Goal: Information Seeking & Learning: Learn about a topic

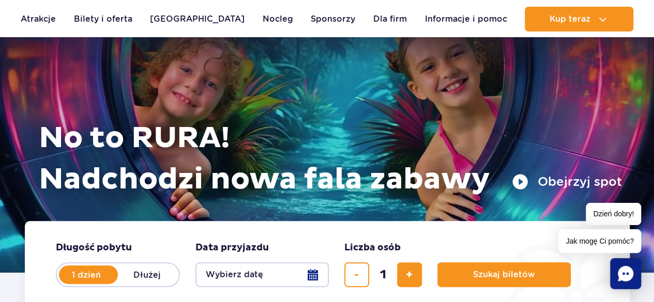
scroll to position [103, 0]
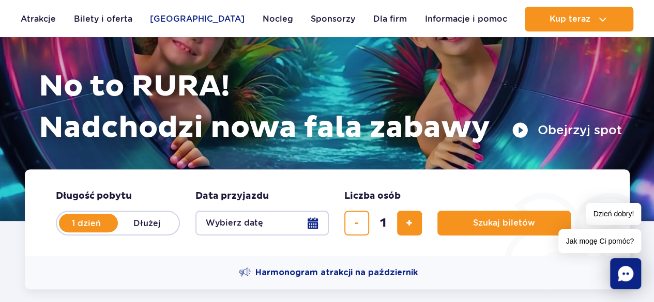
click at [204, 20] on link "[GEOGRAPHIC_DATA]" at bounding box center [197, 19] width 95 height 25
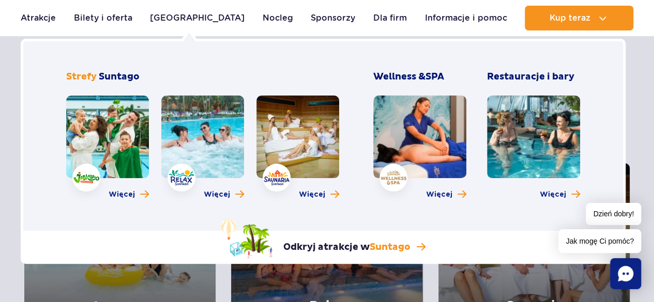
scroll to position [52, 0]
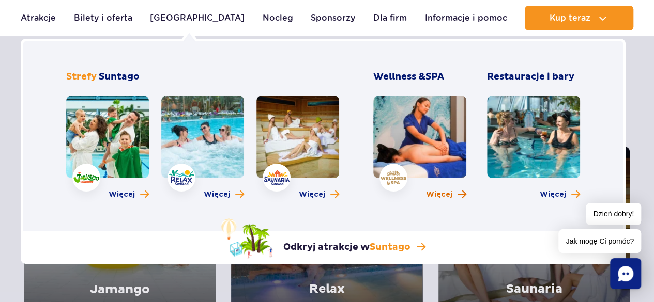
click at [446, 199] on span "Więcej" at bounding box center [439, 195] width 26 height 10
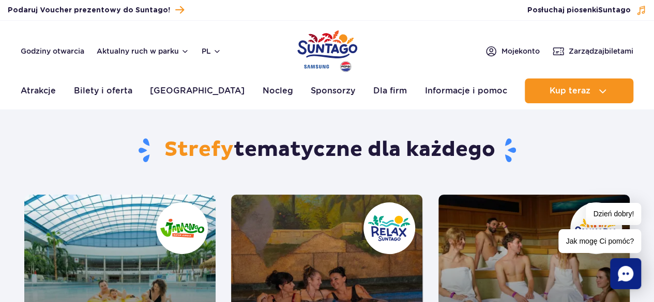
scroll to position [0, 0]
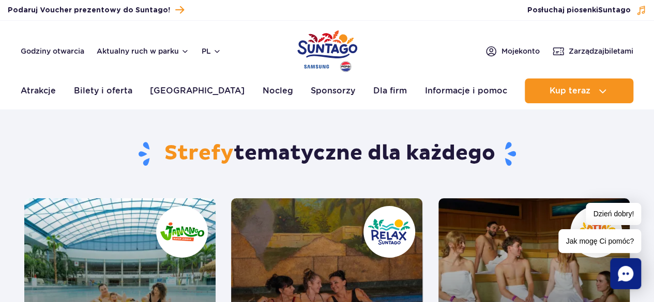
click at [66, 59] on header "Godziny otwarcia Aktualny ruch w parku pl PL EN UA Moje konto Zarządzaj biletam…" at bounding box center [327, 65] width 654 height 88
click at [66, 51] on link "Godziny otwarcia" at bounding box center [53, 51] width 64 height 10
click at [143, 50] on button "Aktualny ruch w parku" at bounding box center [143, 51] width 92 height 8
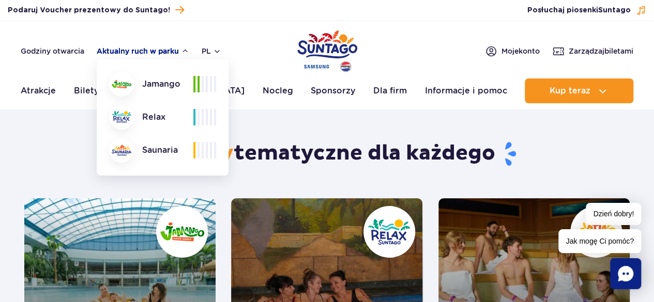
click at [182, 51] on button "Aktualny ruch w parku" at bounding box center [143, 51] width 92 height 8
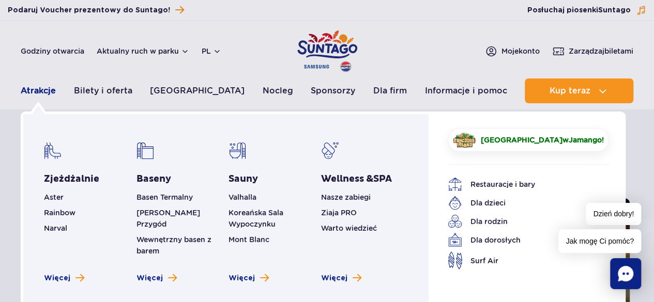
click at [23, 94] on link "Atrakcje" at bounding box center [38, 91] width 35 height 25
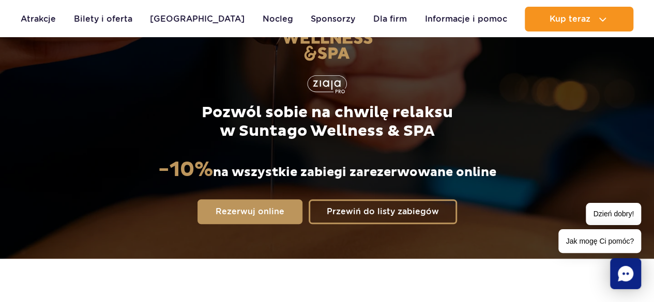
scroll to position [152, 0]
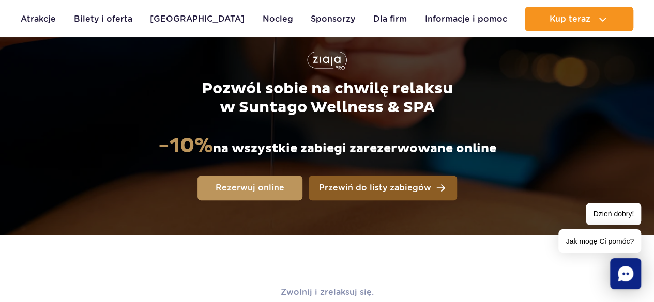
click at [395, 194] on link "Przewiń do listy zabiegów" at bounding box center [382, 188] width 148 height 25
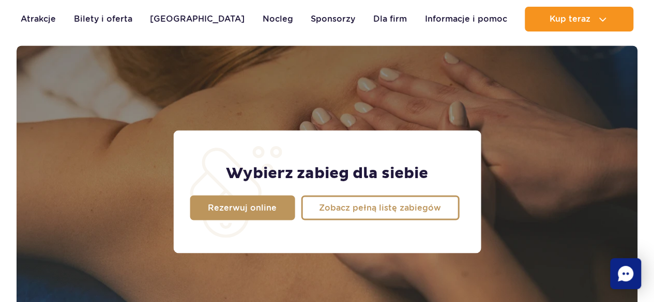
scroll to position [815, 0]
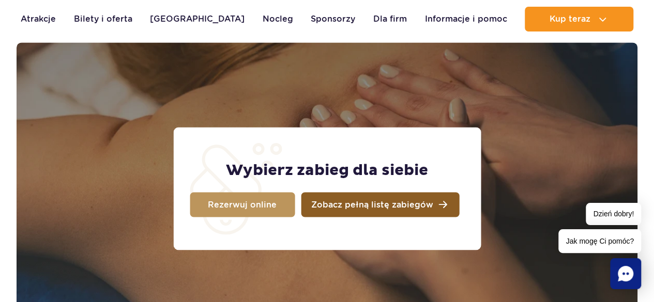
click at [417, 205] on span "Zobacz pełną listę zabiegów" at bounding box center [372, 204] width 122 height 8
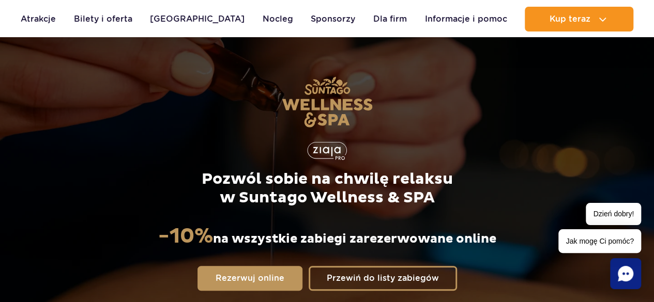
scroll to position [0, 0]
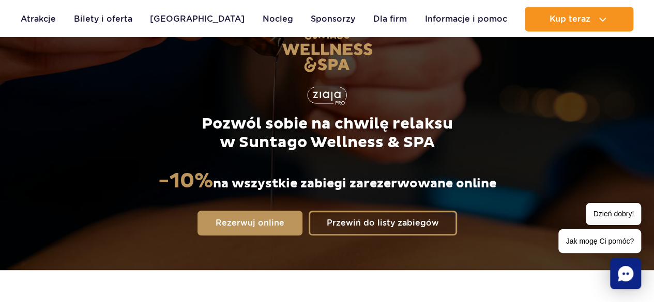
scroll to position [152, 0]
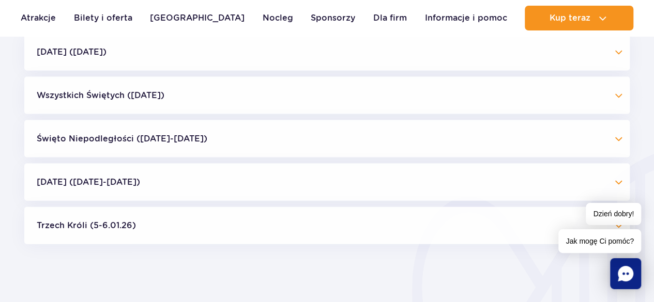
scroll to position [998, 0]
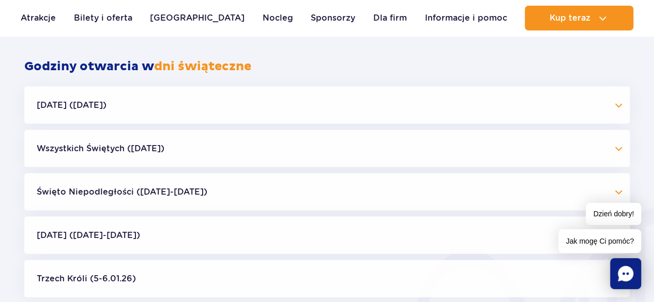
click at [608, 98] on button "Halloween (31.10.25)" at bounding box center [326, 105] width 605 height 37
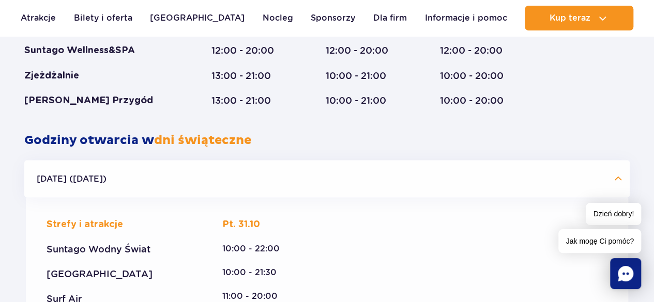
scroll to position [955, 0]
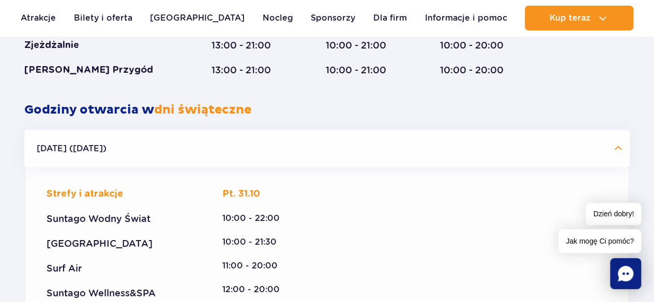
drag, startPoint x: 610, startPoint y: 139, endPoint x: 590, endPoint y: 128, distance: 22.7
click at [610, 139] on button "Halloween (31.10.25)" at bounding box center [326, 148] width 605 height 37
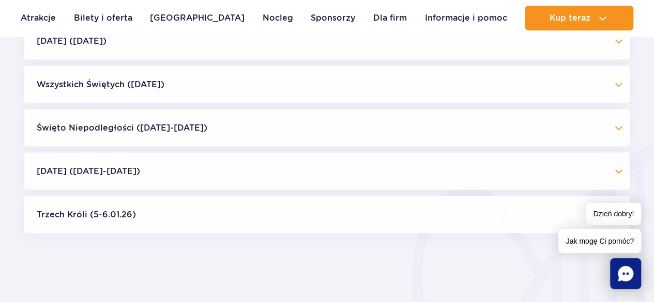
scroll to position [1066, 0]
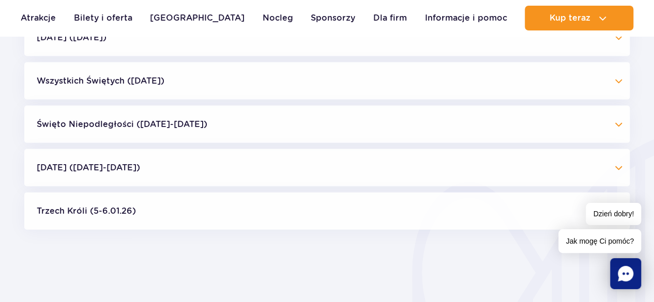
click at [613, 172] on button "Boże Narodzenie (23.12-01.01.26)" at bounding box center [326, 167] width 605 height 37
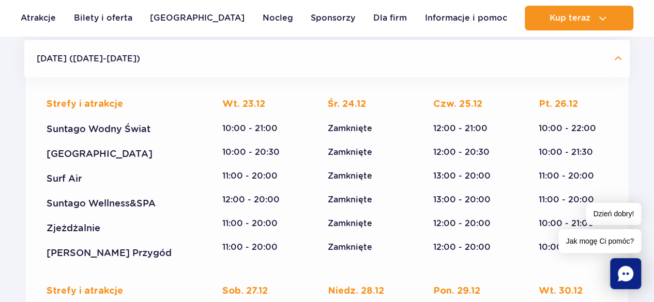
scroll to position [1152, 0]
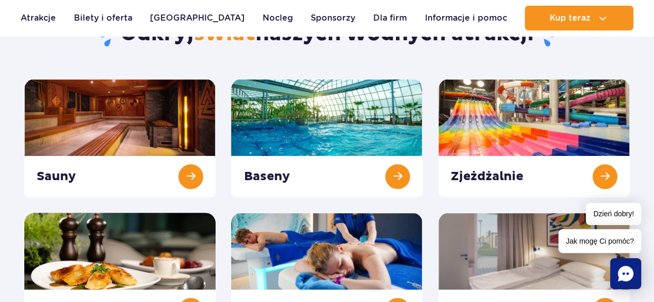
scroll to position [129, 0]
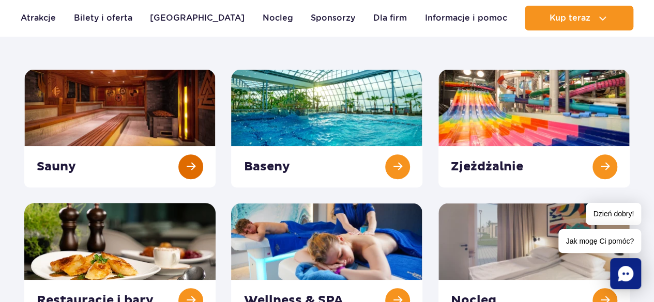
click at [190, 159] on link at bounding box center [119, 128] width 191 height 118
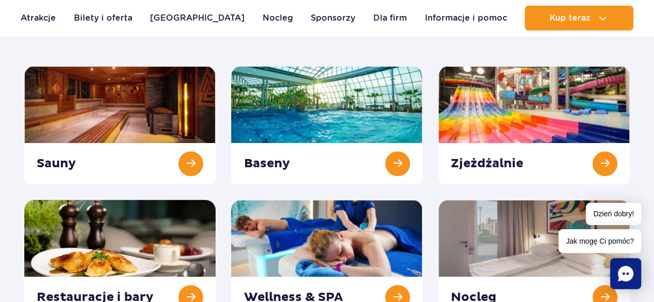
scroll to position [134, 0]
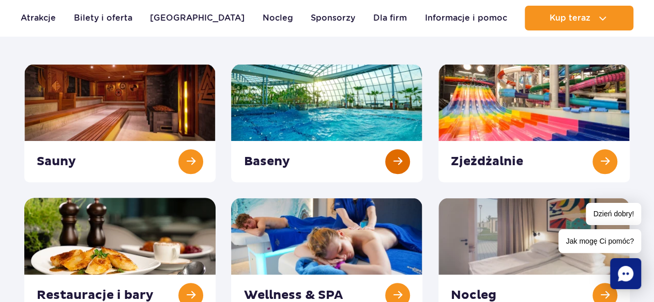
click at [384, 166] on link at bounding box center [326, 123] width 191 height 118
click at [616, 154] on link at bounding box center [533, 123] width 191 height 118
click at [193, 282] on link at bounding box center [119, 257] width 191 height 118
click at [403, 277] on link at bounding box center [326, 257] width 191 height 118
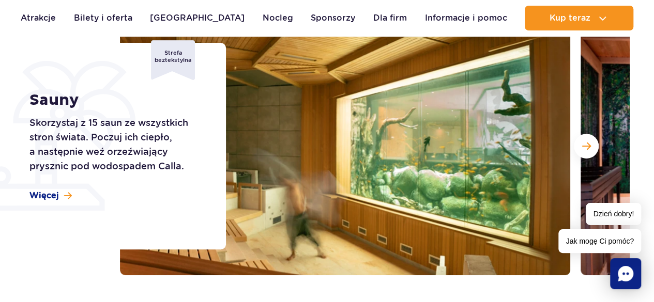
scroll to position [62, 0]
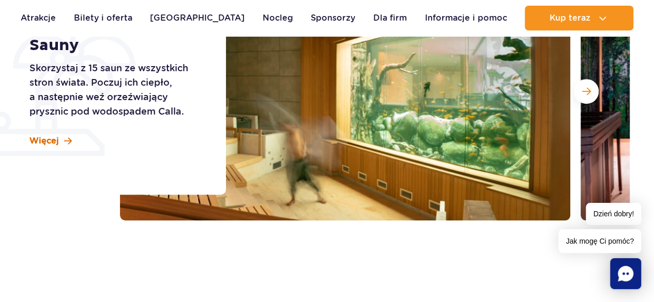
click at [54, 135] on span "Więcej" at bounding box center [43, 140] width 29 height 11
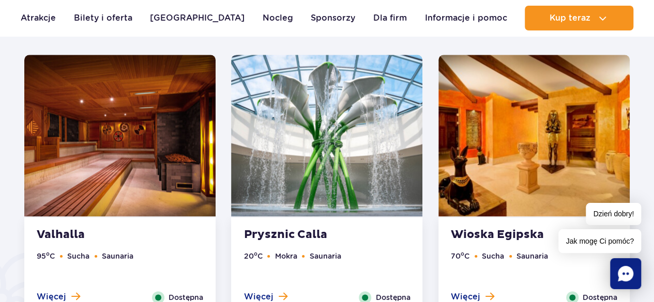
scroll to position [596, 0]
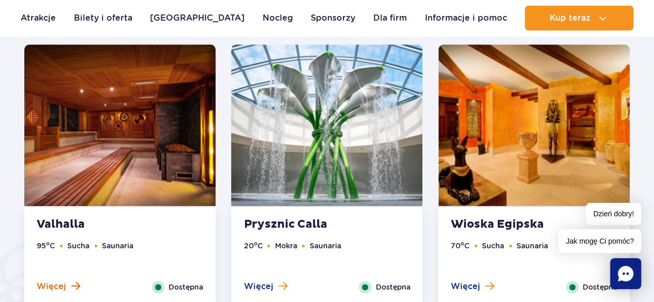
click at [73, 289] on span at bounding box center [75, 286] width 9 height 9
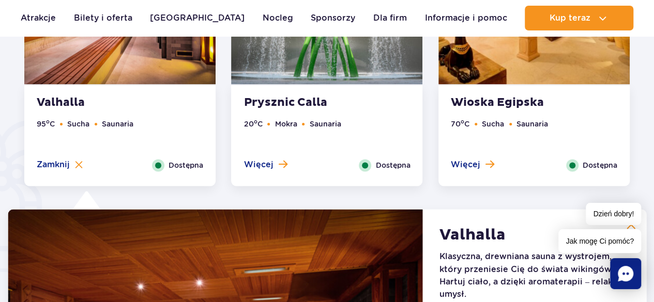
scroll to position [618, 0]
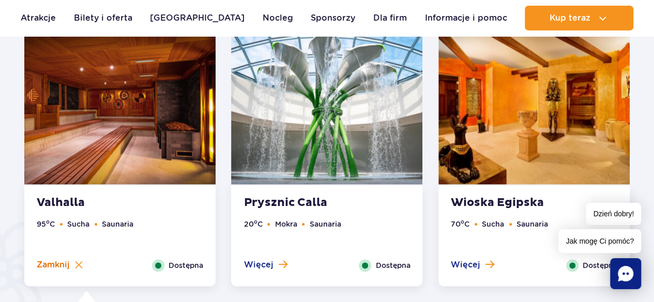
click at [80, 266] on img at bounding box center [79, 265] width 8 height 8
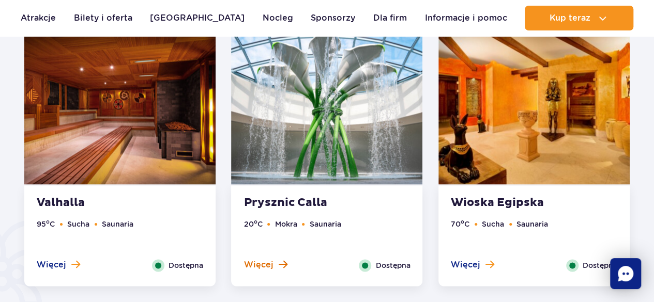
click at [265, 269] on span "Więcej" at bounding box center [257, 264] width 29 height 11
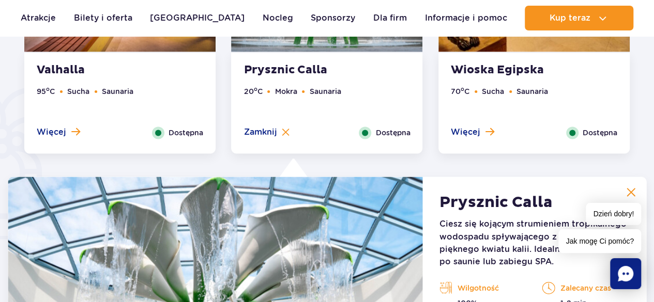
scroll to position [695, 0]
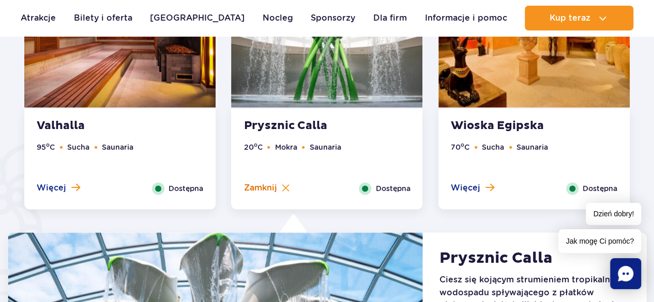
click at [284, 191] on img at bounding box center [286, 188] width 8 height 8
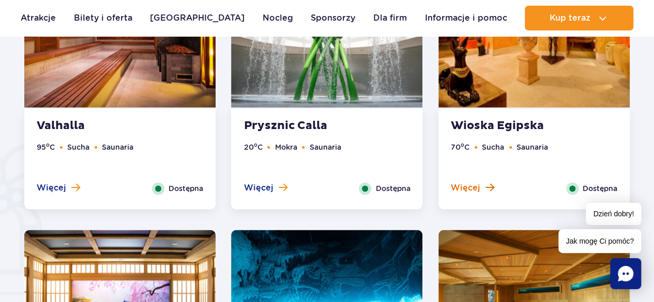
click at [475, 189] on span "Więcej" at bounding box center [465, 187] width 29 height 11
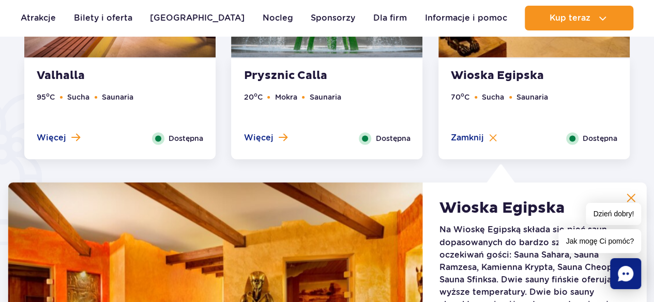
scroll to position [706, 0]
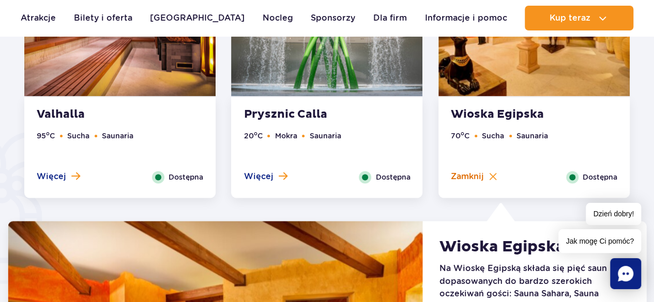
click at [471, 174] on span "Zamknij" at bounding box center [467, 176] width 33 height 11
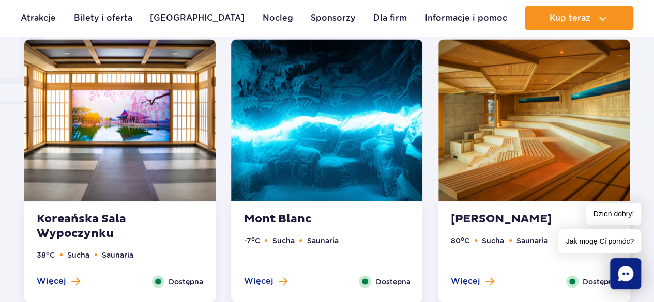
scroll to position [891, 0]
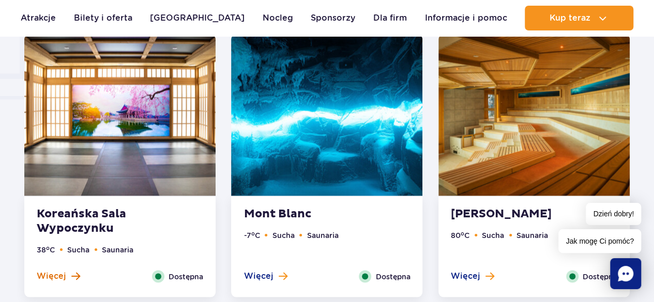
click at [56, 277] on span "Więcej" at bounding box center [51, 275] width 29 height 11
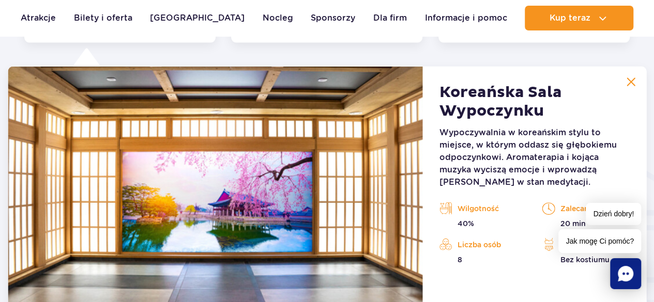
scroll to position [1149, 0]
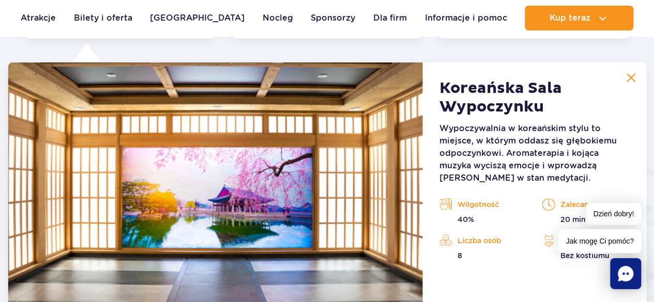
click at [631, 82] on img at bounding box center [630, 77] width 9 height 9
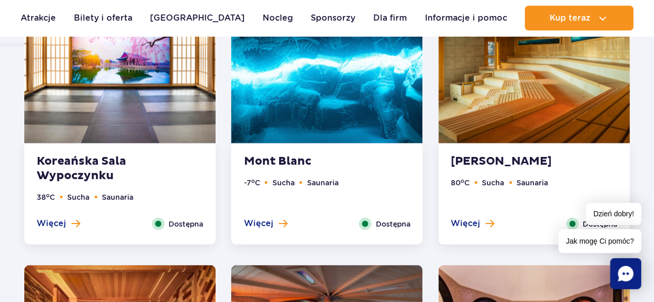
scroll to position [887, 0]
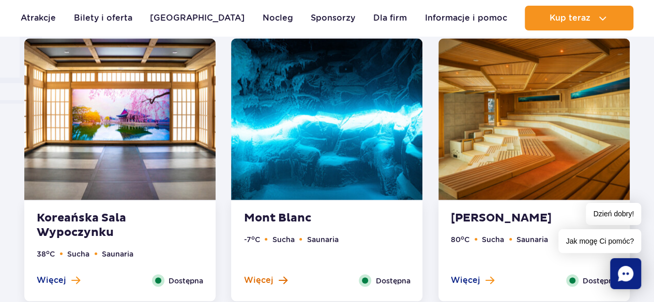
click at [260, 278] on span "Więcej" at bounding box center [257, 279] width 29 height 11
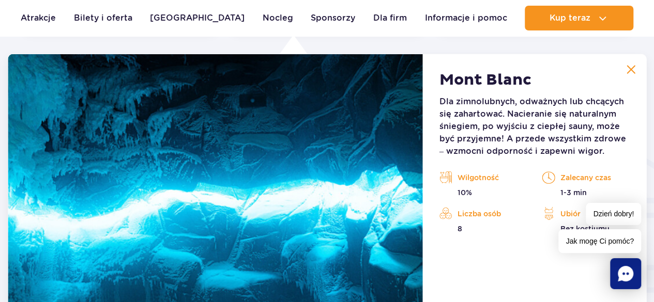
scroll to position [1152, 0]
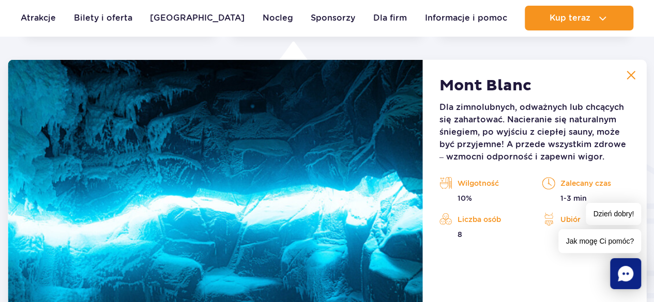
click at [639, 72] on button at bounding box center [630, 75] width 21 height 21
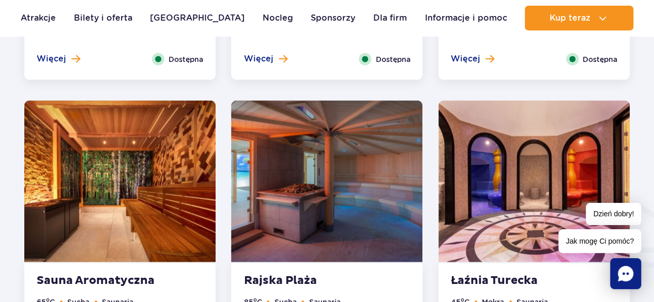
scroll to position [936, 0]
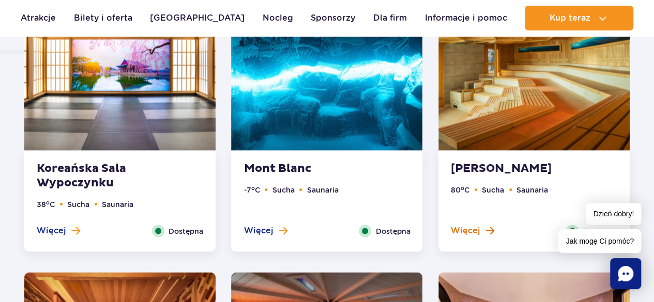
click at [460, 234] on span "Więcej" at bounding box center [465, 230] width 29 height 11
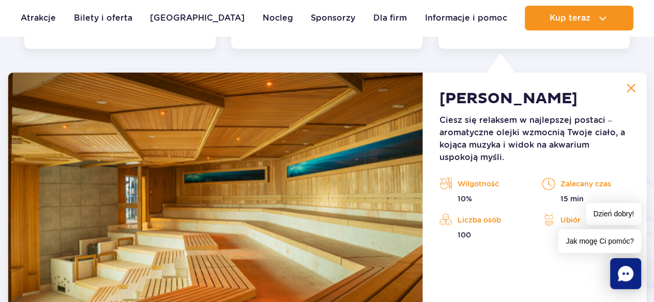
scroll to position [1149, 0]
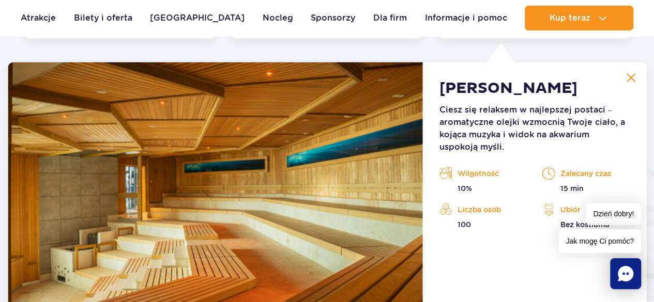
click at [632, 78] on img at bounding box center [630, 77] width 9 height 9
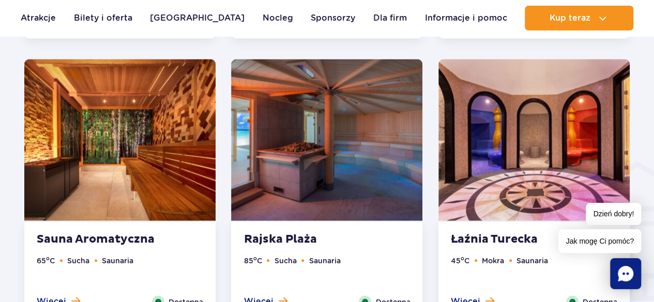
drag, startPoint x: 61, startPoint y: 300, endPoint x: 66, endPoint y: 289, distance: 11.6
click at [61, 299] on span "Więcej" at bounding box center [51, 301] width 29 height 11
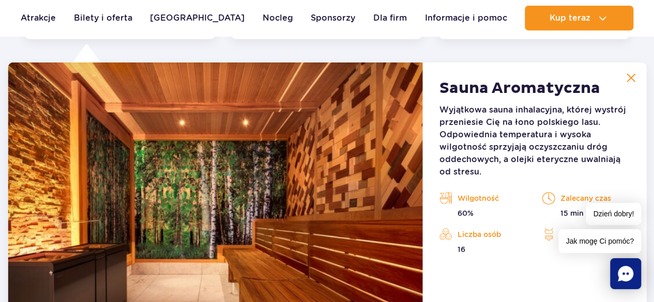
scroll to position [1433, 0]
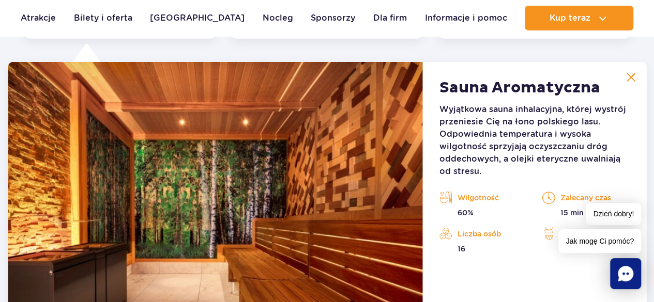
click at [630, 76] on img at bounding box center [630, 77] width 9 height 9
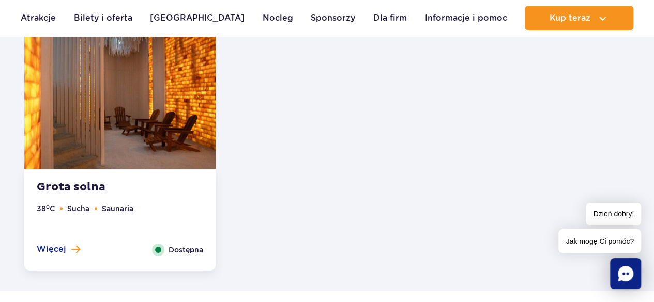
scroll to position [1171, 0]
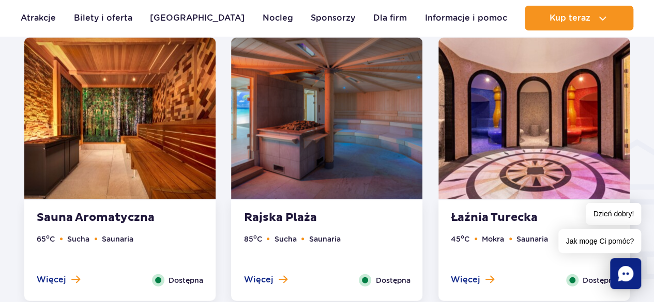
drag, startPoint x: 249, startPoint y: 281, endPoint x: 244, endPoint y: 273, distance: 9.3
click at [249, 281] on span "Więcej" at bounding box center [257, 279] width 29 height 11
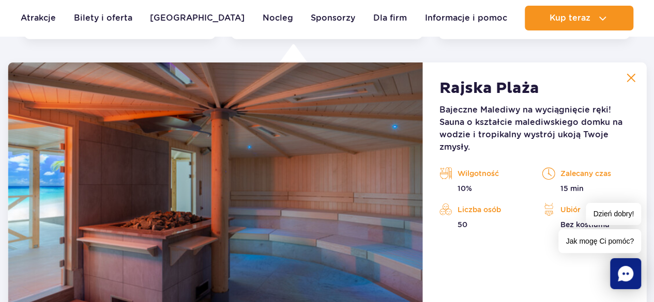
scroll to position [1433, 0]
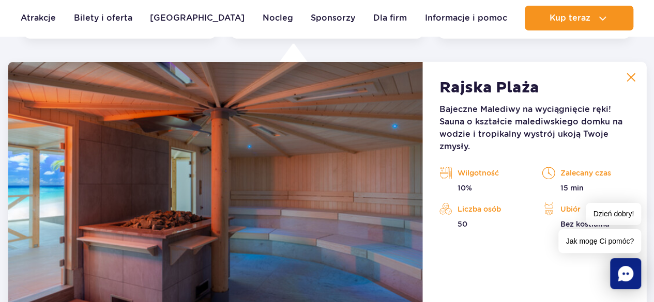
drag, startPoint x: 634, startPoint y: 78, endPoint x: 564, endPoint y: 92, distance: 71.3
click at [635, 76] on img at bounding box center [630, 77] width 9 height 9
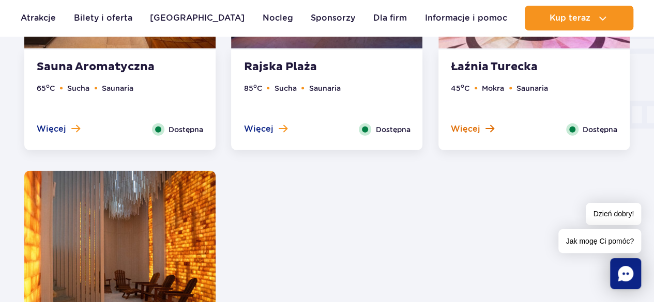
click at [490, 130] on span at bounding box center [489, 128] width 9 height 9
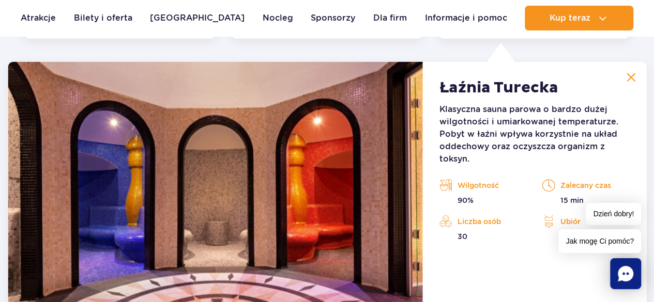
click at [633, 79] on img at bounding box center [630, 77] width 9 height 9
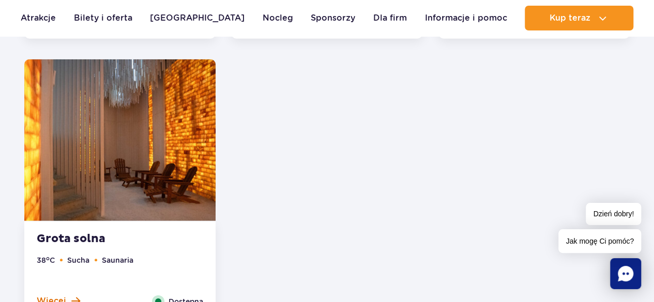
click at [64, 297] on span "Więcej" at bounding box center [51, 301] width 29 height 11
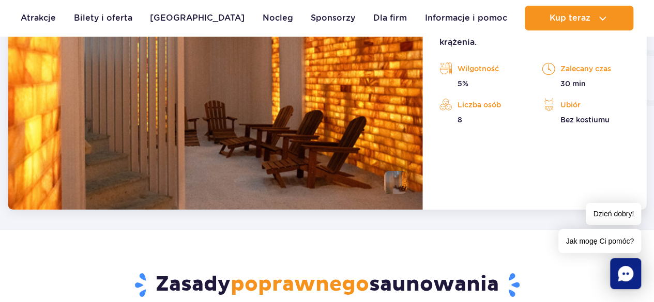
scroll to position [1731, 0]
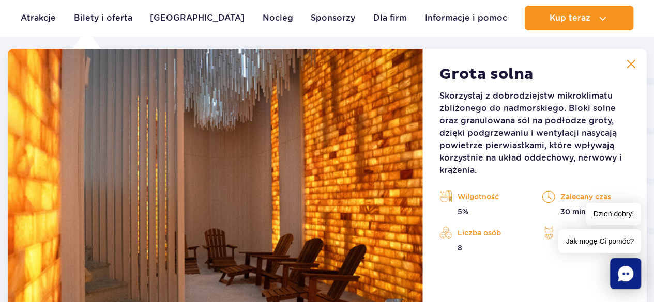
click at [633, 66] on img at bounding box center [630, 63] width 9 height 9
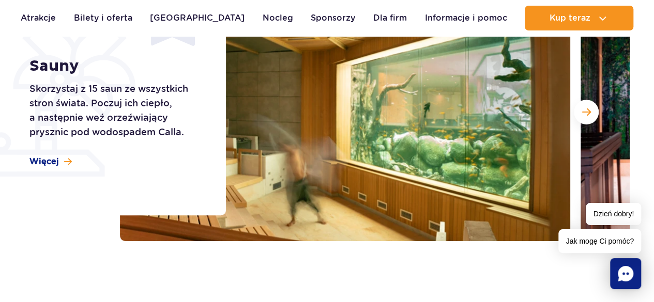
scroll to position [205, 0]
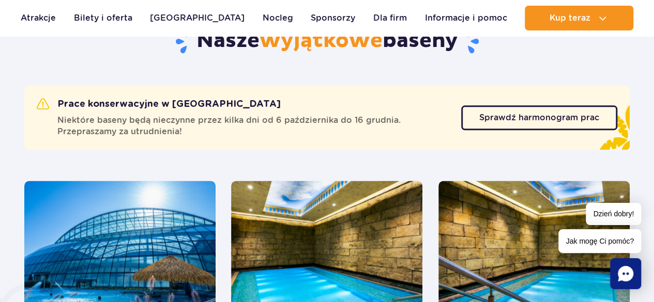
scroll to position [578, 0]
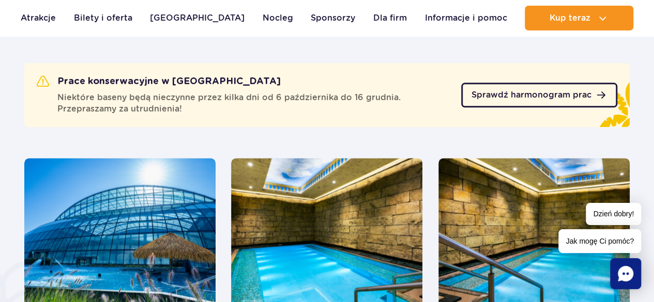
click at [588, 87] on link "Sprawdź harmonogram prac" at bounding box center [539, 95] width 156 height 25
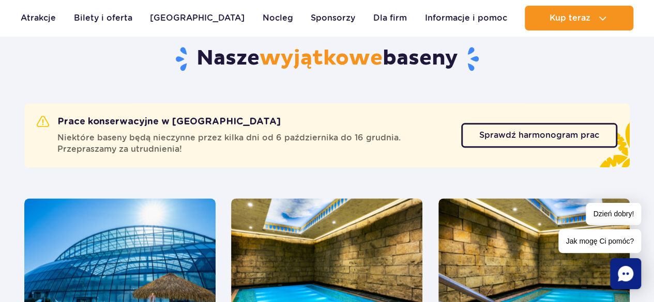
scroll to position [157, 0]
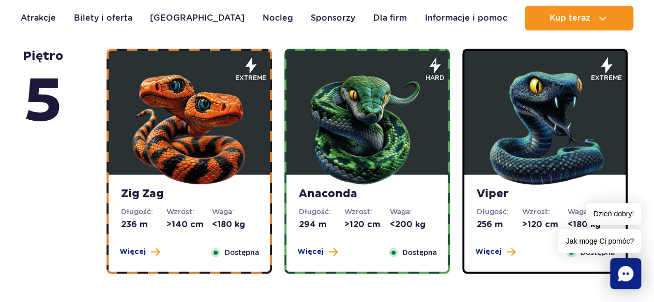
scroll to position [719, 0]
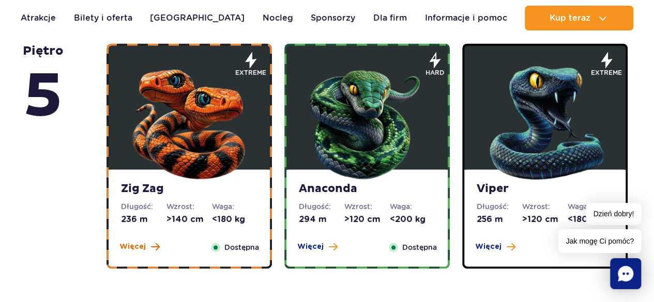
click at [143, 250] on span "Więcej" at bounding box center [132, 247] width 26 height 10
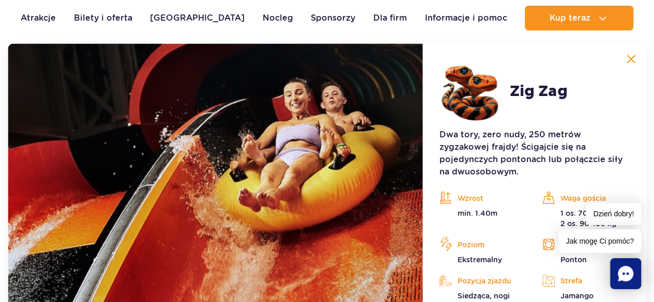
scroll to position [903, 0]
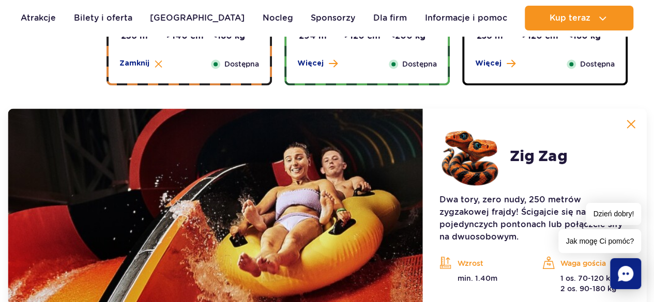
click at [627, 116] on button at bounding box center [630, 124] width 21 height 21
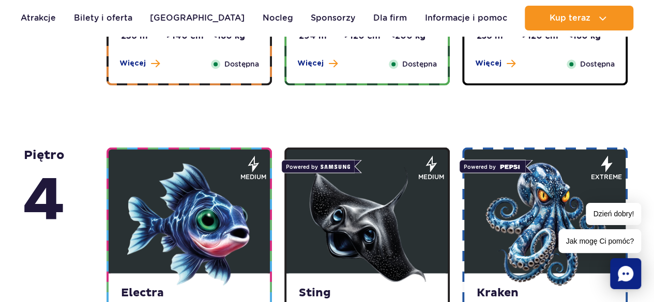
click at [319, 64] on span "Więcej" at bounding box center [310, 63] width 26 height 10
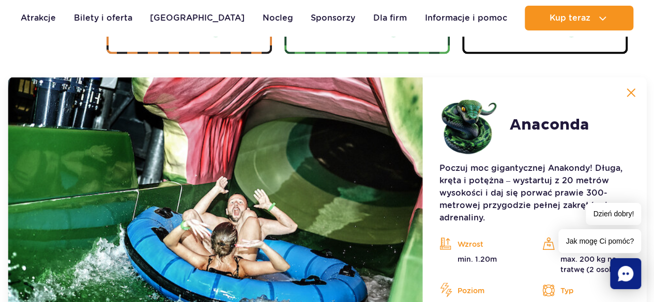
scroll to position [949, 0]
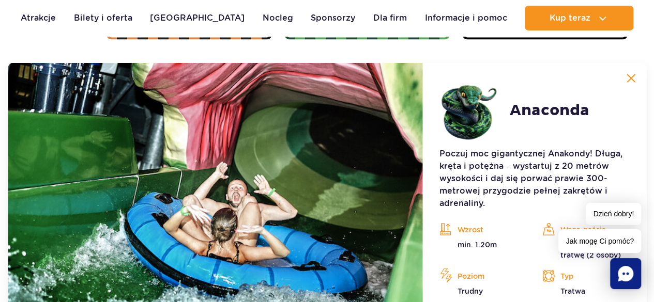
click at [635, 74] on img at bounding box center [630, 77] width 9 height 9
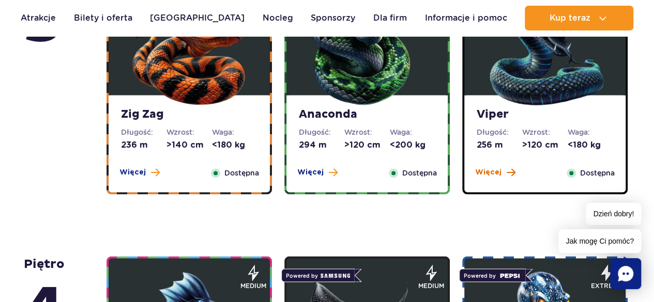
click at [494, 168] on span "Więcej" at bounding box center [488, 172] width 26 height 10
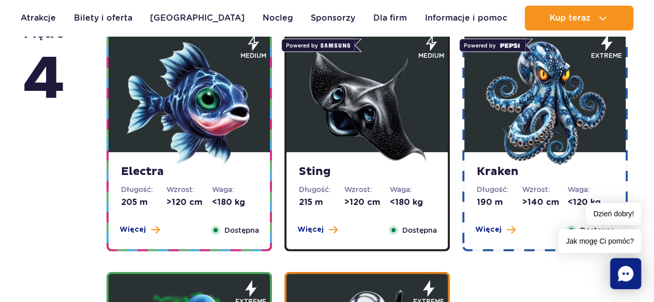
scroll to position [1362, 0]
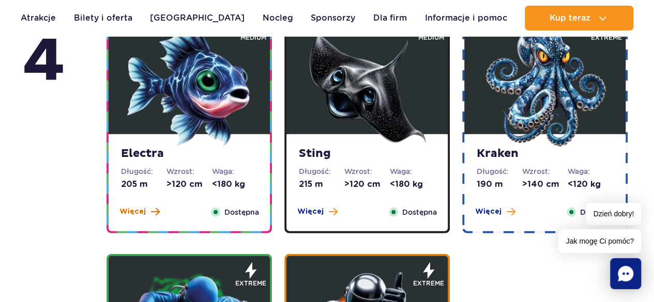
click at [142, 214] on span "Więcej" at bounding box center [132, 212] width 26 height 10
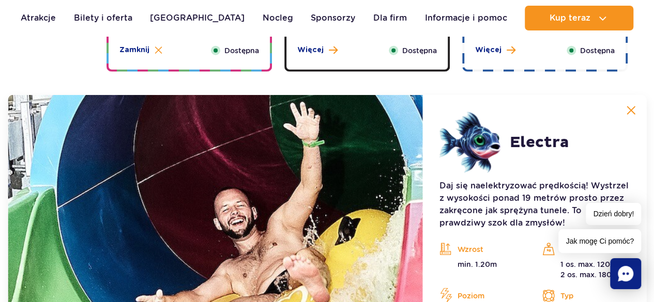
scroll to position [1236, 0]
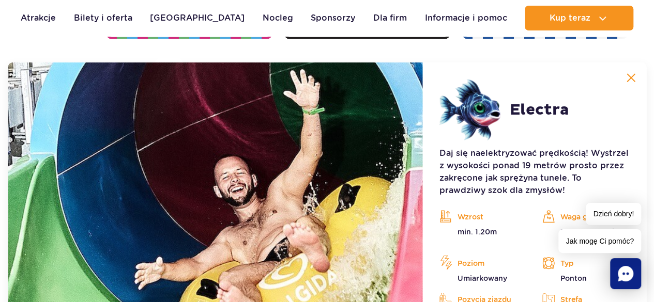
click at [632, 74] on img at bounding box center [630, 77] width 9 height 9
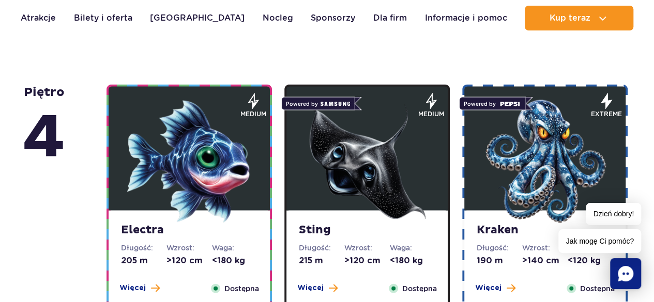
scroll to position [1107, 0]
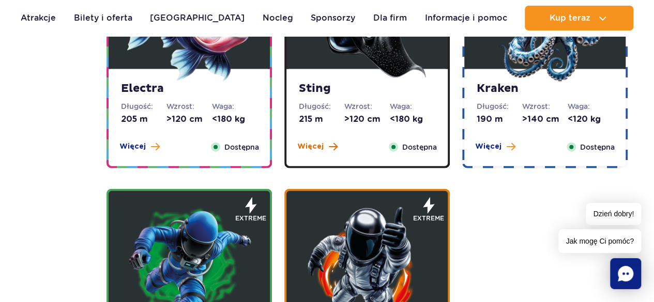
click at [316, 151] on span "Więcej" at bounding box center [310, 147] width 26 height 10
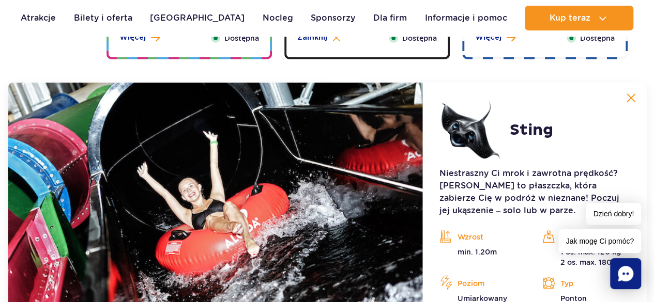
scroll to position [1236, 0]
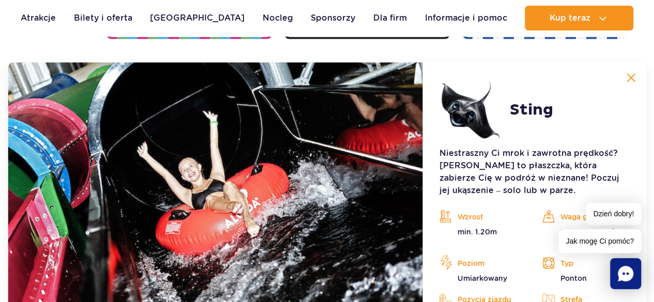
click at [635, 76] on img at bounding box center [630, 77] width 9 height 9
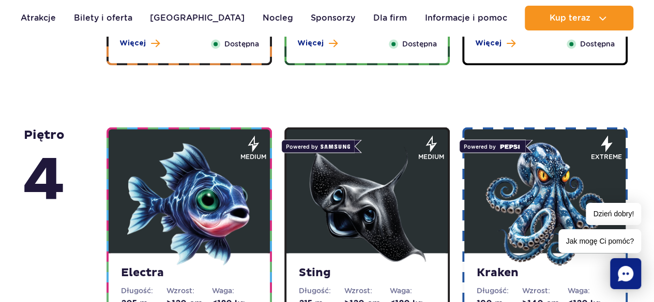
scroll to position [978, 0]
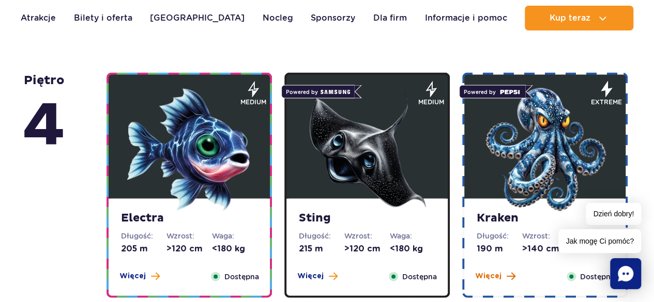
click at [499, 277] on span "Więcej" at bounding box center [488, 276] width 26 height 10
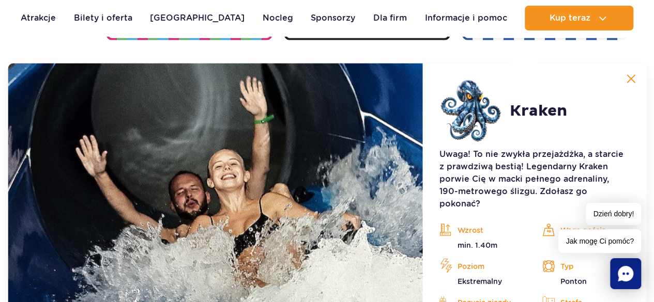
scroll to position [1236, 0]
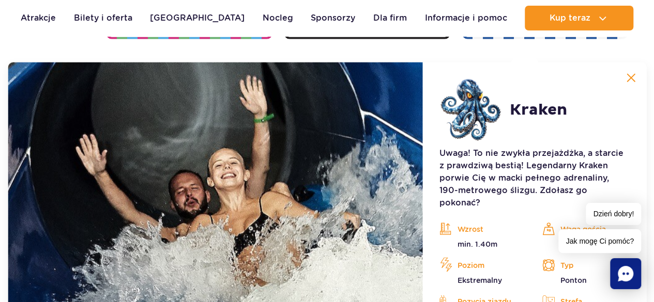
click at [633, 81] on img at bounding box center [630, 77] width 9 height 9
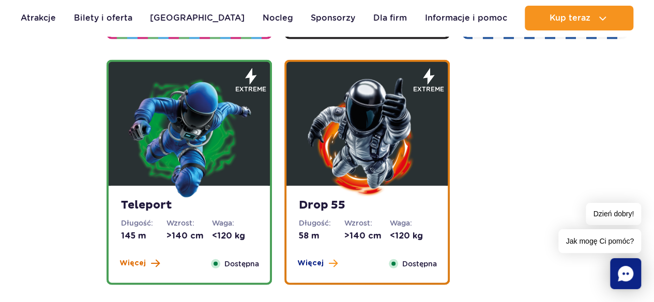
click at [129, 261] on span "Więcej" at bounding box center [132, 263] width 26 height 10
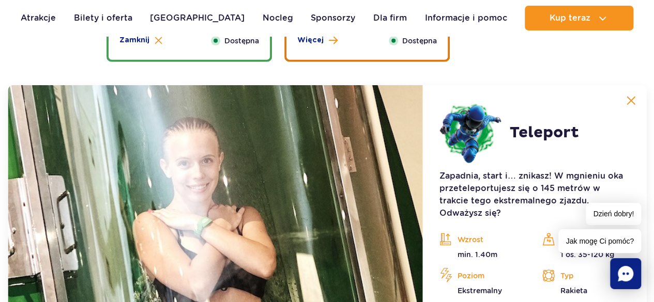
scroll to position [1482, 0]
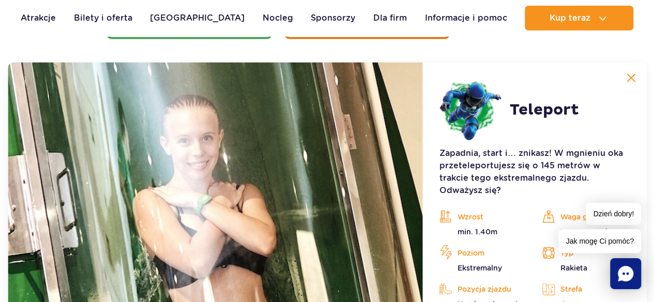
click at [635, 74] on img at bounding box center [630, 77] width 9 height 9
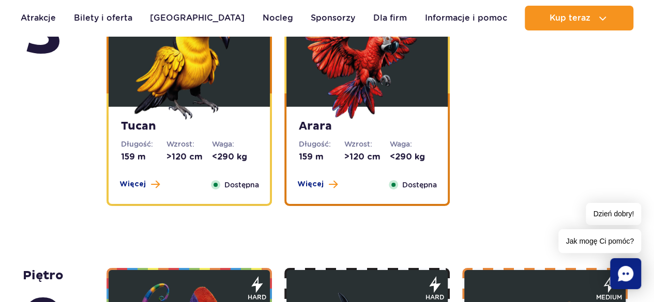
scroll to position [1585, 0]
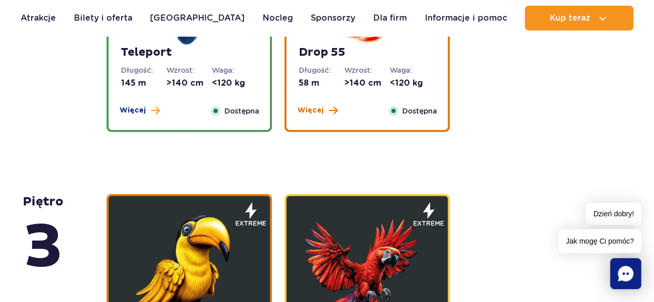
click at [313, 111] on span "Więcej" at bounding box center [310, 110] width 26 height 10
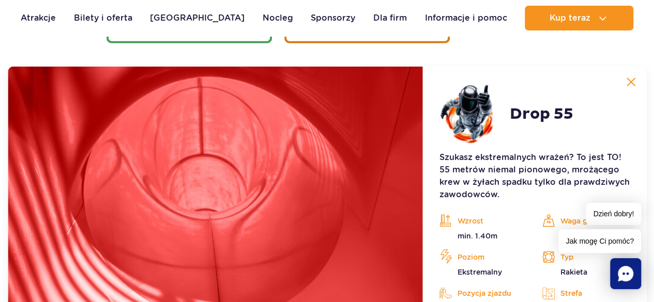
scroll to position [1482, 0]
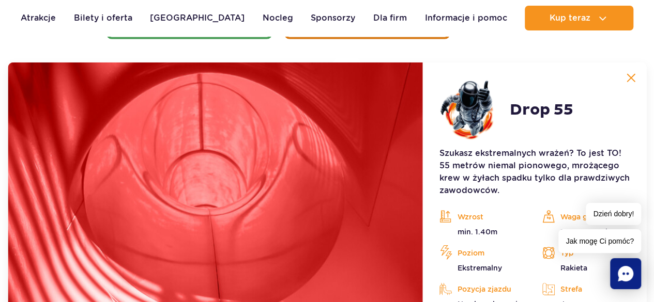
click at [628, 70] on button at bounding box center [630, 78] width 21 height 21
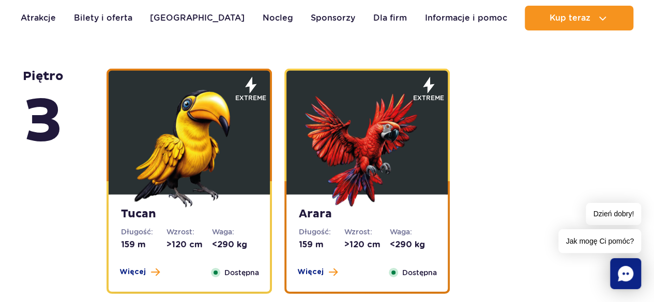
scroll to position [1565, 0]
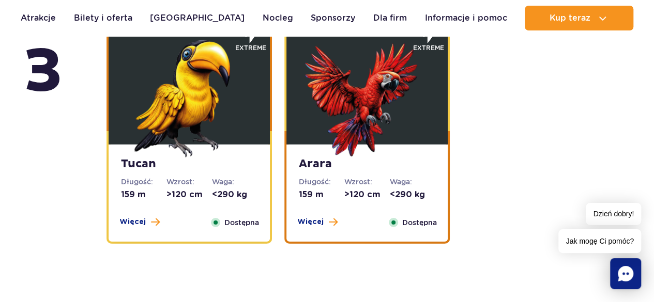
click at [137, 227] on div "Więcej Zamknij" at bounding box center [139, 222] width 53 height 11
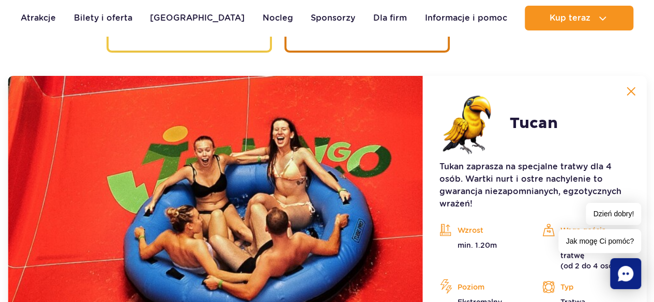
scroll to position [1769, 0]
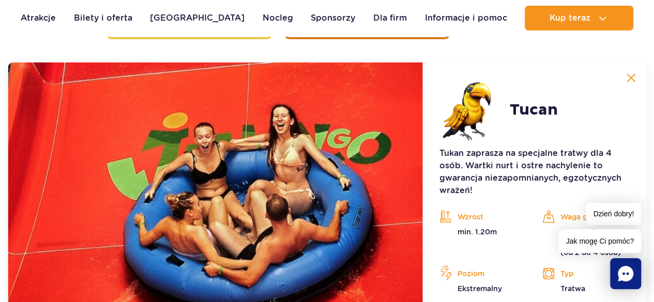
click at [631, 79] on img at bounding box center [630, 77] width 9 height 9
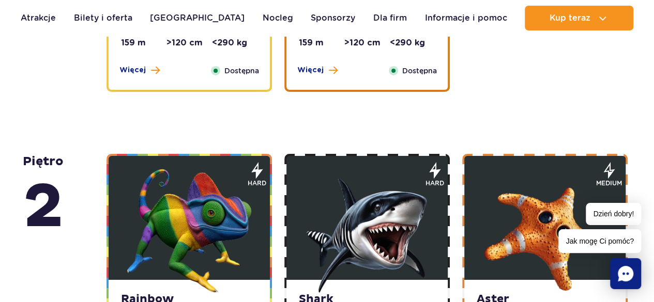
scroll to position [1567, 0]
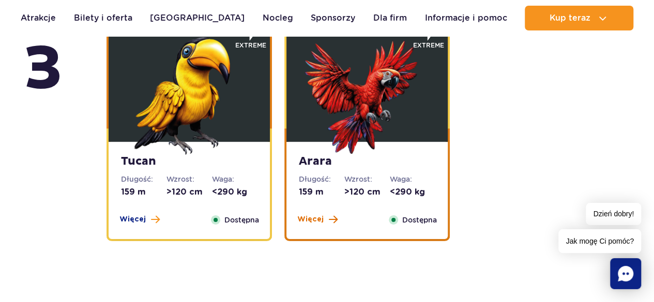
click at [318, 220] on span "Więcej" at bounding box center [310, 219] width 26 height 10
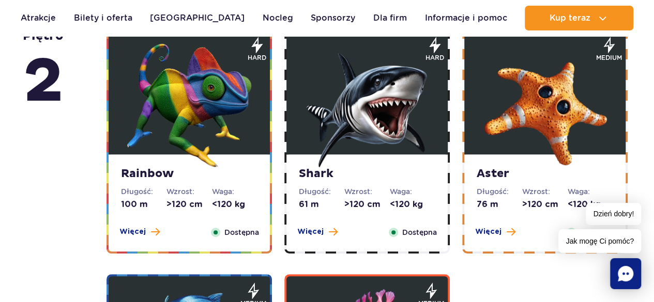
scroll to position [2173, 0]
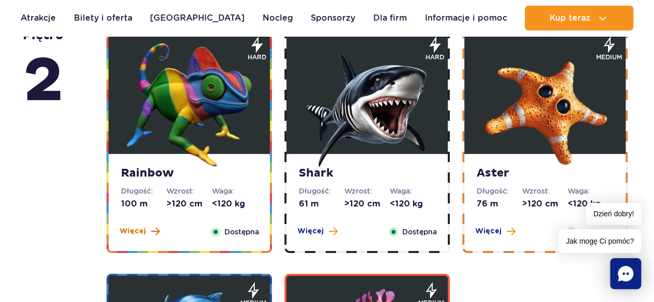
click at [132, 233] on span "Więcej" at bounding box center [132, 231] width 26 height 10
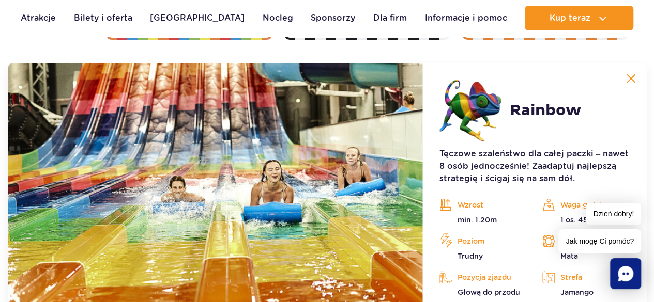
scroll to position [2056, 0]
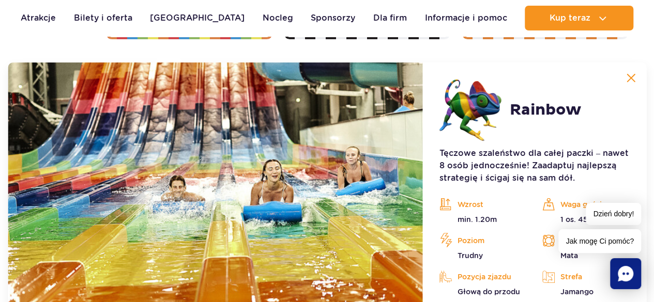
click at [629, 76] on img at bounding box center [630, 77] width 9 height 9
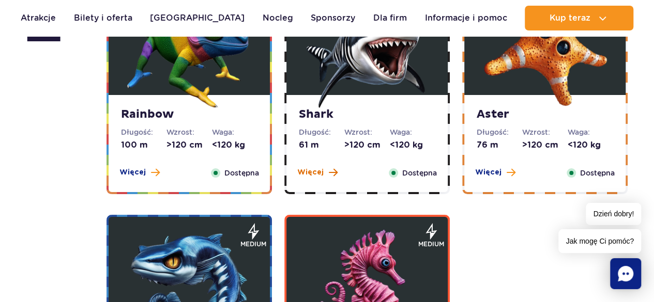
click at [327, 171] on button "Więcej" at bounding box center [317, 172] width 40 height 10
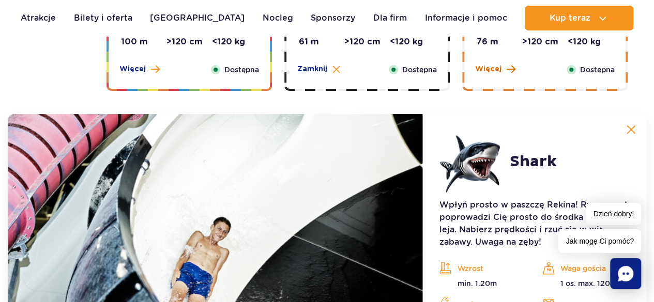
click at [506, 72] on span at bounding box center [510, 69] width 9 height 9
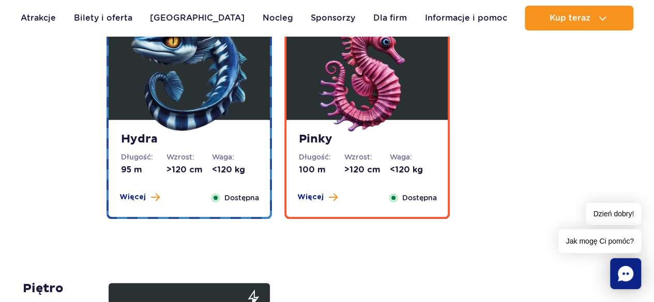
scroll to position [2453, 0]
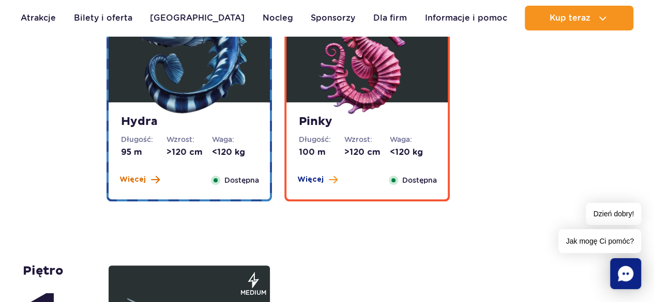
click at [130, 178] on span "Więcej" at bounding box center [132, 180] width 26 height 10
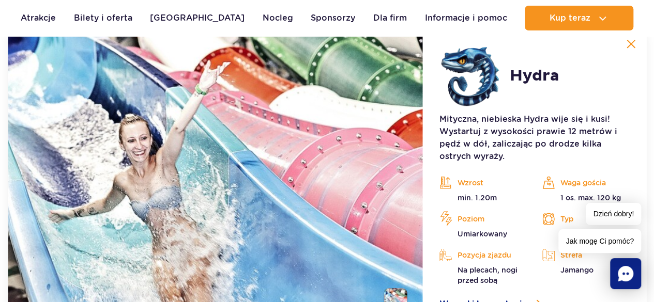
scroll to position [2302, 0]
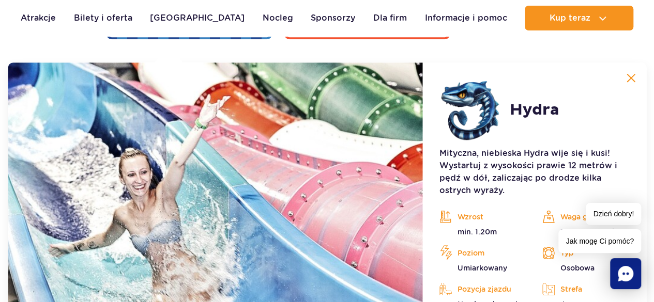
click at [641, 81] on button at bounding box center [630, 78] width 21 height 21
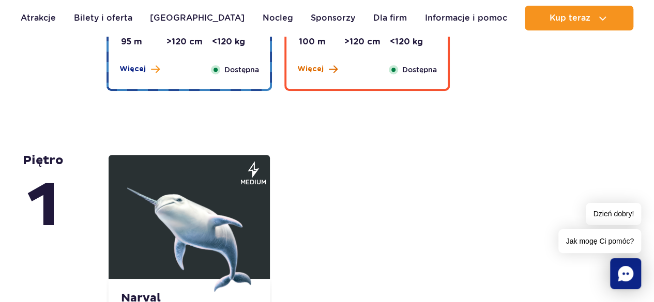
click at [302, 71] on span "Więcej" at bounding box center [310, 69] width 26 height 10
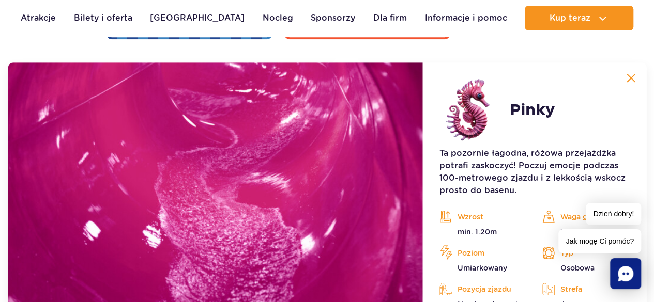
click at [633, 76] on img at bounding box center [630, 77] width 9 height 9
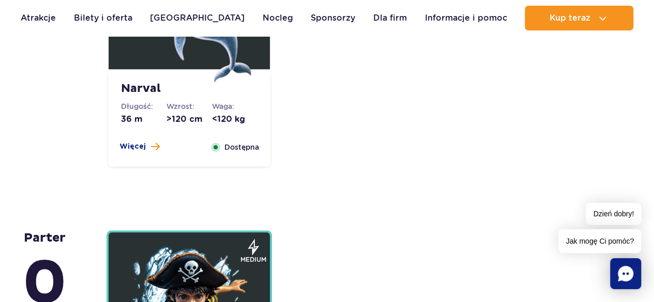
scroll to position [2455, 0]
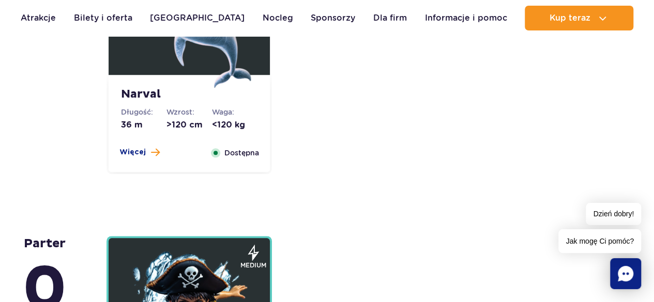
click at [117, 151] on div "Więcej Zamknij" at bounding box center [139, 152] width 53 height 11
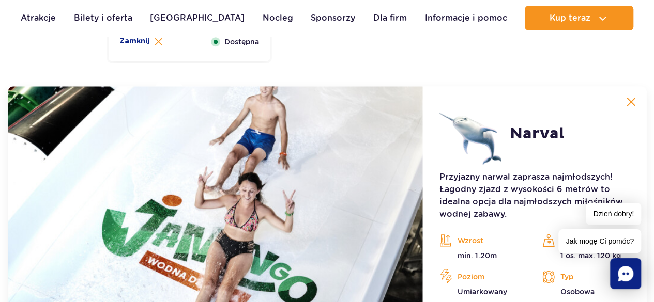
scroll to position [2590, 0]
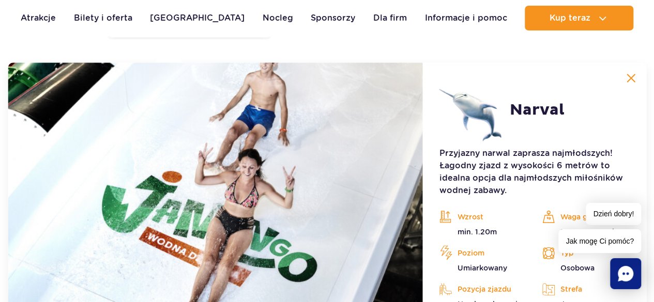
click at [631, 74] on img at bounding box center [630, 77] width 9 height 9
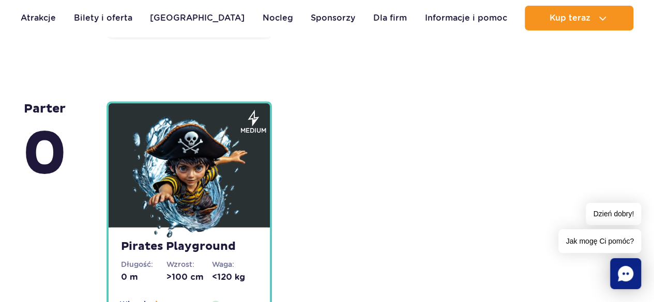
scroll to position [2814, 0]
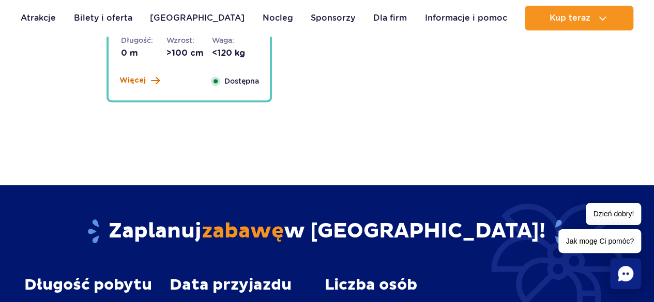
click at [133, 84] on span "Więcej" at bounding box center [132, 80] width 26 height 10
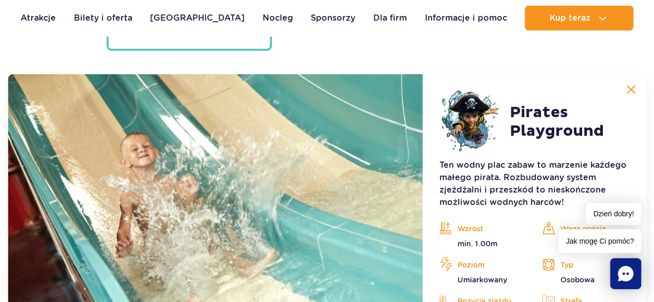
scroll to position [2818, 0]
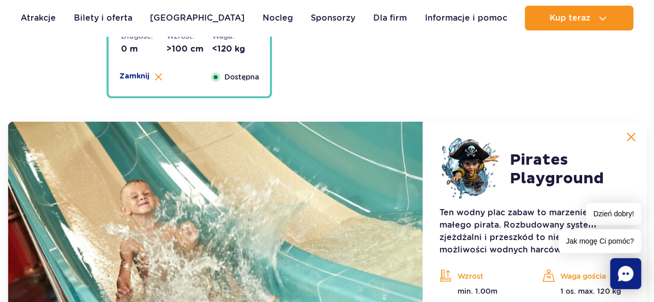
click at [636, 130] on button at bounding box center [630, 137] width 21 height 21
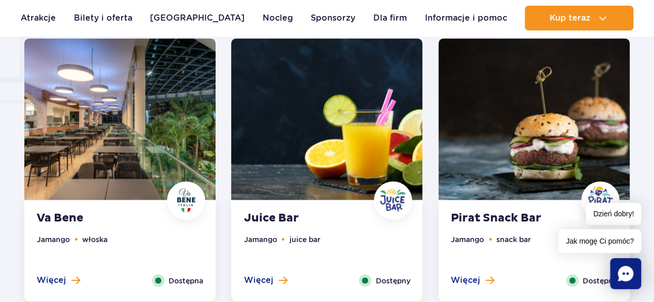
scroll to position [832, 0]
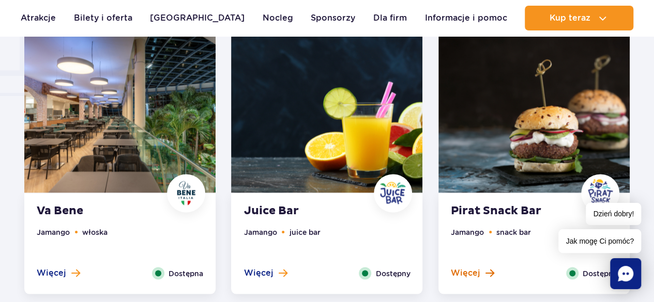
click at [477, 275] on span "Więcej" at bounding box center [465, 272] width 29 height 11
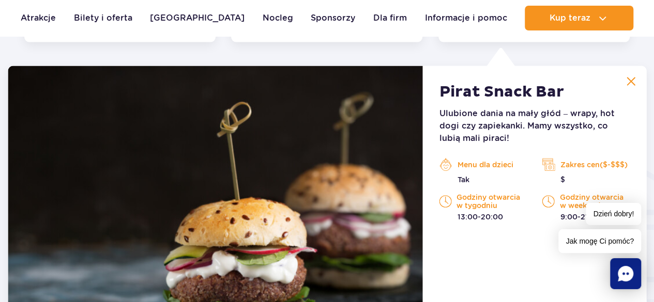
scroll to position [1087, 0]
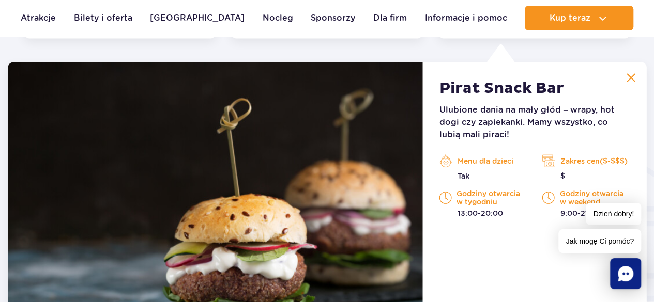
click at [635, 80] on img at bounding box center [630, 77] width 9 height 9
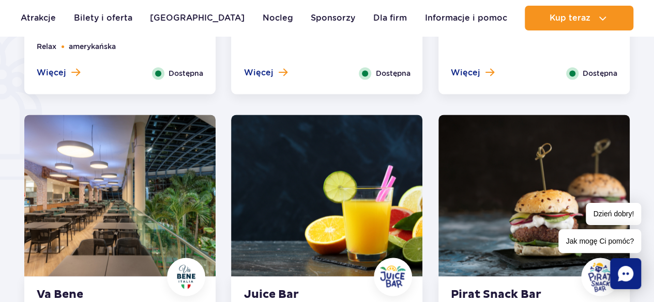
scroll to position [711, 0]
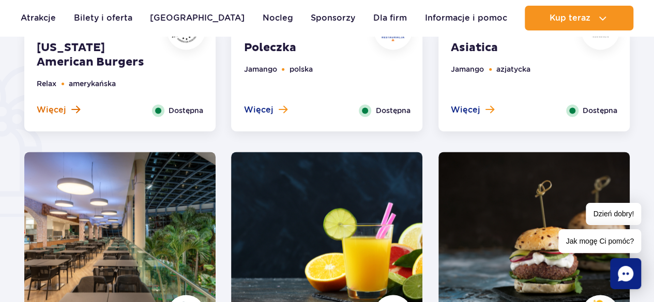
click at [47, 106] on span "Więcej" at bounding box center [51, 109] width 29 height 11
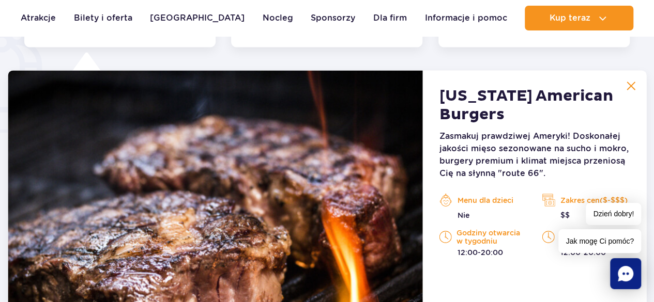
scroll to position [803, 0]
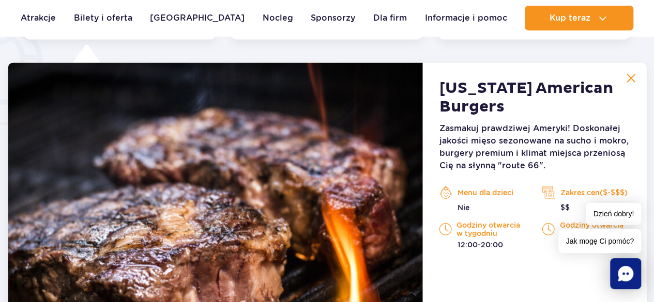
click at [635, 76] on img at bounding box center [630, 77] width 9 height 9
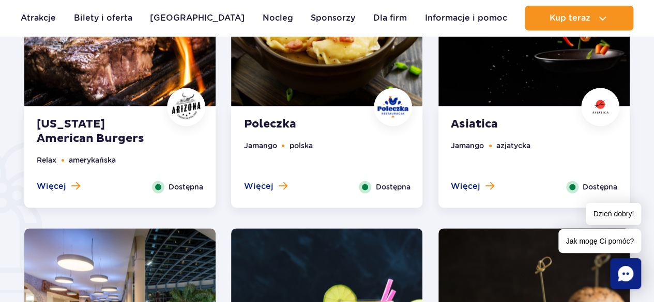
scroll to position [624, 0]
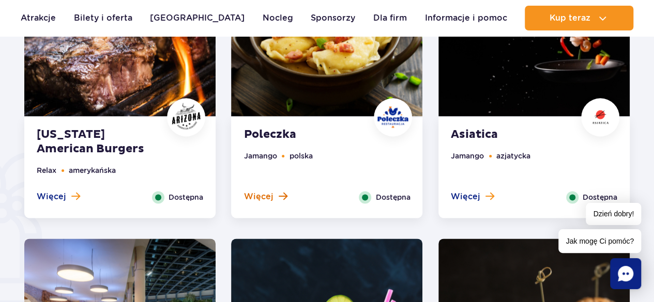
click at [265, 192] on span "Więcej" at bounding box center [257, 196] width 29 height 11
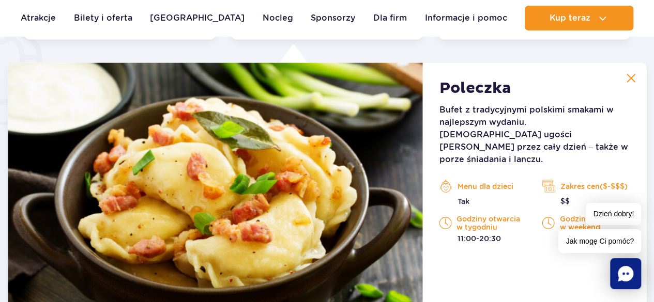
scroll to position [700, 0]
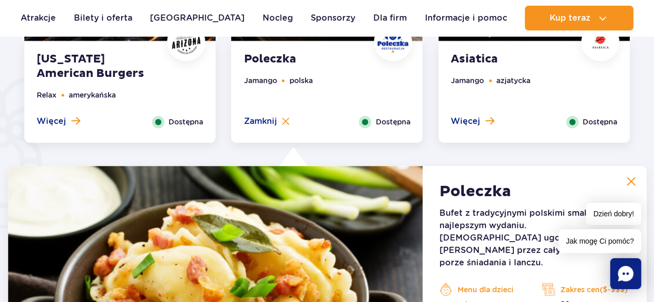
click at [448, 119] on div "Więcej Zamknij" at bounding box center [472, 122] width 59 height 12
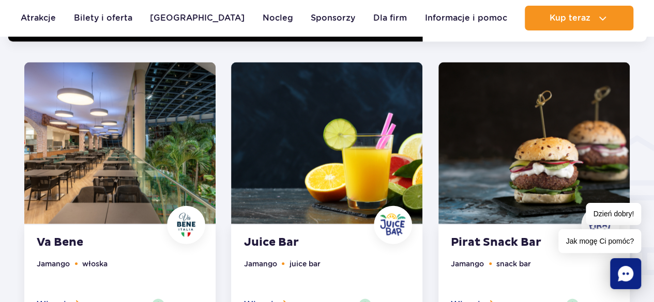
scroll to position [1165, 0]
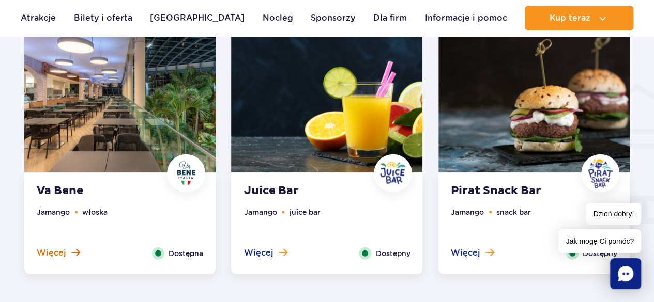
click at [57, 255] on span "Więcej" at bounding box center [51, 252] width 29 height 11
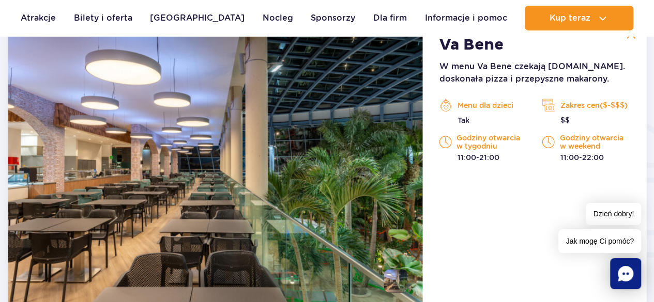
scroll to position [1087, 0]
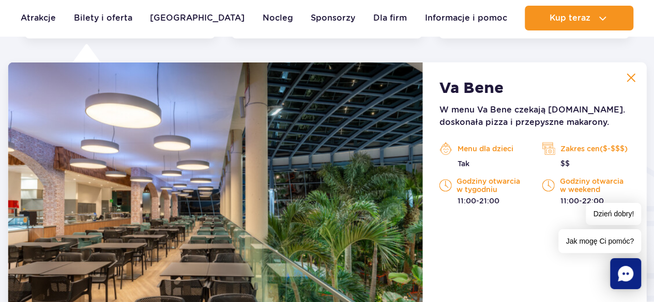
click at [633, 81] on img at bounding box center [630, 77] width 9 height 9
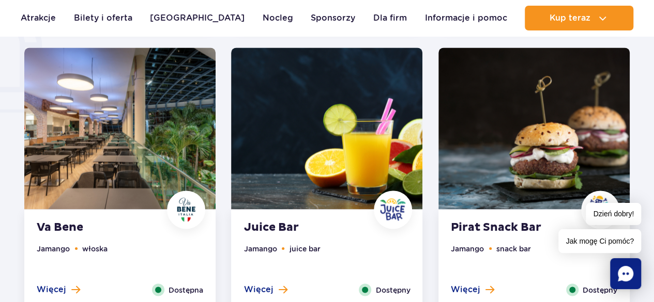
scroll to position [849, 0]
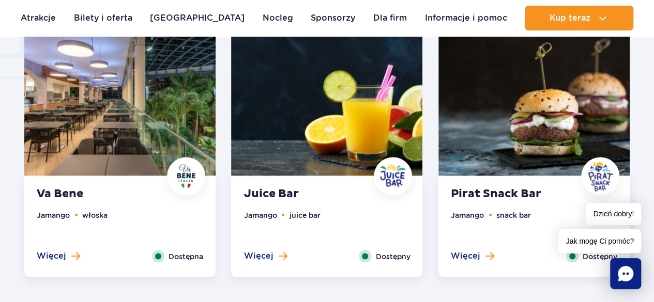
click at [264, 249] on ul "Jamango juice bar" at bounding box center [326, 229] width 166 height 41
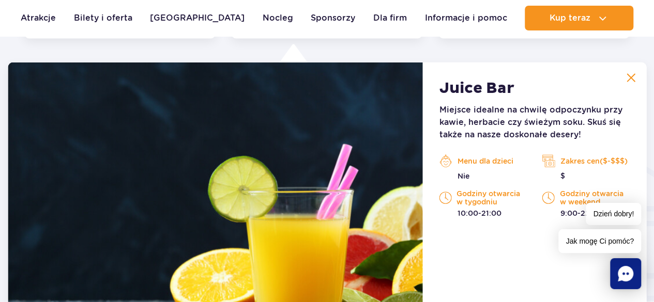
scroll to position [943, 0]
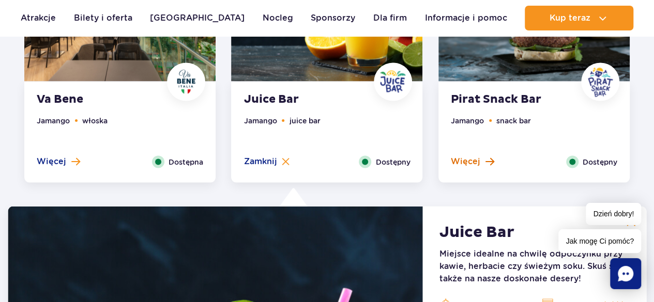
drag, startPoint x: 459, startPoint y: 165, endPoint x: 476, endPoint y: 167, distance: 17.7
click at [459, 165] on span "Więcej" at bounding box center [465, 161] width 29 height 11
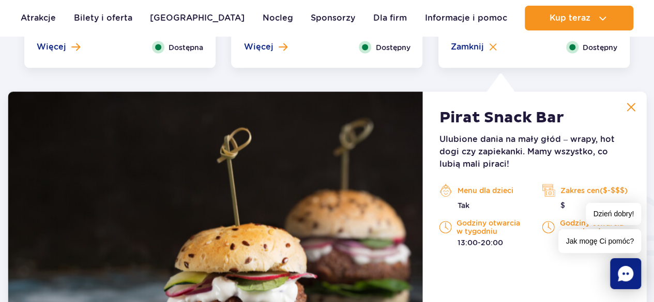
scroll to position [1087, 0]
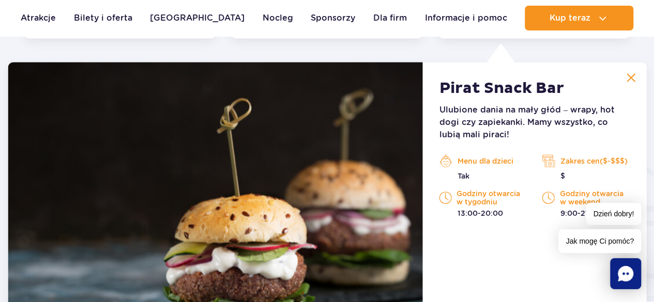
click at [635, 81] on img at bounding box center [630, 77] width 9 height 9
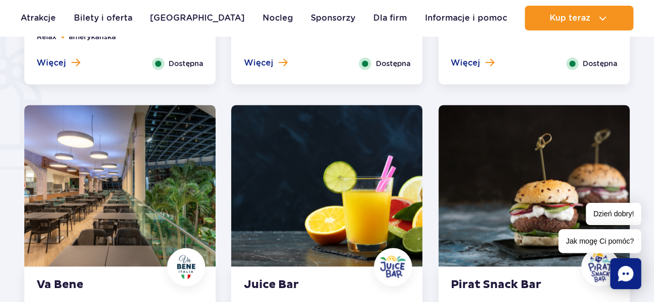
scroll to position [721, 0]
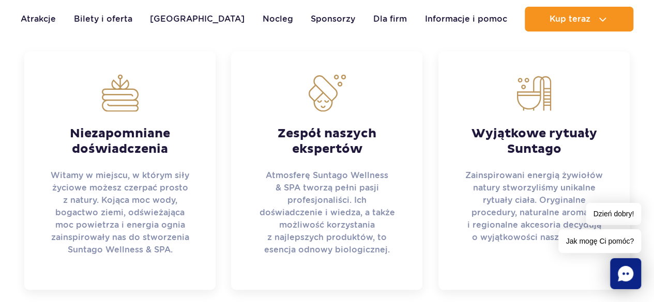
scroll to position [510, 0]
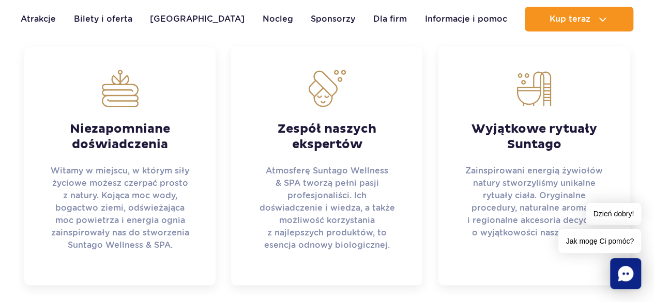
click at [150, 125] on strong "Niezapomniane doświadczenia" at bounding box center [120, 136] width 140 height 31
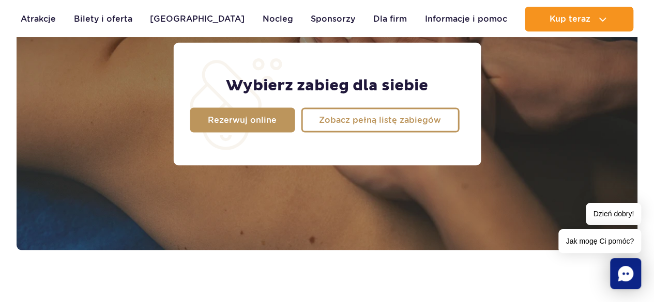
scroll to position [904, 0]
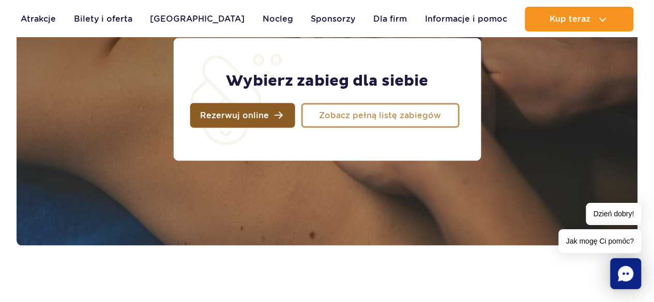
click at [276, 115] on link "Rezerwuj online" at bounding box center [242, 115] width 105 height 25
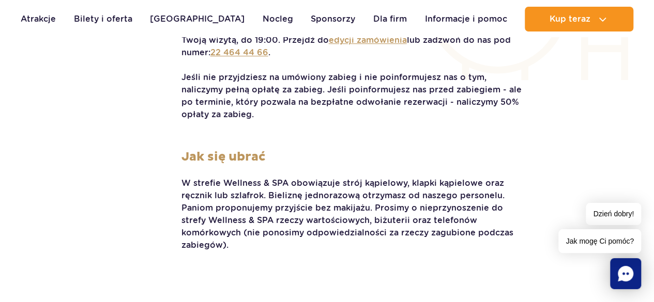
scroll to position [2153, 0]
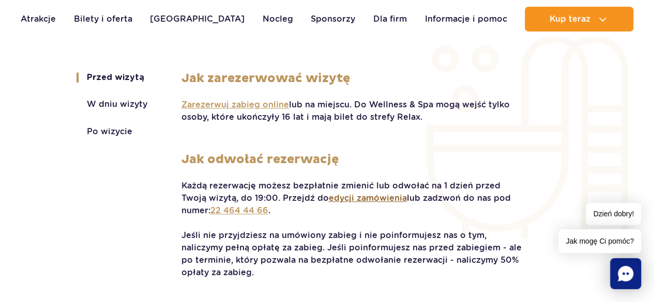
click at [347, 196] on span "edycji zamówienia" at bounding box center [368, 198] width 78 height 11
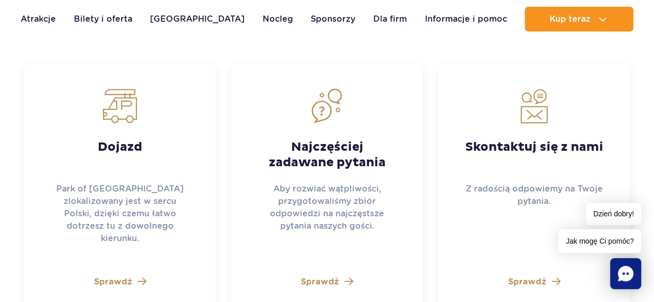
scroll to position [2844, 0]
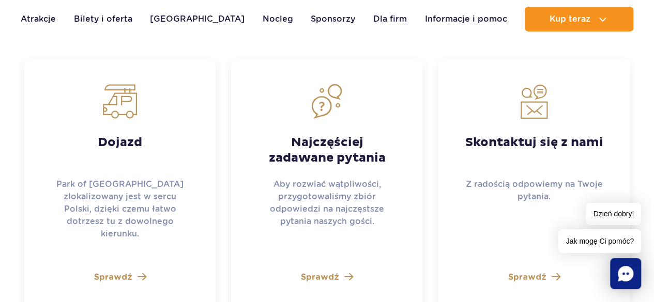
click at [327, 271] on span "Sprawdź" at bounding box center [320, 277] width 38 height 12
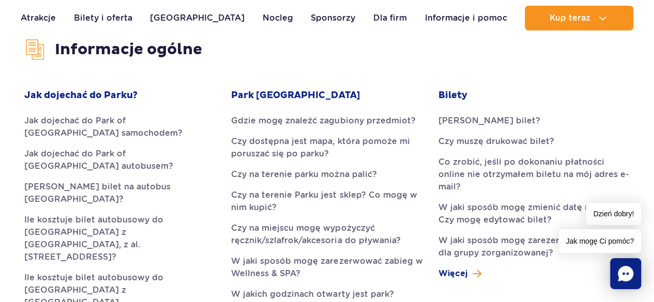
scroll to position [301, 0]
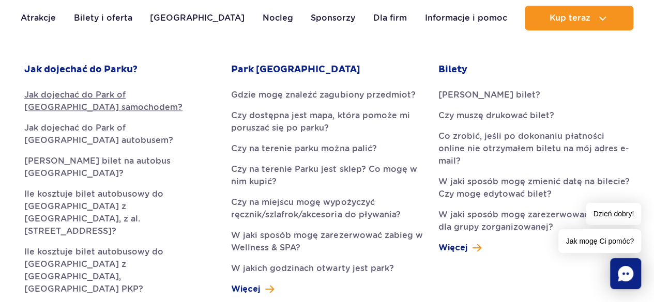
drag, startPoint x: 81, startPoint y: 100, endPoint x: 55, endPoint y: 101, distance: 25.8
click at [81, 100] on link "Jak dojechać do Park of [GEOGRAPHIC_DATA] samochodem?" at bounding box center [119, 101] width 191 height 25
click at [258, 98] on link "Gdzie mogę znaleźć zagubiony przedmiot?" at bounding box center [326, 95] width 191 height 12
click at [472, 99] on link "[PERSON_NAME] bilet?" at bounding box center [533, 95] width 191 height 12
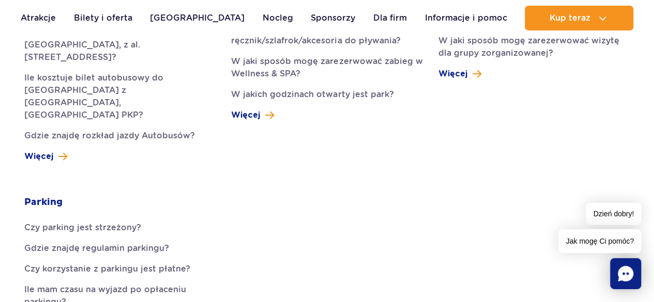
scroll to position [0, 0]
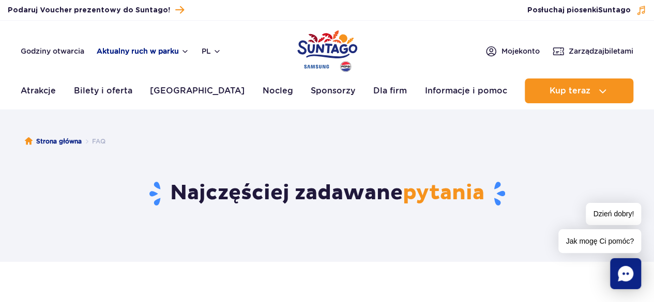
click at [155, 49] on button "Aktualny ruch w parku" at bounding box center [143, 51] width 92 height 8
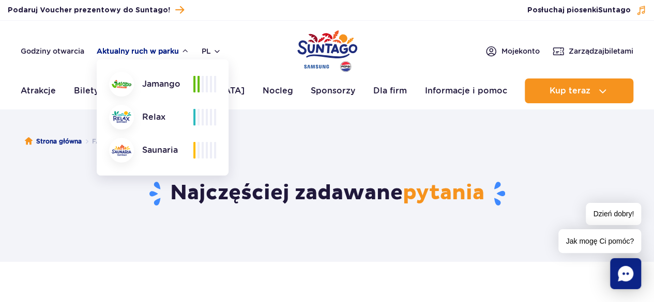
click at [155, 49] on button "Aktualny ruch w parku" at bounding box center [143, 51] width 92 height 8
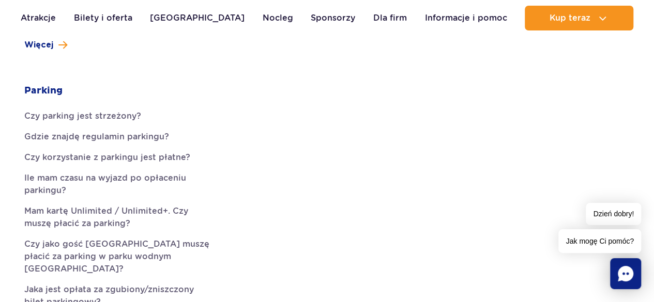
scroll to position [597, 0]
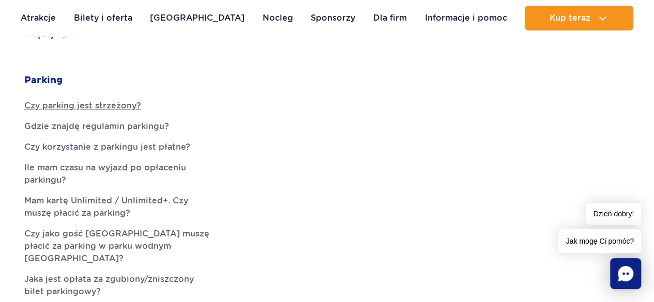
click at [119, 100] on link "Czy parking jest strzeżony?" at bounding box center [119, 106] width 191 height 12
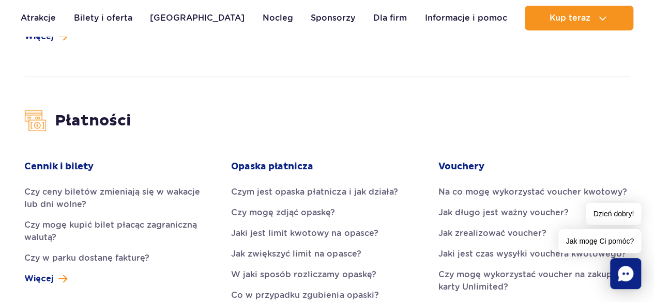
scroll to position [1071, 0]
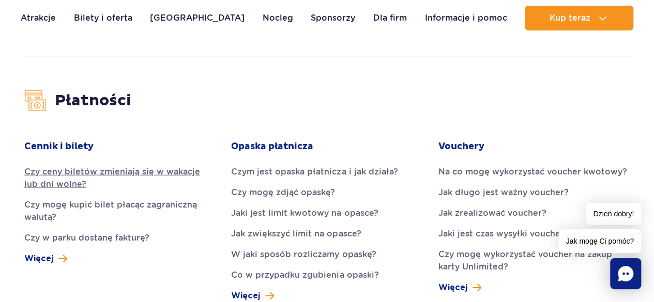
click at [41, 166] on link "Czy ceny biletów zmieniają się w wakacje lub dni wolne?" at bounding box center [119, 178] width 191 height 25
click at [308, 166] on link "Czym jest opaska płatnicza i jak działa?" at bounding box center [326, 172] width 191 height 12
click at [523, 166] on link "Na co mogę wykorzystać voucher kwotowy?" at bounding box center [533, 172] width 191 height 12
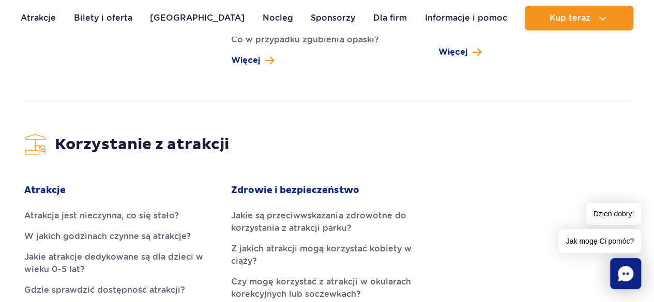
scroll to position [1311, 0]
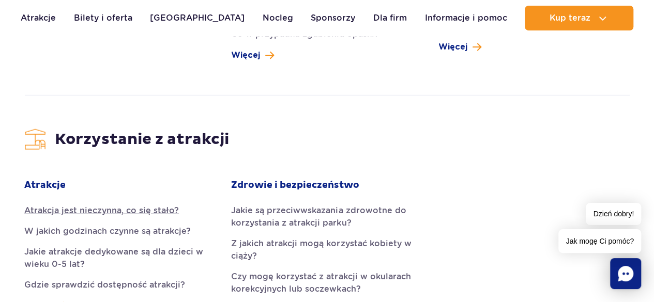
click at [162, 205] on link "Atrakcja jest nieczynna, co się stało?" at bounding box center [119, 211] width 191 height 12
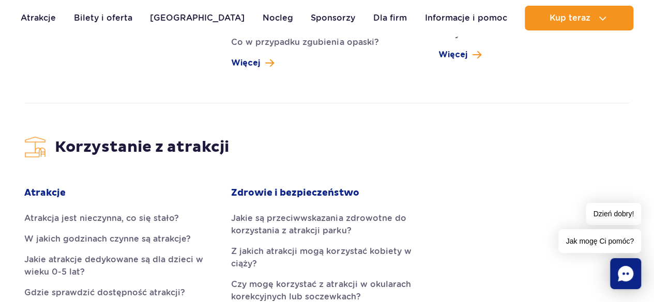
scroll to position [1334, 0]
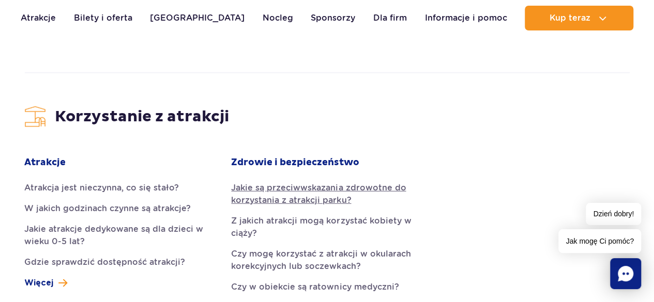
click at [362, 182] on link "Jakie są przeciwwskazania zdrowotne do korzystania z atrakcji parku?" at bounding box center [326, 194] width 191 height 25
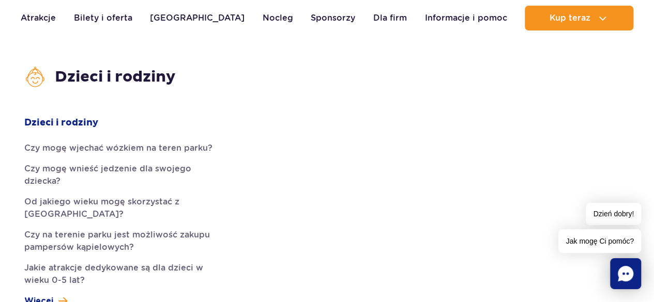
scroll to position [1680, 0]
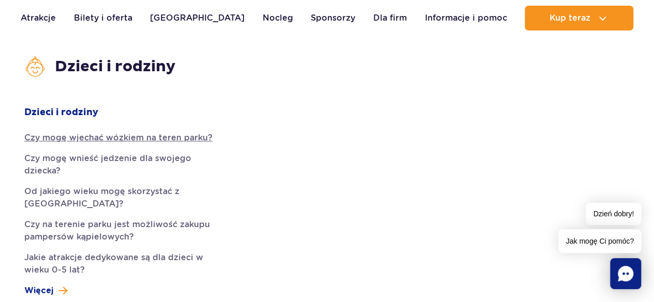
click at [92, 132] on link "Czy mogę wjechać wózkiem na teren parku?" at bounding box center [119, 138] width 191 height 12
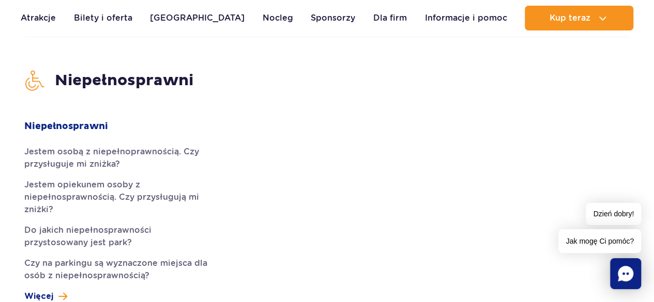
scroll to position [1995, 0]
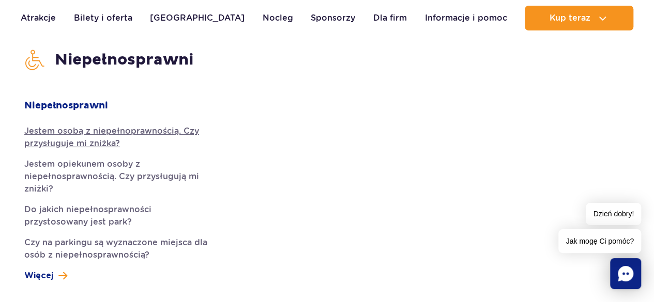
click at [121, 125] on link "Jestem osobą z niepełnoprawnością. Czy przysługuje mi zniżka?" at bounding box center [119, 137] width 191 height 25
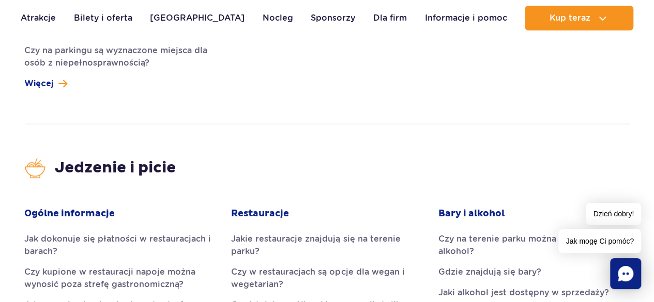
scroll to position [2203, 0]
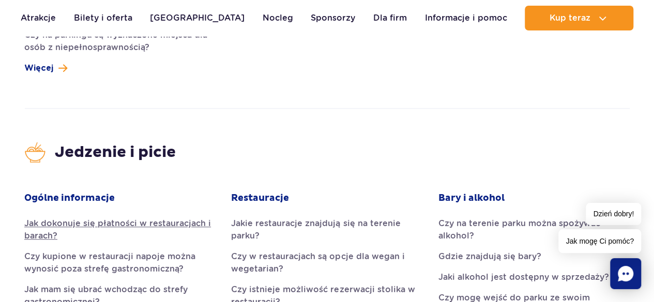
click at [101, 218] on link "Jak dokonuje się płatności w restauracjach i barach?" at bounding box center [119, 230] width 191 height 25
click at [243, 218] on link "Jakie restauracje znajdują się na terenie parku?" at bounding box center [326, 230] width 191 height 25
click at [484, 218] on link "Czy na terenie parku można spożywać alkohol?" at bounding box center [533, 230] width 191 height 25
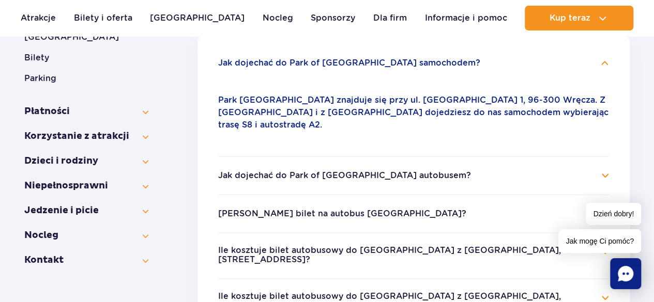
click at [610, 65] on ul "Jak dojechać do Park of [GEOGRAPHIC_DATA] samochodem? Park Wodny [GEOGRAPHIC_DA…" at bounding box center [413, 203] width 432 height 335
click at [602, 64] on h4 "Jak dojechać do Park of [GEOGRAPHIC_DATA] samochodem?" at bounding box center [413, 63] width 391 height 12
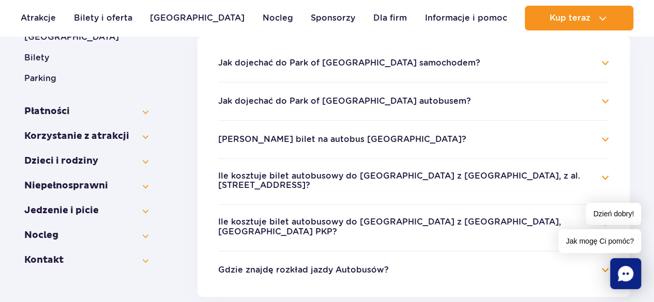
click at [605, 108] on li "Jak dojechać do Park of [GEOGRAPHIC_DATA] autobusem? Z [GEOGRAPHIC_DATA], przys…" at bounding box center [413, 101] width 391 height 38
click at [607, 101] on h4 "Jak dojechać do Park of Poland autobusem?" at bounding box center [413, 101] width 391 height 12
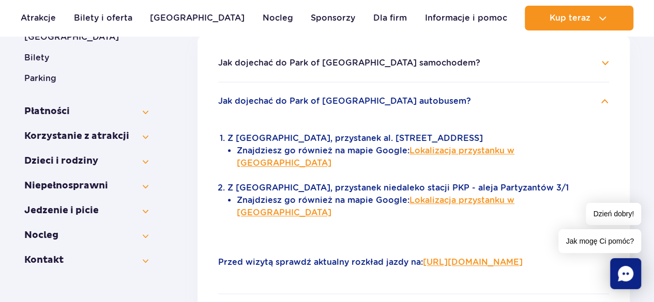
click at [612, 98] on ul "Jak dojechać do Park of Poland samochodem? Park Wodny Suntago znajduje się przy…" at bounding box center [413, 253] width 432 height 435
click at [607, 103] on h4 "Jak dojechać do Park of Poland autobusem?" at bounding box center [413, 101] width 391 height 12
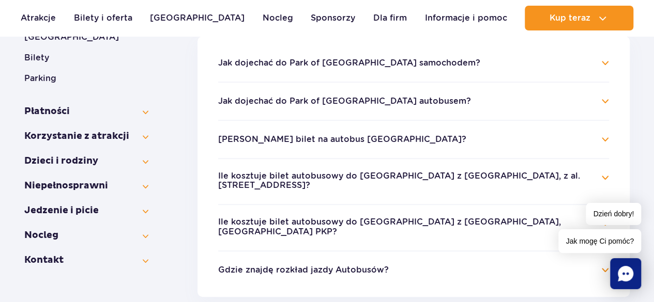
click at [605, 135] on h4 "Jak kupić bilet na autobus Suntago?" at bounding box center [413, 139] width 391 height 12
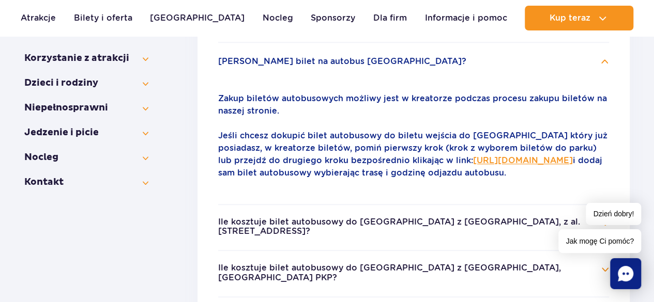
scroll to position [305, 0]
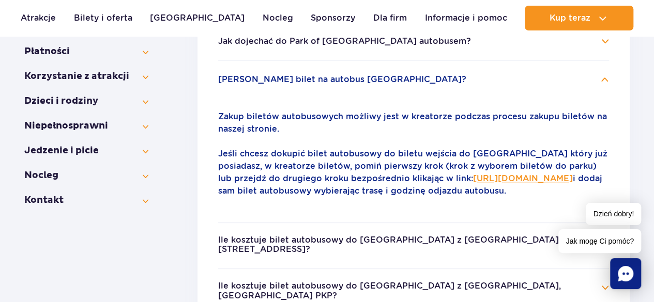
click at [652, 102] on div "FAQ General Information Jak dojechać do Parku? Najczęściej zadawane pytania Inf…" at bounding box center [327, 131] width 654 height 641
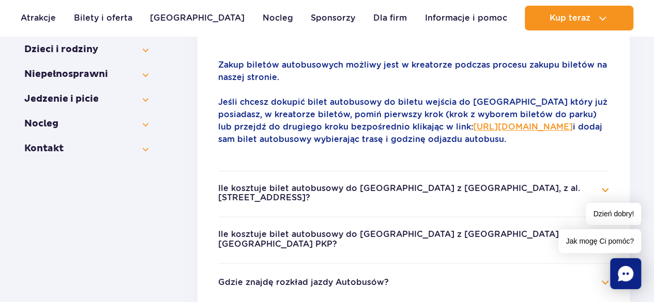
scroll to position [408, 0]
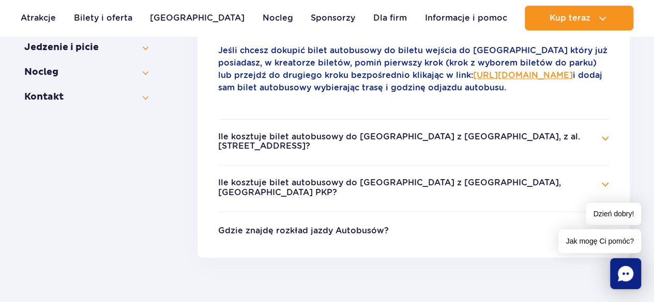
click at [501, 149] on button "Ile kosztuje bilet autobusowy do Suntago z Warszawy, z al. Jerozolimskich 56?" at bounding box center [405, 141] width 375 height 19
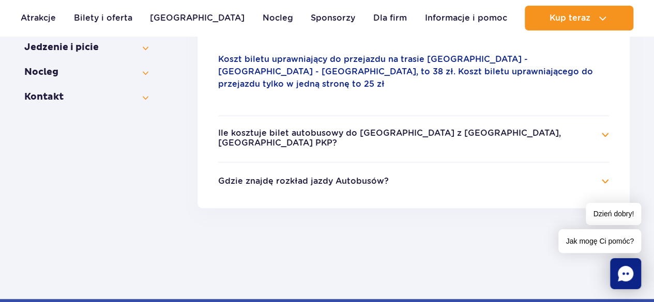
click at [491, 129] on button "Ile kosztuje bilet autobusowy do Suntago z Żyrardowa, Żyrardów PKP?" at bounding box center [405, 138] width 375 height 19
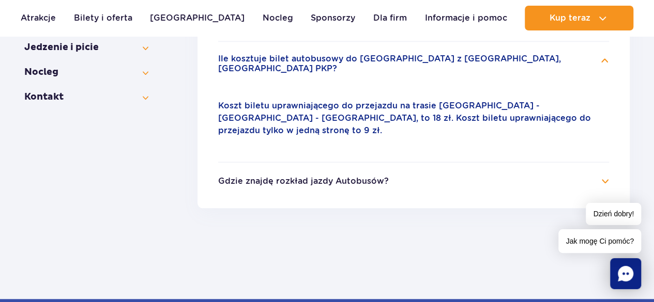
click at [406, 175] on h4 "Gdzie znajdę rozkład jazdy Autobusów?" at bounding box center [413, 181] width 391 height 12
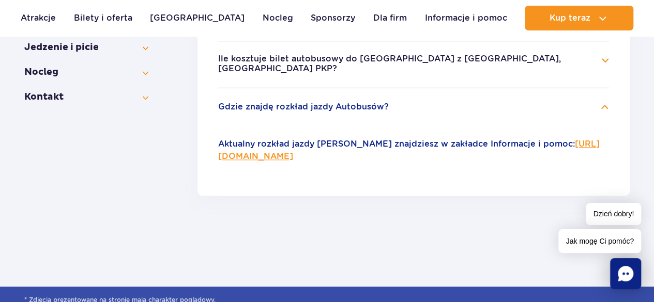
click at [344, 139] on link "https://parkofpoland.com/pl/rozklad-jazdy" at bounding box center [408, 150] width 381 height 22
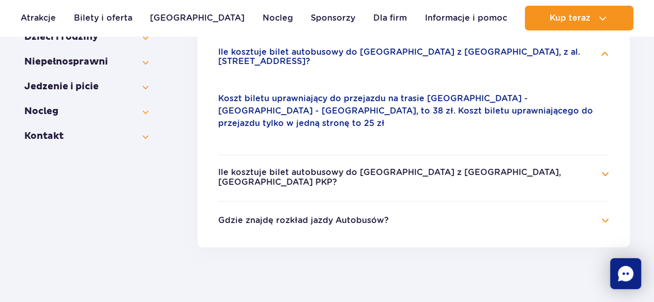
scroll to position [408, 0]
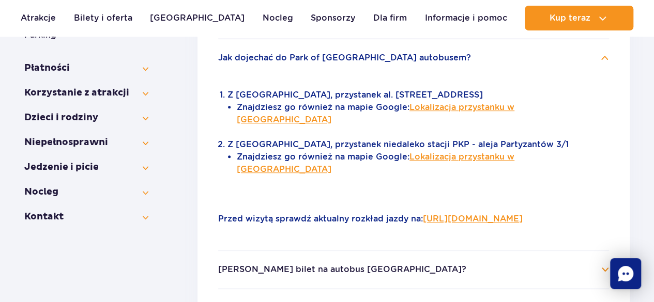
scroll to position [245, 0]
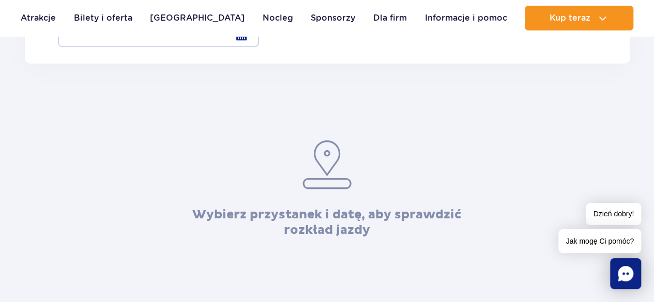
scroll to position [238, 0]
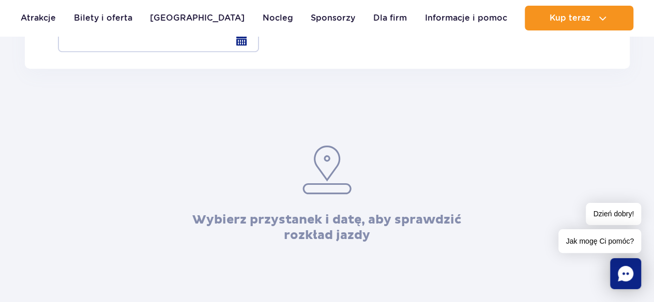
radio input "true"
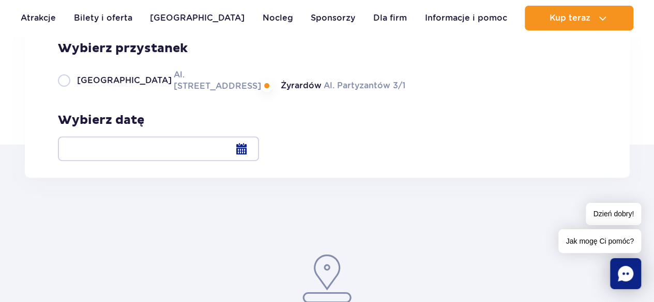
scroll to position [149, 0]
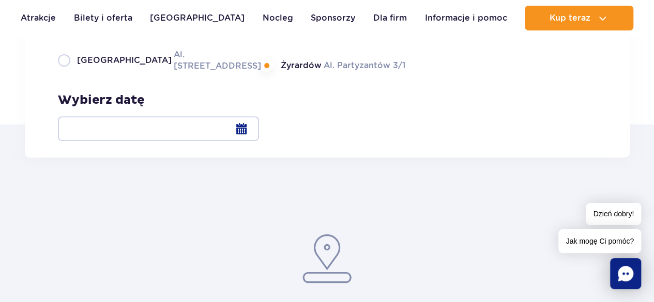
click at [259, 130] on div at bounding box center [158, 128] width 201 height 25
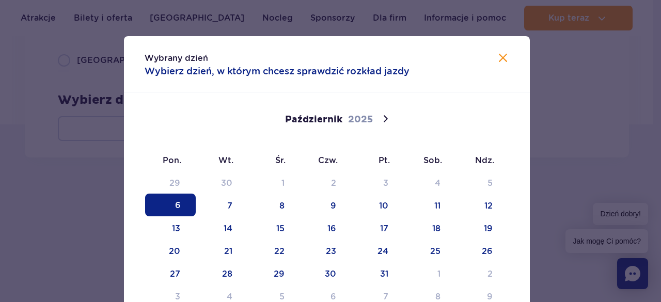
click at [297, 219] on div "29 30 1 2 3 4 5 6 7 8 9 10 11 12 13 14 15 16 17 18 19 20 21 22 23 24 25 26 27 2…" at bounding box center [327, 239] width 365 height 136
click at [274, 206] on span "8" at bounding box center [275, 205] width 51 height 23
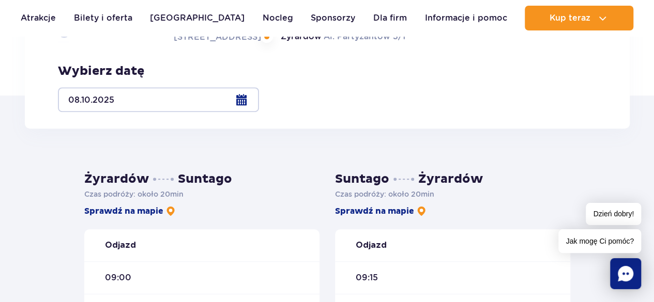
scroll to position [176, 0]
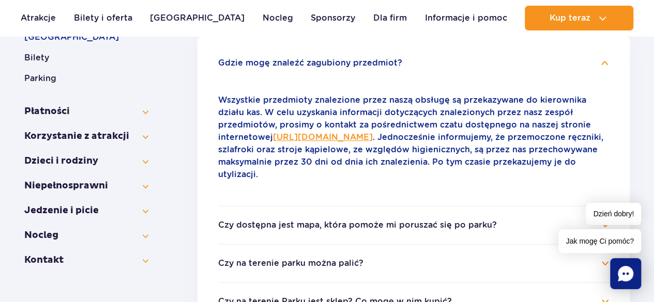
drag, startPoint x: 303, startPoint y: 143, endPoint x: 237, endPoint y: 134, distance: 67.2
click at [273, 134] on link "https://parkofpoland.com/pl/kontakt" at bounding box center [323, 137] width 100 height 10
drag, startPoint x: 469, startPoint y: 224, endPoint x: 516, endPoint y: 208, distance: 49.0
click at [471, 224] on button "Czy dostępna jest mapa, która pomoże mi poruszać się po parku?" at bounding box center [357, 225] width 279 height 9
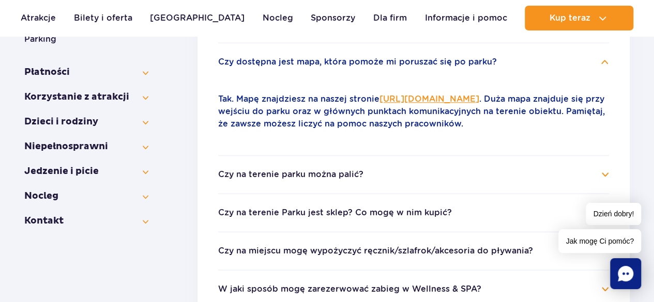
scroll to position [286, 0]
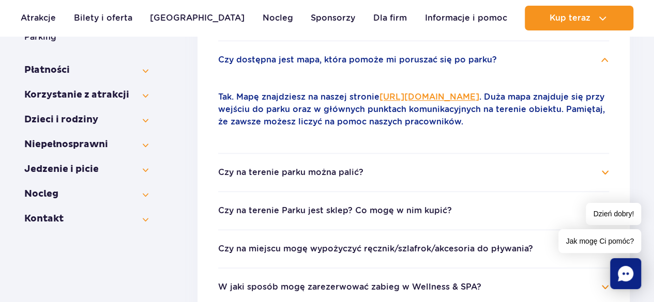
click at [536, 174] on h4 "Czy na terenie parku można palić?" at bounding box center [413, 172] width 391 height 12
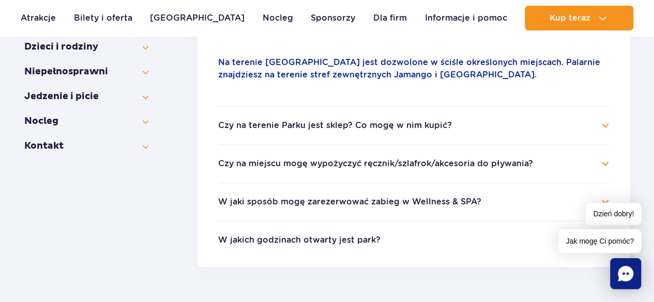
scroll to position [364, 0]
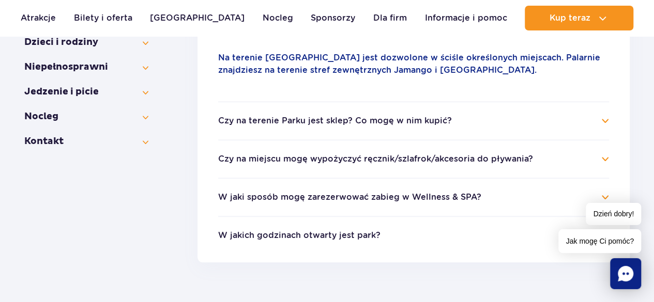
click at [575, 126] on h4 "Czy na terenie Parku jest sklep? Co mogę w nim kupić?" at bounding box center [413, 121] width 391 height 12
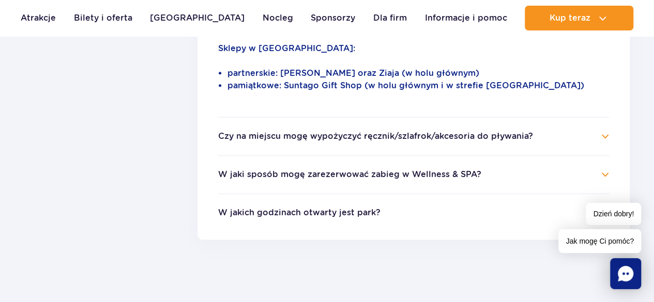
scroll to position [512, 0]
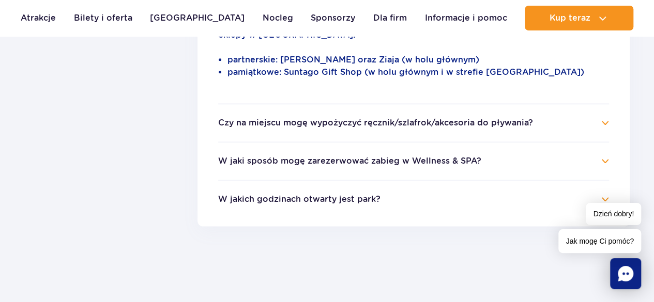
click at [280, 118] on button "Czy na miejscu mogę wypożyczyć ręcznik/szlafrok/akcesoria do pływania?" at bounding box center [375, 122] width 315 height 9
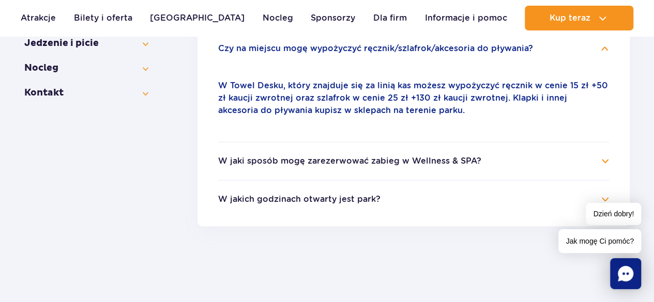
scroll to position [410, 0]
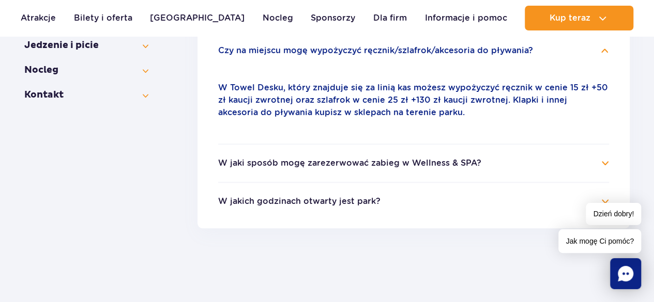
click at [600, 59] on li "Czy na miejscu mogę wypożyczyć ręcznik/szlafrok/akcesoria do pływania? W Towel …" at bounding box center [413, 87] width 391 height 113
click at [600, 52] on h4 "Czy na miejscu mogę wypożyczyć ręcznik/szlafrok/akcesoria do pływania?" at bounding box center [413, 50] width 391 height 12
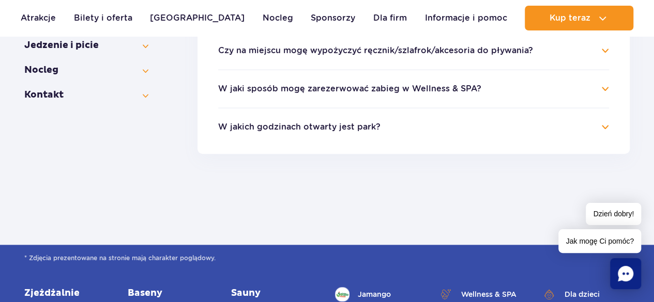
click at [403, 94] on h4 "W jaki sposób mogę zarezerwować zabieg w Wellness & SPA?" at bounding box center [413, 89] width 391 height 12
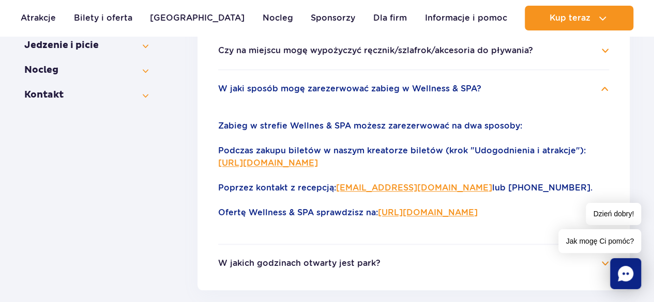
click at [609, 87] on ul "Gdzie mogę znaleźć zagubiony przedmiot? Wszystkie przedmioty znalezione przez n…" at bounding box center [413, 81] width 432 height 420
click at [607, 86] on h4 "W jaki sposób mogę zarezerwować zabieg w Wellness & SPA?" at bounding box center [413, 89] width 391 height 12
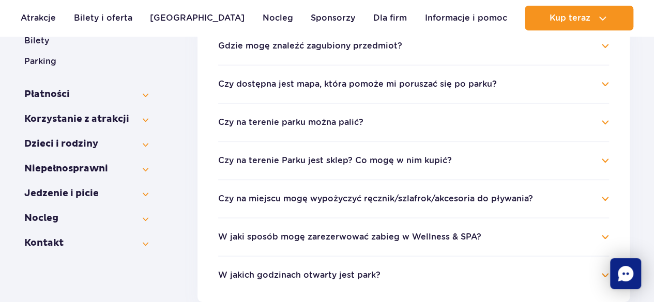
scroll to position [245, 0]
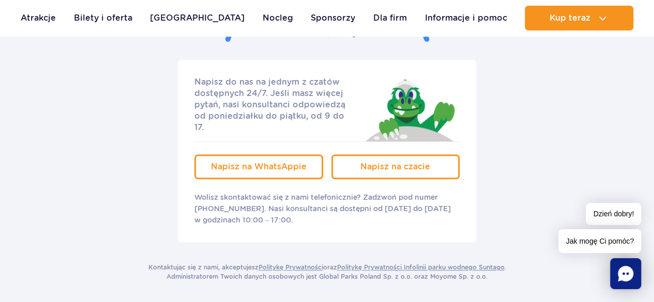
scroll to position [207, 0]
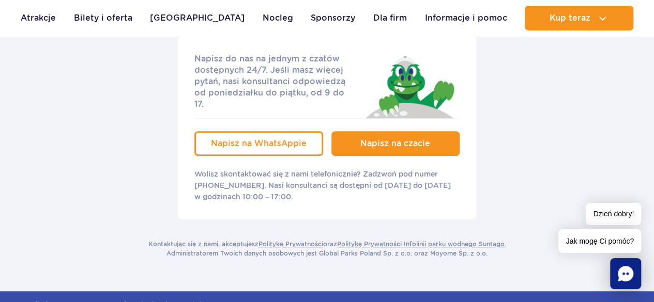
click at [397, 138] on span "Napisz na czacie" at bounding box center [395, 143] width 70 height 10
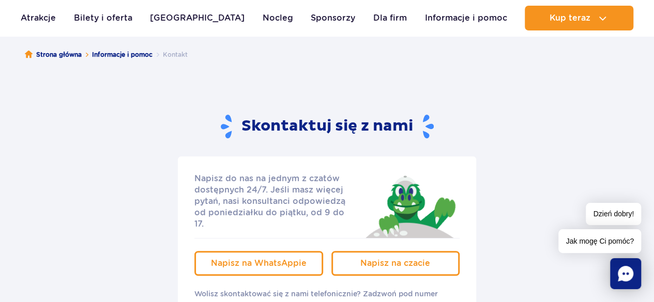
scroll to position [18, 0]
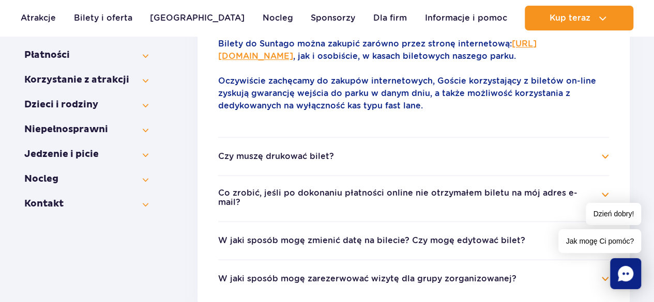
scroll to position [306, 0]
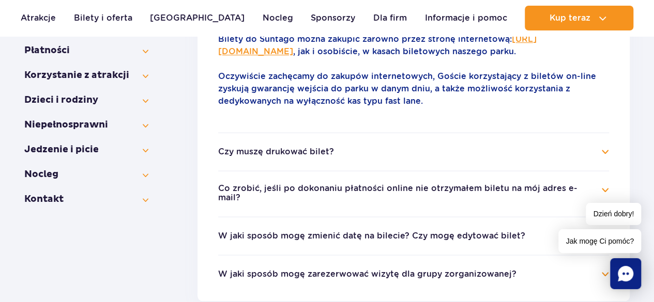
click at [594, 158] on h4 "Czy muszę drukować bilet?" at bounding box center [413, 152] width 391 height 12
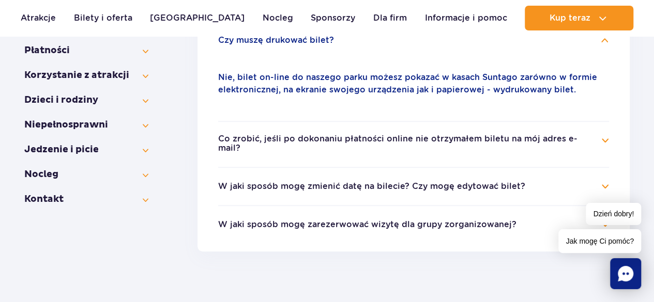
click at [602, 143] on h4 "Co zrobić, jeśli po dokonaniu płatności online nie otrzymałem biletu na mój adr…" at bounding box center [413, 144] width 391 height 20
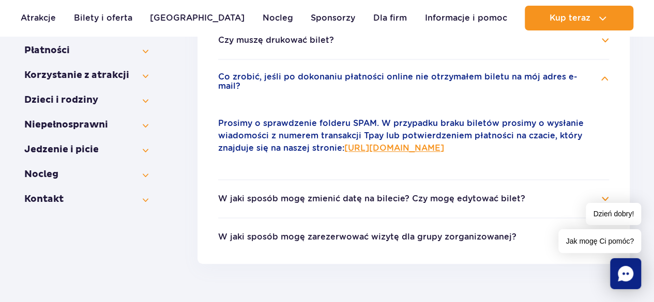
click at [599, 76] on h4 "Co zrobić, jeśli po dokonaniu płatności online nie otrzymałem biletu na mój adr…" at bounding box center [413, 82] width 391 height 20
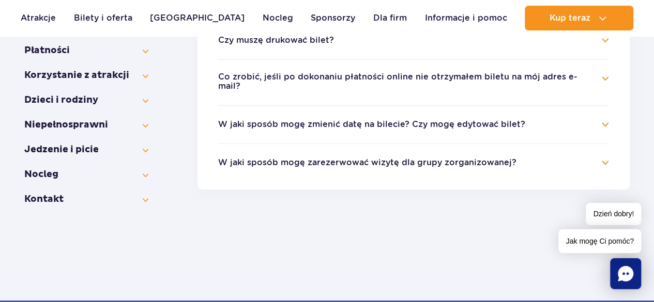
click at [570, 123] on li "W jaki sposób mogę zmienić datę na bilecie? Czy mogę edytować bilet? Możesz to …" at bounding box center [413, 124] width 391 height 38
click at [596, 118] on h4 "W jaki sposób mogę zmienić datę na bilecie? Czy mogę edytować bilet?" at bounding box center [413, 124] width 391 height 12
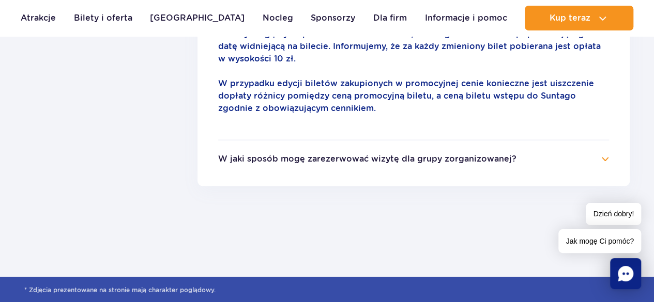
scroll to position [487, 0]
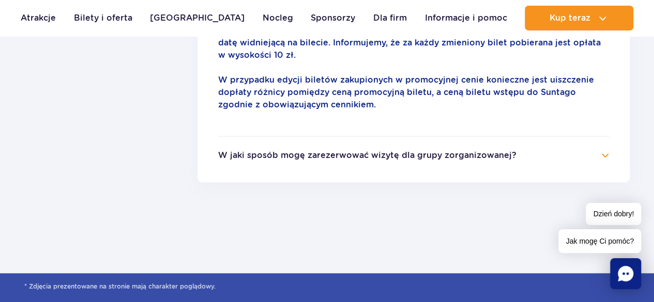
click at [601, 151] on h4 "W jaki sposób mogę zarezerwować wizytę dla grupy zorganizowanej?" at bounding box center [413, 155] width 391 height 12
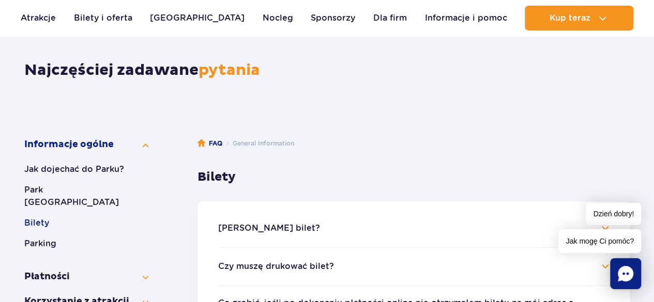
scroll to position [76, 0]
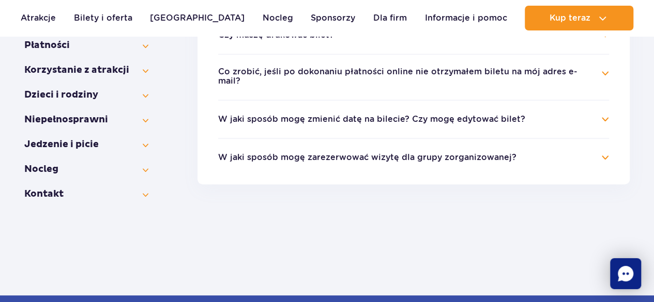
scroll to position [306, 0]
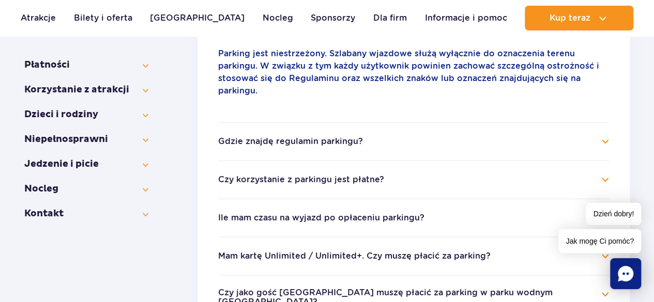
scroll to position [301, 0]
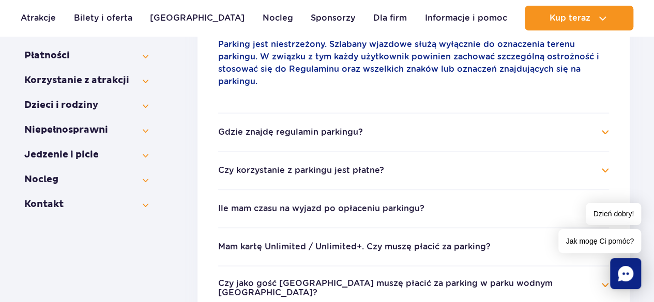
click at [408, 113] on li "Gdzie znajdę regulamin parkingu? Regulamin parkingu jest dostępny na naszej str…" at bounding box center [413, 132] width 391 height 38
click at [336, 128] on button "Gdzie znajdę regulamin parkingu?" at bounding box center [290, 132] width 145 height 9
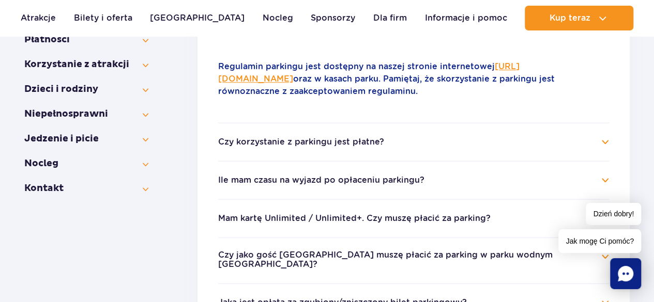
scroll to position [337, 0]
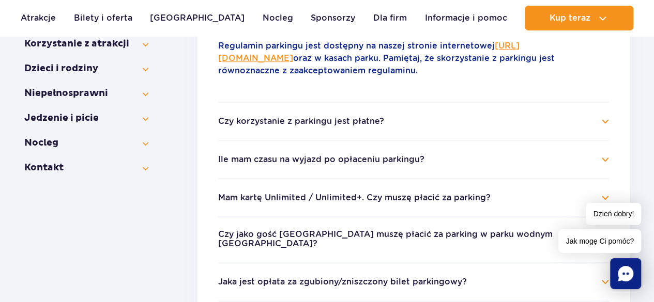
click at [587, 128] on h4 "Czy korzystanie z parkingu jest płatne?" at bounding box center [413, 121] width 391 height 12
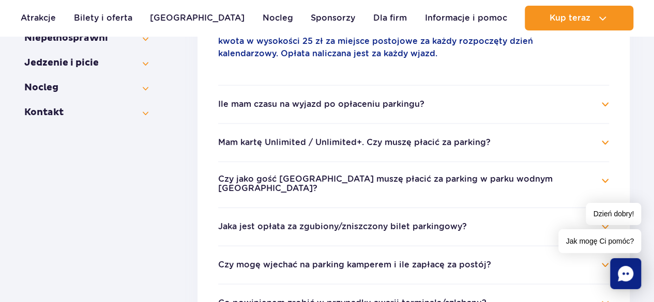
scroll to position [396, 0]
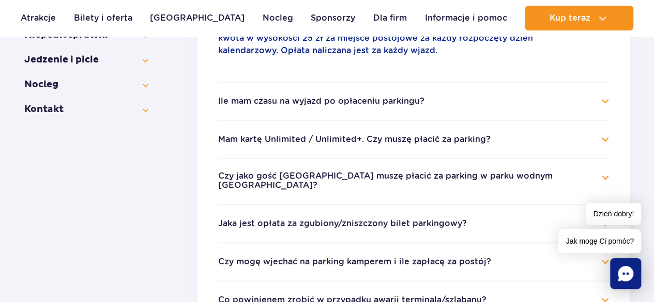
click at [579, 105] on h4 "Ile mam czasu na wyjazd po opłaceniu parkingu?" at bounding box center [413, 101] width 391 height 12
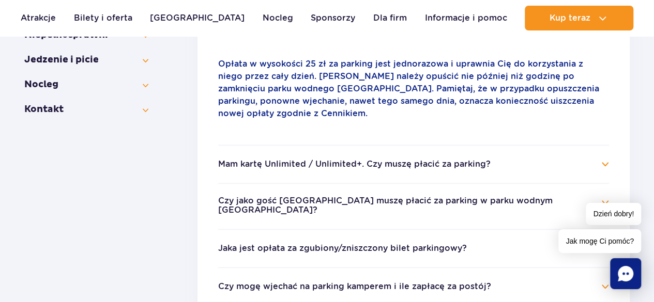
click at [616, 77] on ul "Czy parking jest strzeżony? Parking jest niestrzeżony. Szlabany wjazdowe służą …" at bounding box center [413, 180] width 432 height 590
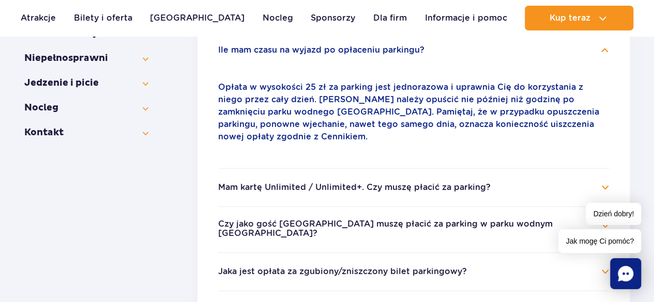
scroll to position [369, 0]
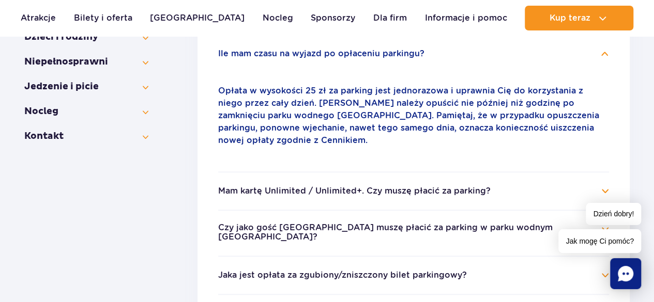
click at [607, 56] on h4 "Ile mam czasu na wyjazd po opłaceniu parkingu?" at bounding box center [413, 54] width 391 height 12
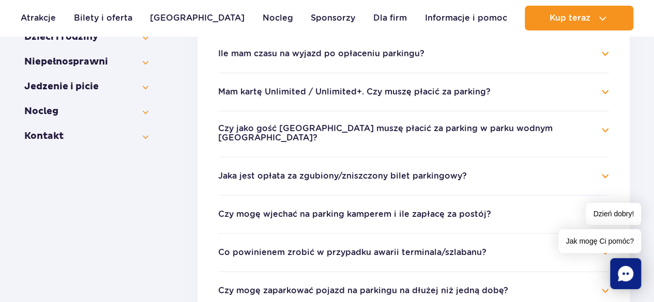
click at [624, 92] on ul "Czy parking jest strzeżony? Parking jest niestrzeżony. Szlabany wjazdowe służą …" at bounding box center [413, 157] width 432 height 490
click at [607, 92] on h4 "Mam kartę Unlimited / Unlimited+. Czy muszę płacić za parking?" at bounding box center [413, 92] width 391 height 12
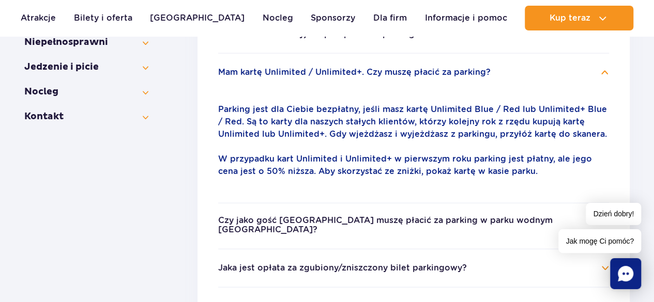
scroll to position [393, 0]
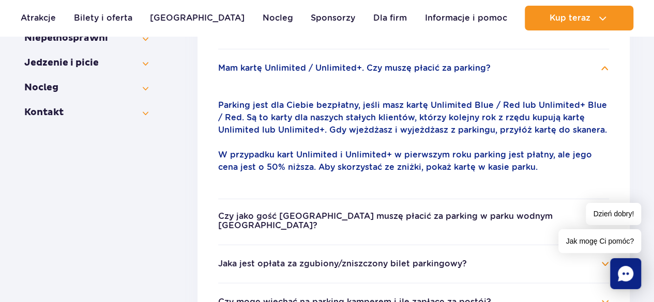
click at [605, 79] on li "Mam kartę Unlimited / Unlimited+. Czy muszę płacić za parking? Parking jest dla…" at bounding box center [413, 124] width 391 height 150
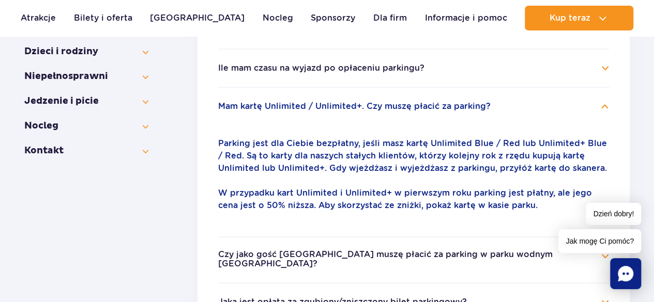
scroll to position [366, 0]
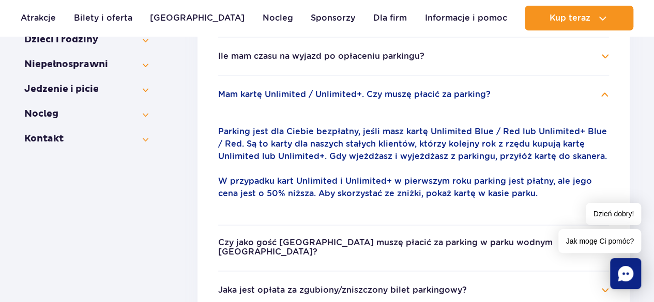
click at [608, 96] on h4 "Mam kartę Unlimited / Unlimited+. Czy muszę płacić za parking?" at bounding box center [413, 94] width 391 height 12
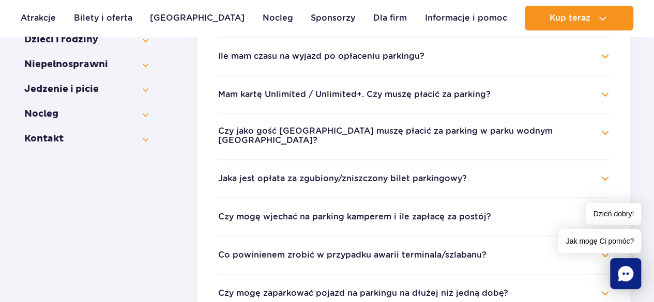
click at [596, 131] on h4 "Czy jako gość [GEOGRAPHIC_DATA] muszę płacić za parking w parku wodnym [GEOGRAP…" at bounding box center [413, 137] width 391 height 20
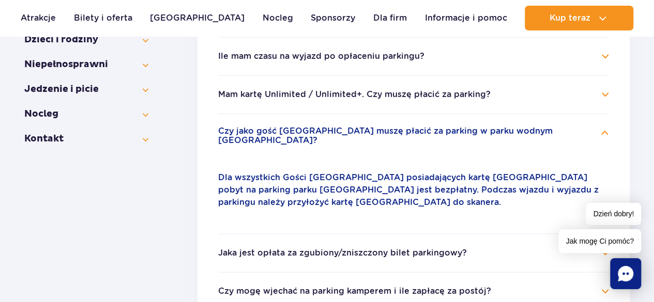
click at [598, 137] on h4 "Czy jako gość [GEOGRAPHIC_DATA] muszę płacić za parking w parku wodnym [GEOGRAP…" at bounding box center [413, 137] width 391 height 20
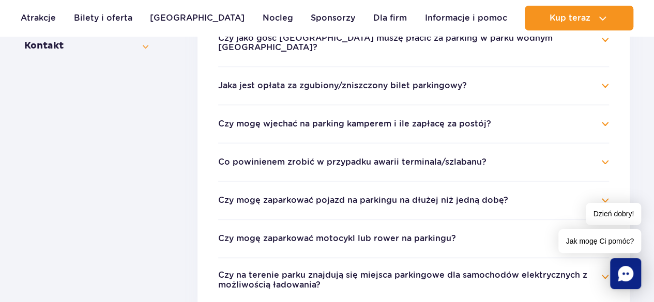
scroll to position [463, 0]
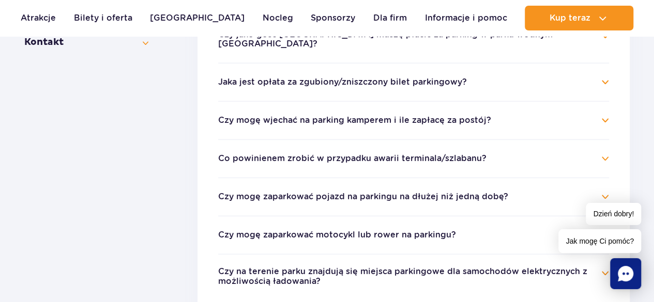
click at [598, 76] on h4 "Jaka jest opłata za zgubiony/zniszczony bilet parkingowy?" at bounding box center [413, 82] width 391 height 12
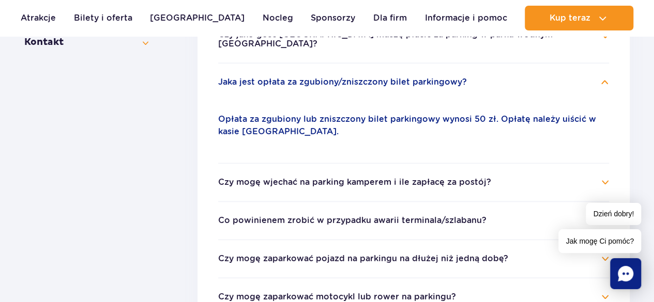
click at [600, 76] on h4 "Jaka jest opłata za zgubiony/zniszczony bilet parkingowy?" at bounding box center [413, 82] width 391 height 12
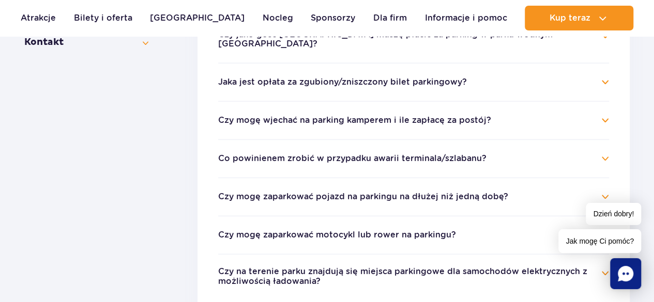
click at [551, 118] on h4 "Czy mogę wjechać na parking kamperem i ile zapłacę za postój?" at bounding box center [413, 120] width 391 height 12
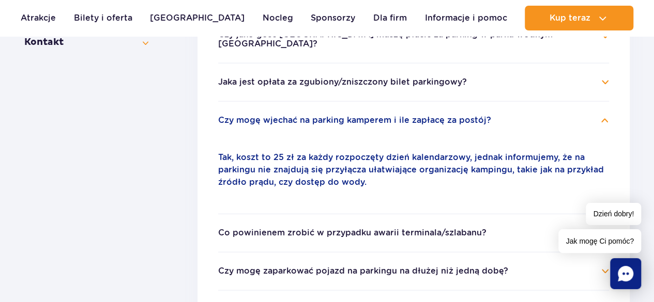
click at [599, 114] on h4 "Czy mogę wjechać na parking kamperem i ile zapłacę za postój?" at bounding box center [413, 120] width 391 height 12
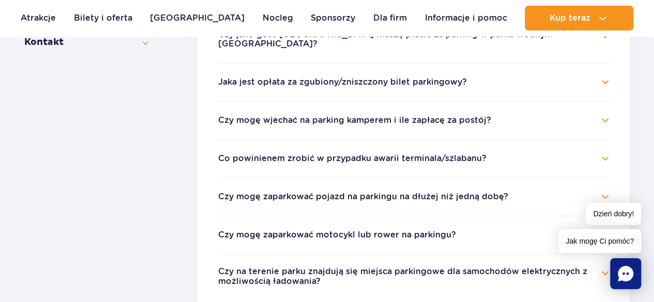
click at [592, 152] on h4 "Co powinienem zrobić w przypadku awarii terminala/szlabanu?" at bounding box center [413, 158] width 391 height 12
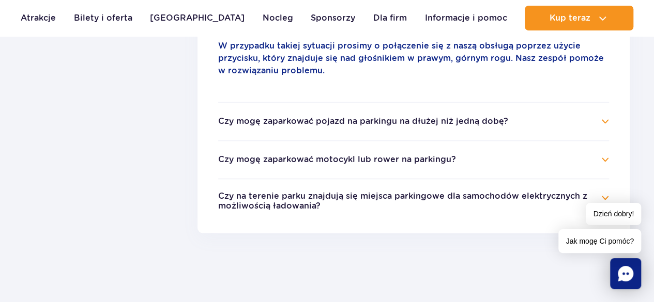
scroll to position [618, 0]
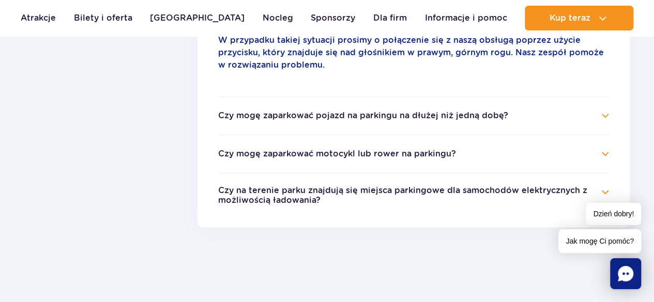
click at [563, 115] on li "Czy mogę zaparkować pojazd na parkingu na dłużej niż jedną dobę? Tak, możesz za…" at bounding box center [413, 115] width 391 height 38
click at [597, 110] on h4 "Czy mogę zaparkować pojazd na parkingu na dłużej niż jedną dobę?" at bounding box center [413, 116] width 391 height 12
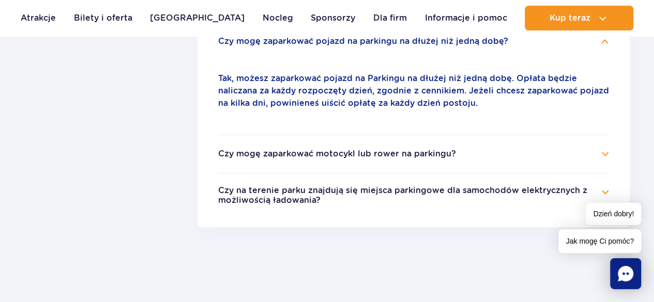
click at [604, 148] on h4 "Czy mogę zaparkować motocykl lub rower na parkingu?" at bounding box center [413, 154] width 391 height 12
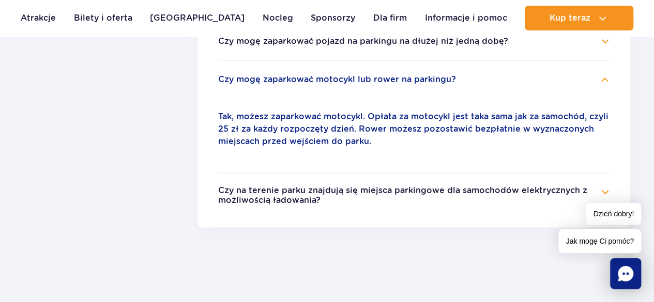
click at [607, 79] on li "Czy mogę zaparkować motocykl lub rower na parkingu? Tak, możesz zaparkować moto…" at bounding box center [413, 116] width 391 height 113
click at [600, 187] on h4 "Czy na terenie parku znajdują się miejsca parkingowe dla samochodów elektryczny…" at bounding box center [413, 196] width 391 height 20
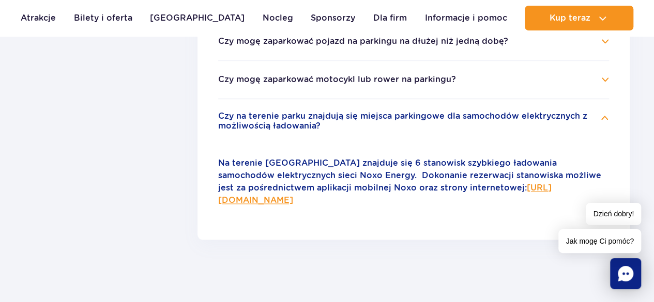
click at [603, 112] on h4 "Czy na terenie parku znajdują się miejsca parkingowe dla samochodów elektryczny…" at bounding box center [413, 122] width 391 height 20
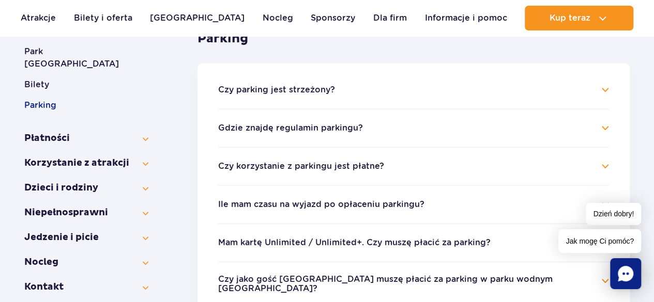
scroll to position [190, 0]
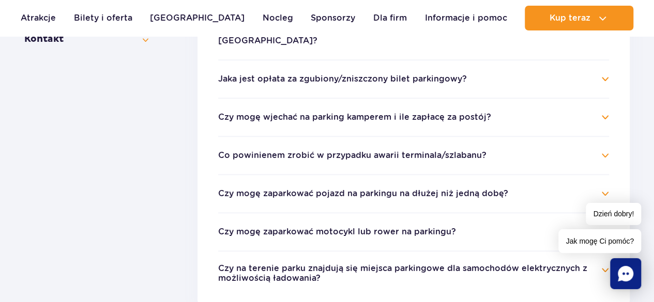
scroll to position [463, 0]
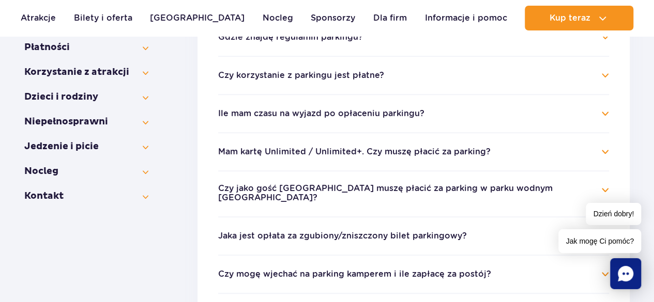
scroll to position [301, 0]
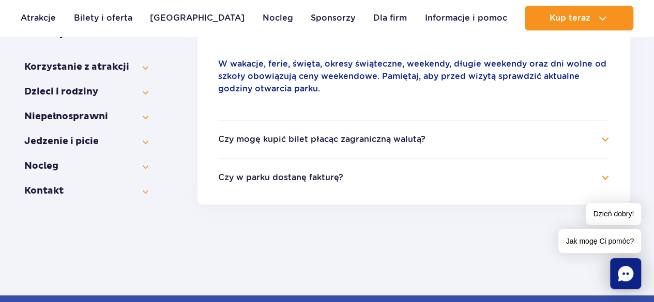
scroll to position [288, 0]
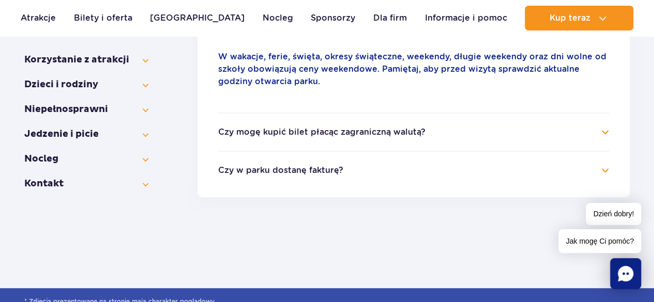
click at [604, 151] on li "Czy w parku dostanę fakturę? Tak, dokonując zakupu biletów możesz otrzymać fakt…" at bounding box center [413, 164] width 391 height 26
click at [605, 135] on h4 "Czy mogę kupić bilet płacąc zagraniczną walutą?" at bounding box center [413, 132] width 391 height 12
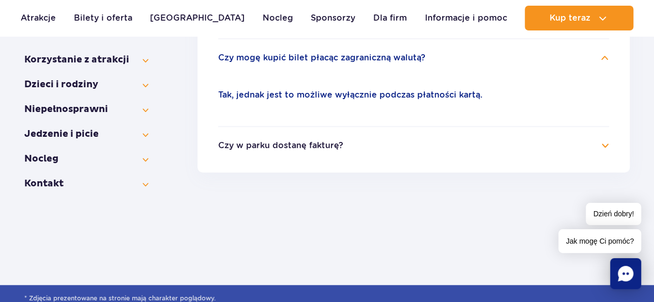
click at [593, 60] on h4 "Czy mogę kupić bilet płacąc zagraniczną walutą?" at bounding box center [413, 58] width 391 height 12
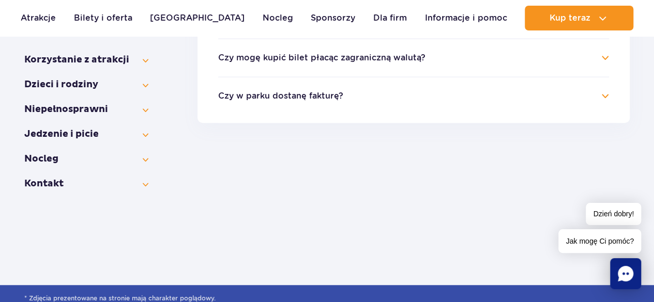
click at [606, 91] on h4 "Czy w parku dostanę fakturę?" at bounding box center [413, 96] width 391 height 12
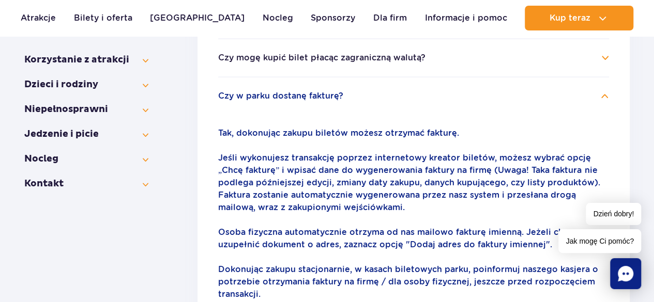
click at [604, 96] on h4 "Czy w parku dostanę fakturę?" at bounding box center [413, 96] width 391 height 12
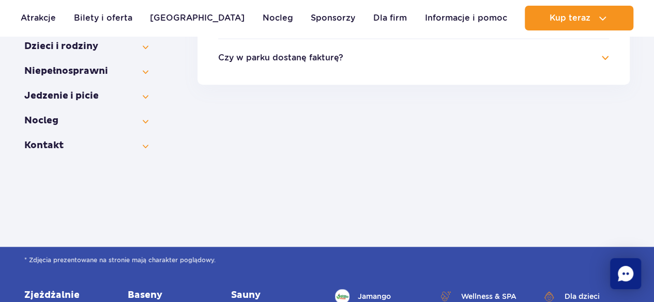
scroll to position [288, 0]
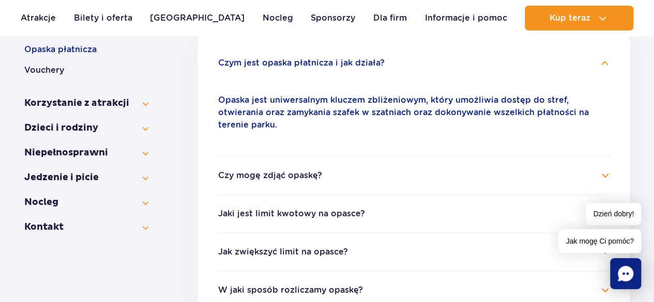
click at [285, 171] on button "Czy mogę zdjąć opaskę?" at bounding box center [270, 175] width 104 height 9
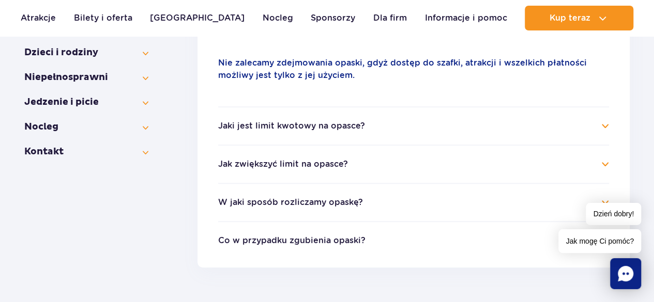
scroll to position [322, 0]
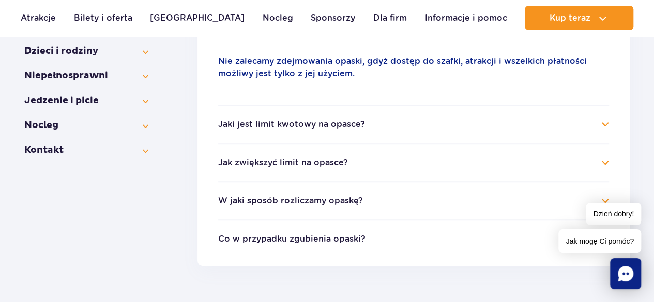
click at [588, 128] on h4 "Jaki jest limit kwotowy na opasce?" at bounding box center [413, 124] width 391 height 12
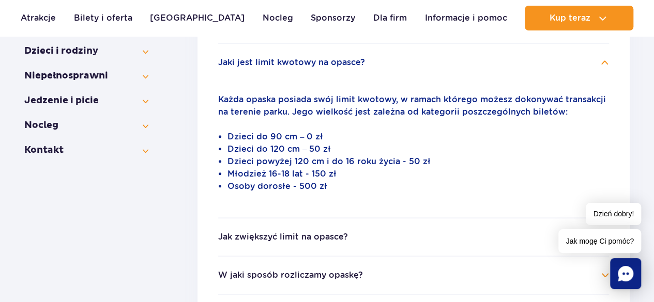
click at [606, 70] on li "Jaki jest limit kwotowy na opasce? Każda opaska posiada swój limit kwotowy, w r…" at bounding box center [413, 130] width 391 height 175
click at [604, 60] on h4 "Jaki jest limit kwotowy na opasce?" at bounding box center [413, 62] width 391 height 12
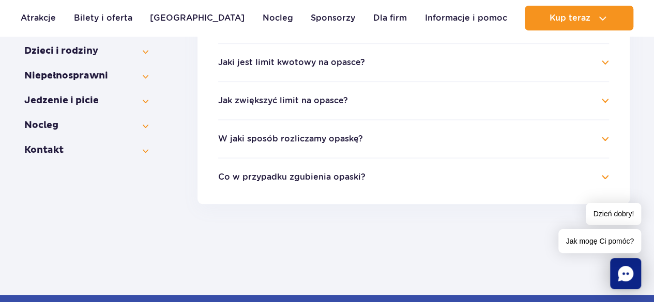
click at [610, 99] on ul "Czym jest opaska płatnicza i jak działa? Opaska jest uniwersalnym kluczem zbliż…" at bounding box center [413, 81] width 432 height 245
click at [605, 101] on h4 "Jak zwiększyć limit na opasce?" at bounding box center [413, 101] width 391 height 12
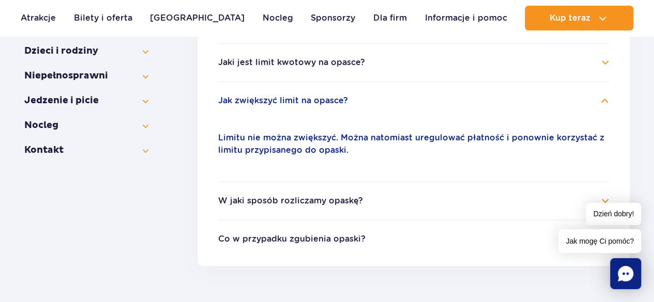
click at [605, 101] on h4 "Jak zwiększyć limit na opasce?" at bounding box center [413, 101] width 391 height 12
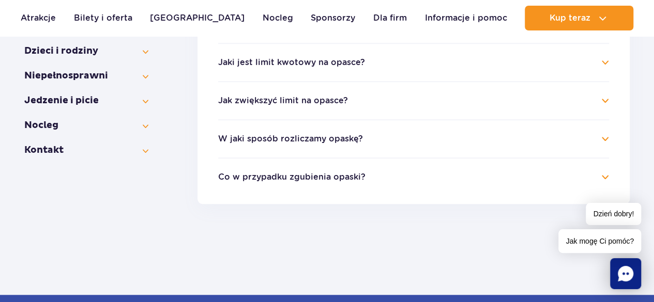
click at [605, 143] on h4 "W jaki sposób rozliczamy opaskę?" at bounding box center [413, 139] width 391 height 12
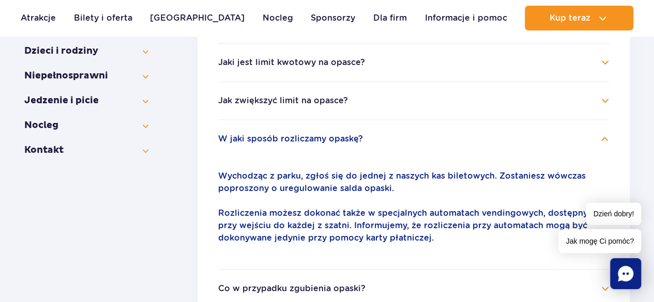
drag, startPoint x: 648, startPoint y: 93, endPoint x: 646, endPoint y: 103, distance: 10.2
click at [646, 103] on div "FAQ Payments Opaska płatnicza Najczęściej zadawane pytania Informacje ogólne Ja…" at bounding box center [327, 100] width 654 height 613
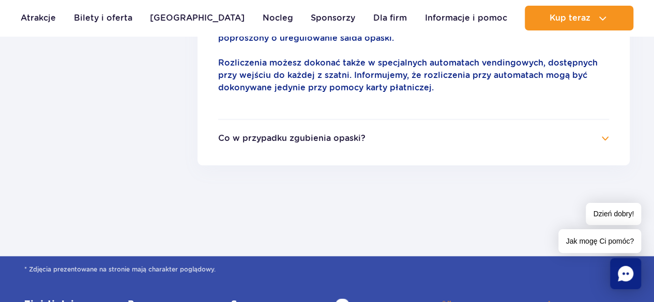
scroll to position [521, 0]
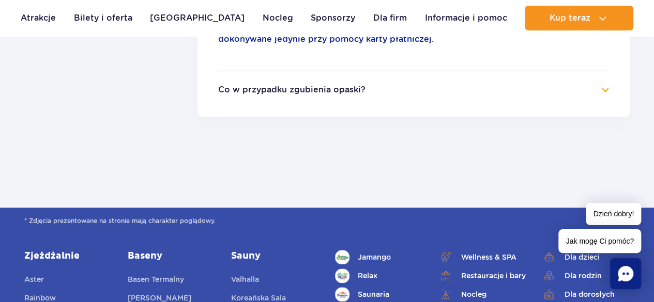
click at [607, 90] on h4 "Co w przypadku zgubienia opaski?" at bounding box center [413, 90] width 391 height 12
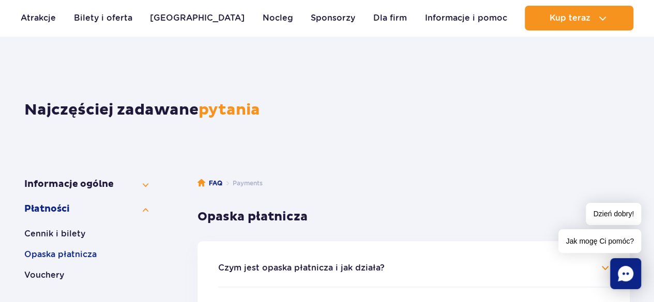
scroll to position [27, 0]
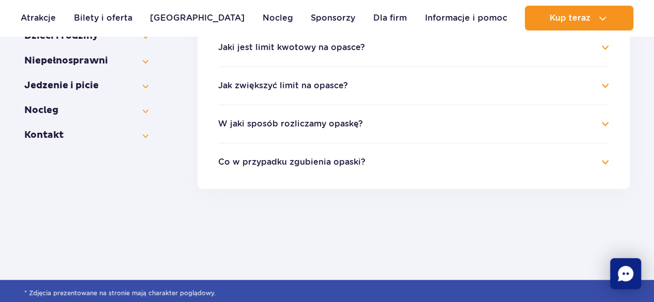
scroll to position [322, 0]
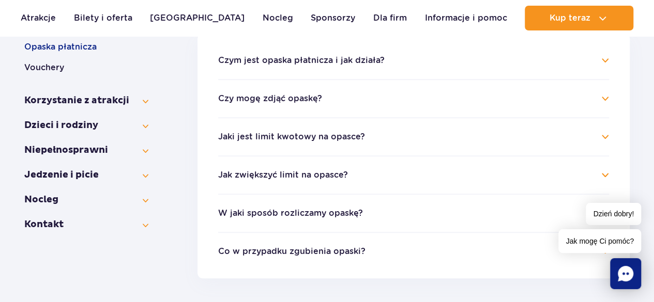
scroll to position [245, 0]
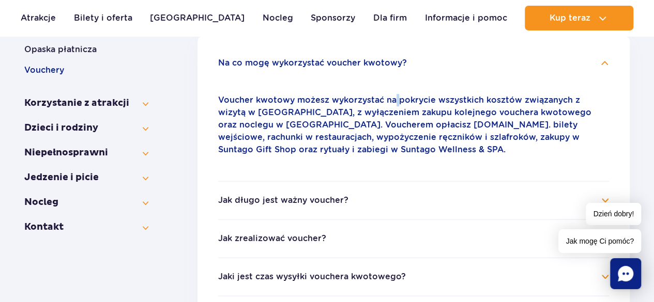
click at [396, 105] on p "Voucher kwotowy możesz wykorzystać na pokrycie wszystkich kosztów związanych z …" at bounding box center [413, 125] width 391 height 62
click at [364, 201] on h4 "Jak długo jest ważny voucher?" at bounding box center [413, 200] width 391 height 12
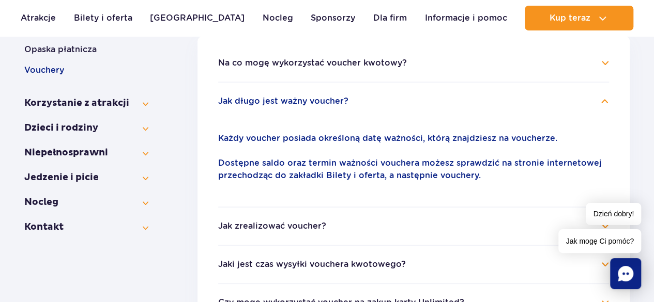
click at [601, 102] on h4 "Jak długo jest ważny voucher?" at bounding box center [413, 101] width 391 height 12
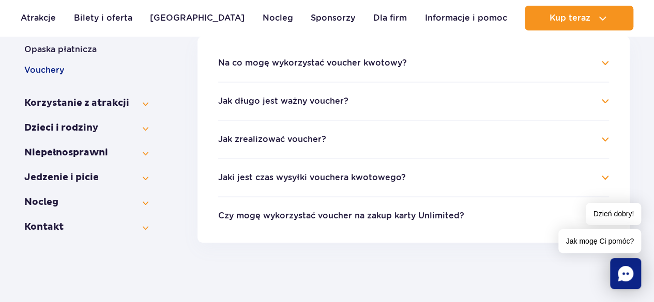
click at [228, 144] on h4 "Jak zrealizować voucher?" at bounding box center [413, 139] width 391 height 12
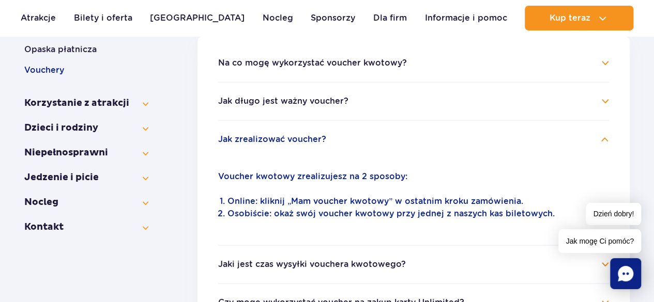
click at [553, 135] on h4 "Jak zrealizować voucher?" at bounding box center [413, 139] width 391 height 12
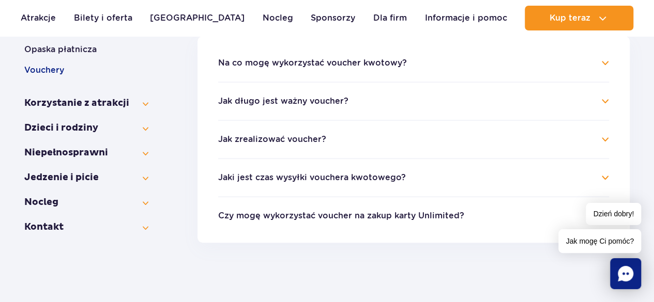
click at [300, 173] on button "Jaki jest czas wysyłki vouchera kwotowego?" at bounding box center [312, 177] width 188 height 9
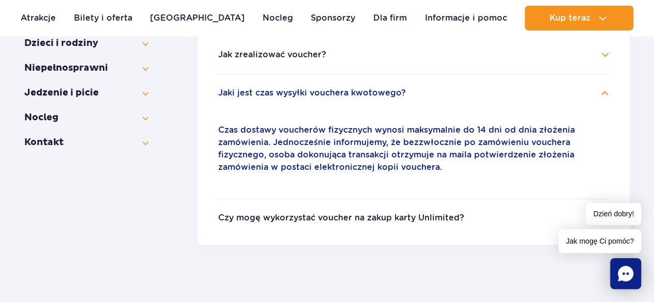
scroll to position [336, 0]
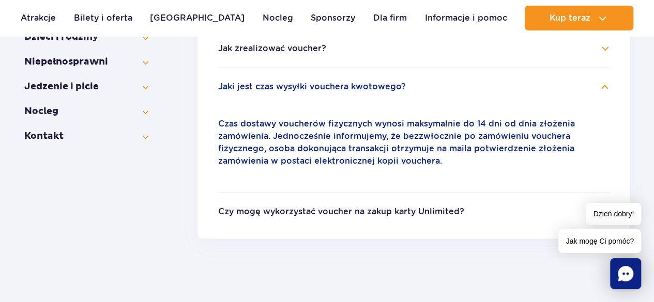
click at [438, 205] on li "Czy mogę wykorzystać voucher na zakup karty Unlimited? Tak, voucher kwotowy moż…" at bounding box center [413, 205] width 391 height 26
click at [609, 97] on ul "Na co mogę wykorzystać voucher kwotowy? Voucher kwotowy możesz wykorzystać na p…" at bounding box center [413, 91] width 432 height 293
click at [609, 85] on ul "Na co mogę wykorzystać voucher kwotowy? Voucher kwotowy możesz wykorzystać na p…" at bounding box center [413, 91] width 432 height 293
click at [605, 84] on h4 "Jaki jest czas wysyłki vouchera kwotowego?" at bounding box center [413, 87] width 391 height 12
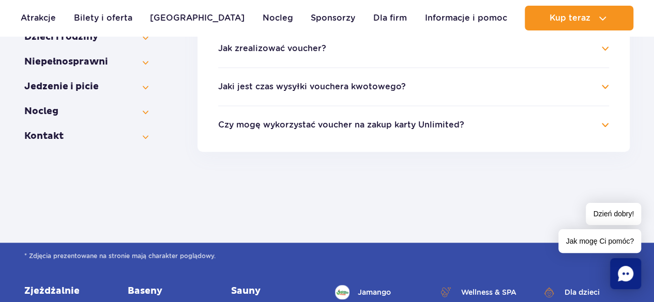
click at [339, 120] on button "Czy mogę wykorzystać voucher na zakup karty Unlimited?" at bounding box center [341, 124] width 246 height 9
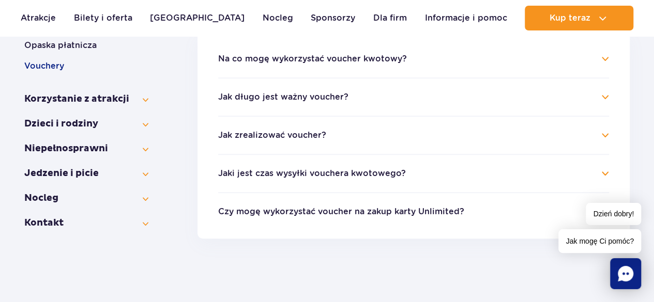
scroll to position [245, 0]
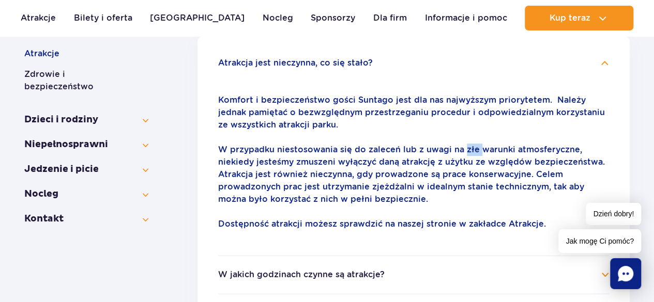
drag, startPoint x: 461, startPoint y: 149, endPoint x: 477, endPoint y: 145, distance: 16.7
click at [477, 145] on p "W przypadku niestosowania się do zaleceń lub z uwagi na złe warunki atmosferycz…" at bounding box center [413, 175] width 391 height 62
click at [488, 135] on div "Komfort i bezpieczeństwo gości Suntago jest dla nas najwyższym priorytetem. Nal…" at bounding box center [413, 162] width 391 height 161
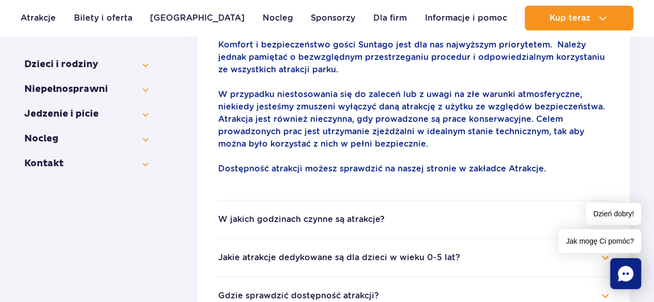
scroll to position [347, 0]
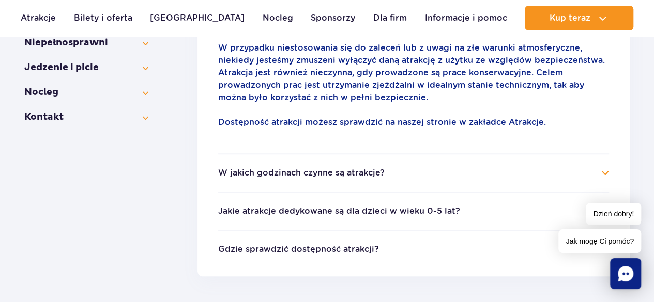
drag, startPoint x: 581, startPoint y: 174, endPoint x: 592, endPoint y: 154, distance: 22.0
click at [582, 172] on h4 "W jakich godzinach czynne są atrakcje?" at bounding box center [413, 173] width 391 height 12
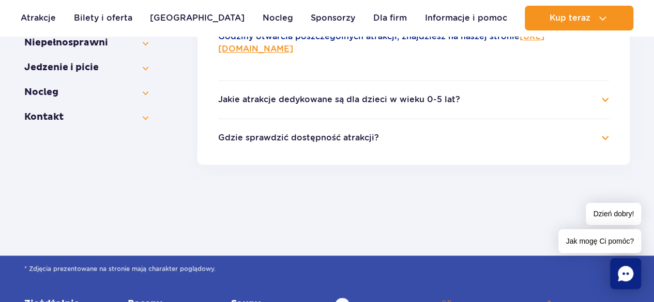
click at [590, 105] on h4 "Jakie atrakcje dedykowane są dla dzieci w wieku 0-5 lat?" at bounding box center [413, 100] width 391 height 12
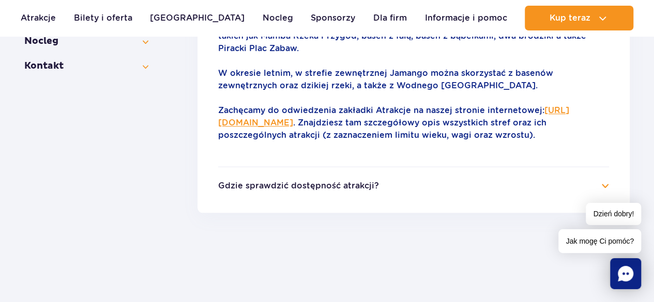
scroll to position [437, 0]
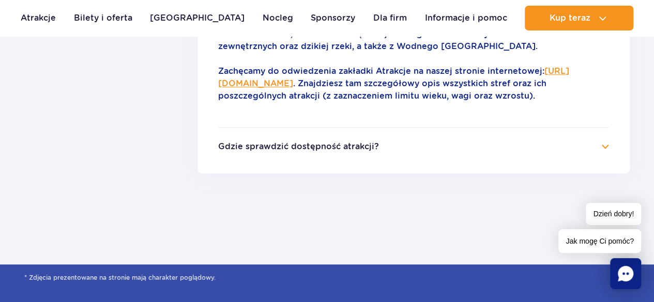
click at [361, 154] on ul "Atrakcja jest nieczynna, co się stało? Komfort i bezpieczeństwo gości Suntago j…" at bounding box center [413, 9] width 432 height 330
click at [618, 146] on ul "Atrakcja jest nieczynna, co się stało? Komfort i bezpieczeństwo gości Suntago j…" at bounding box center [413, 9] width 432 height 330
click at [598, 147] on h4 "Gdzie sprawdzić dostępność atrakcji?" at bounding box center [413, 147] width 391 height 12
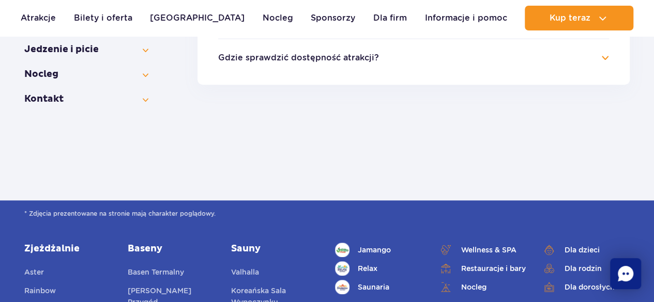
scroll to position [347, 0]
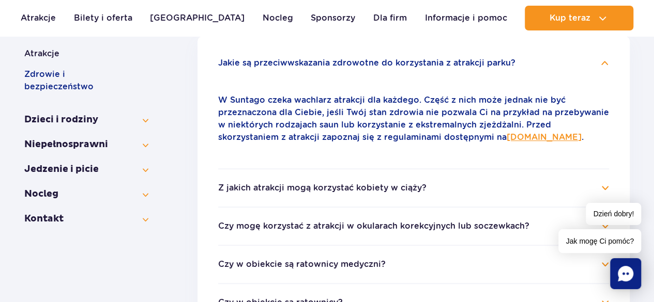
drag, startPoint x: 281, startPoint y: 192, endPoint x: 279, endPoint y: 183, distance: 9.0
click at [283, 189] on button "Z jakich atrakcji mogą korzystać kobiety w ciąży?" at bounding box center [322, 187] width 208 height 9
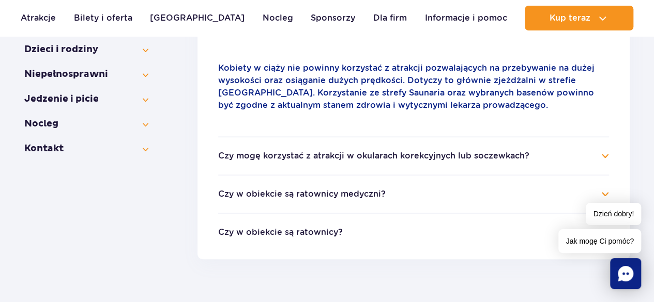
scroll to position [374, 0]
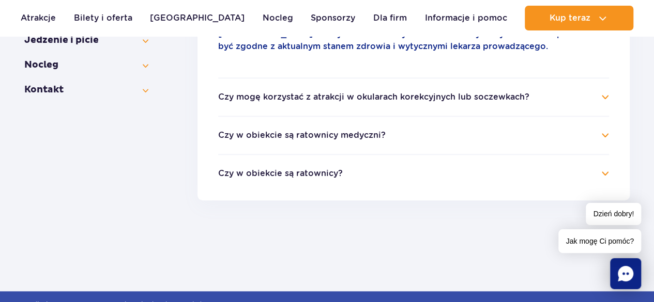
click at [481, 101] on button "Czy mogę korzystać z atrakcji w okularach korekcyjnych lub soczewkach?" at bounding box center [373, 96] width 311 height 9
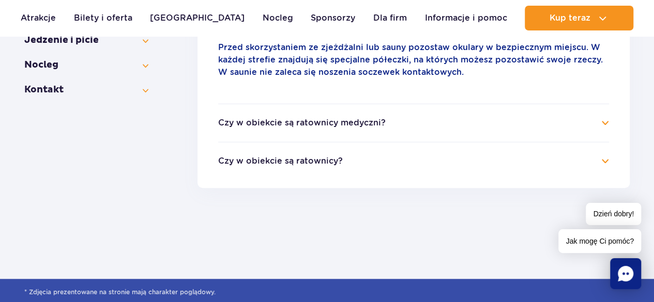
click at [339, 121] on button "Czy w obiekcie są ratownicy medyczni?" at bounding box center [301, 122] width 167 height 9
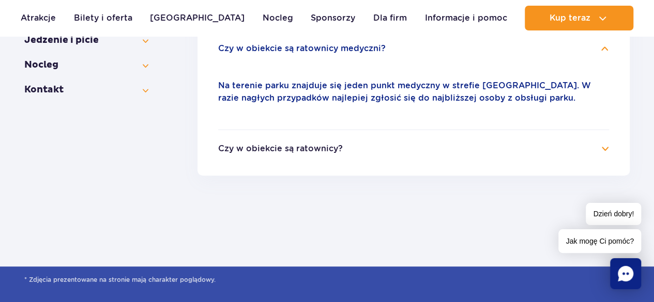
click at [306, 149] on button "Czy w obiekcie są ratownicy?" at bounding box center [280, 148] width 125 height 9
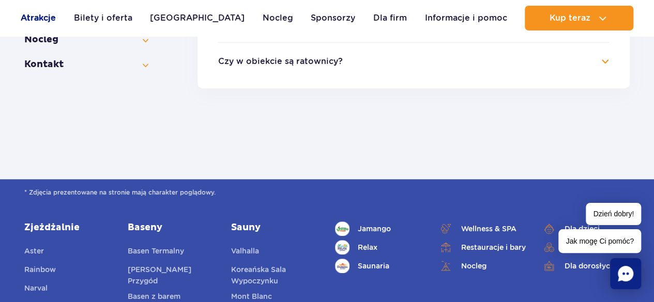
scroll to position [403, 0]
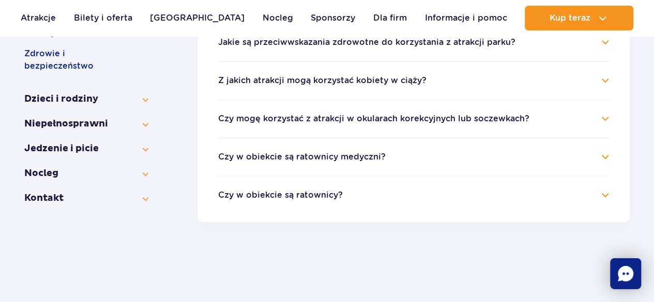
scroll to position [245, 0]
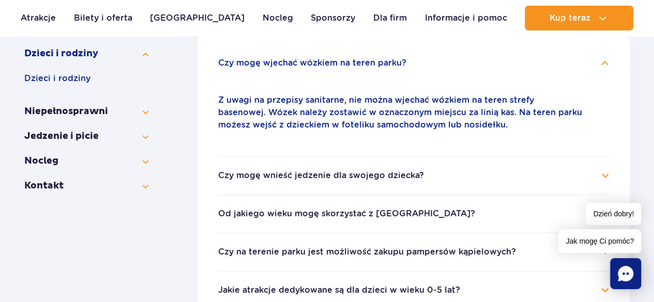
click at [331, 184] on li "Czy mogę wnieść jedzenie dla swojego dziecka? Dozwolone jest wnoszenie żywności…" at bounding box center [413, 175] width 391 height 38
click at [361, 175] on button "Czy mogę wnieść jedzenie dla swojego dziecka?" at bounding box center [321, 175] width 206 height 9
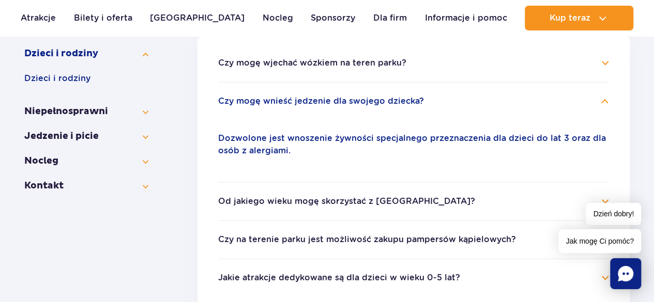
click at [355, 199] on button "Od jakiego wieku mogę skorzystać z [GEOGRAPHIC_DATA]?" at bounding box center [346, 201] width 257 height 9
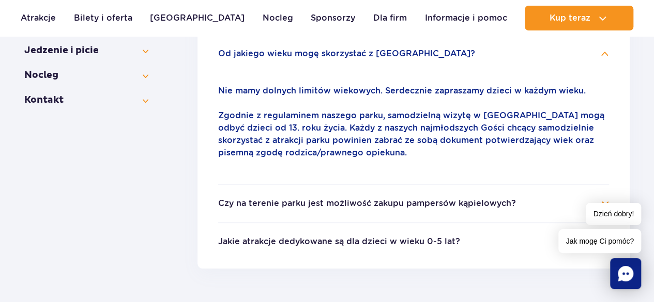
scroll to position [348, 0]
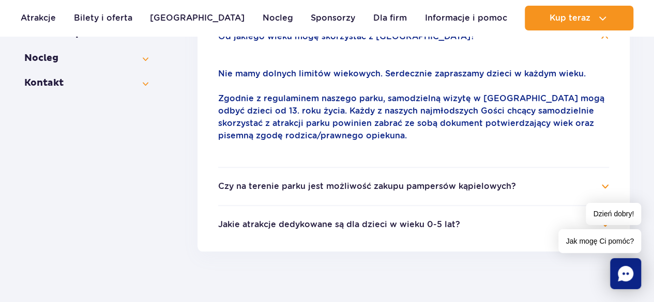
click at [231, 183] on button "Czy na terenie parku jest możliwość zakupu pampersów kąpielowych?" at bounding box center [367, 186] width 298 height 9
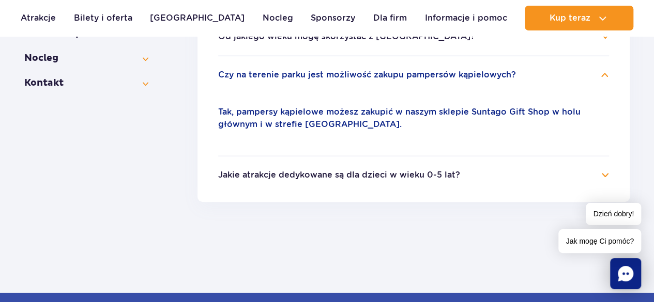
click at [274, 176] on button "Jakie atrakcje dedykowane są dla dzieci w wieku 0-5 lat?" at bounding box center [339, 175] width 242 height 9
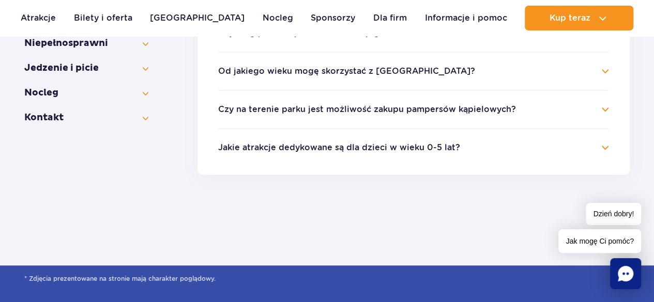
scroll to position [245, 0]
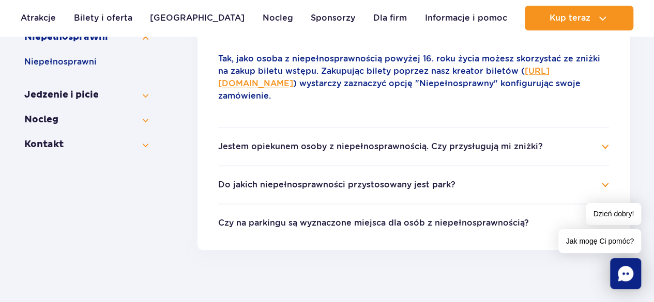
scroll to position [292, 0]
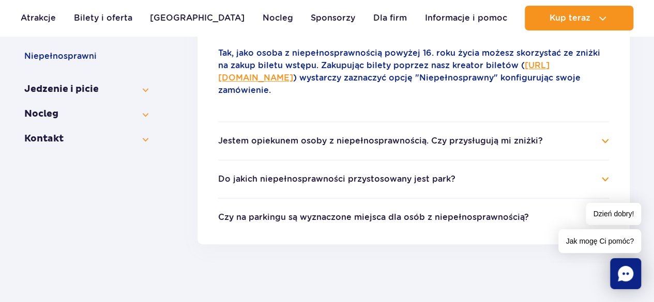
click at [354, 143] on button "Jestem opiekunem osoby z niepełnosprawnością. Czy przysługują mi zniżki?" at bounding box center [380, 140] width 324 height 9
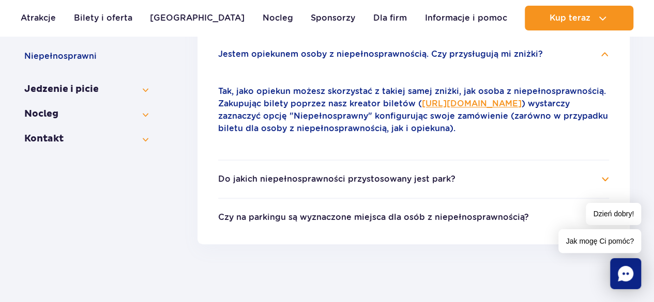
click at [321, 177] on button "Do jakich niepełnosprawności przystosowany jest park?" at bounding box center [336, 179] width 237 height 9
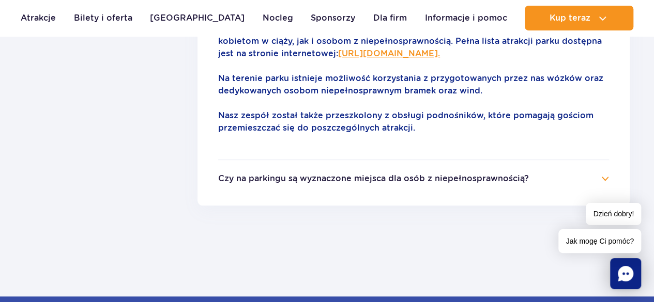
scroll to position [433, 0]
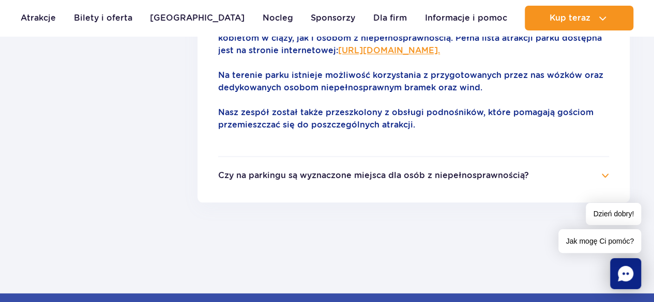
click at [458, 172] on button "Czy na parkingu są wyznaczone miejsca dla osób z niepełnosprawnością?" at bounding box center [373, 175] width 311 height 9
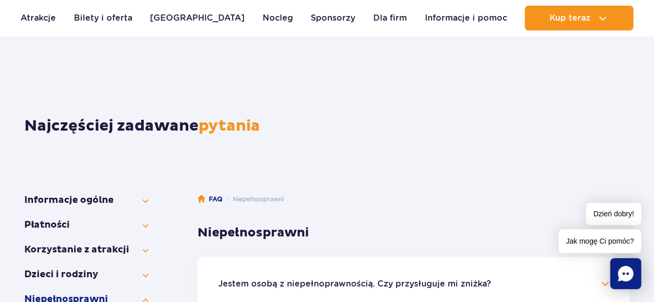
scroll to position [23, 0]
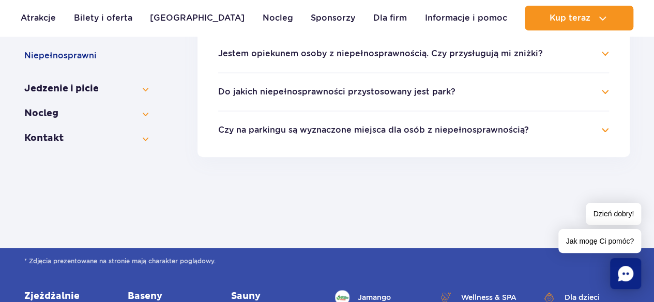
scroll to position [292, 0]
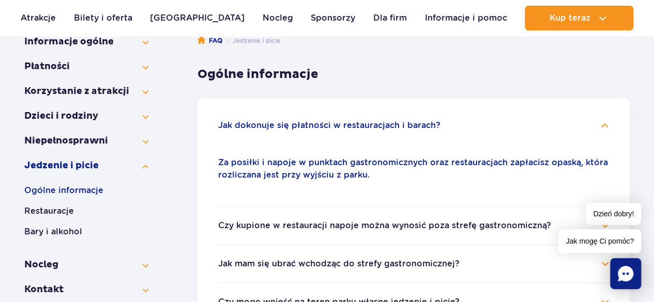
scroll to position [197, 0]
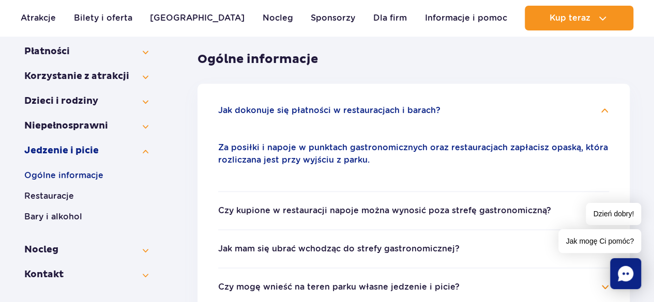
click at [606, 115] on h4 "Jak dokonuje się płatności w restauracjach i barach?" at bounding box center [413, 110] width 391 height 12
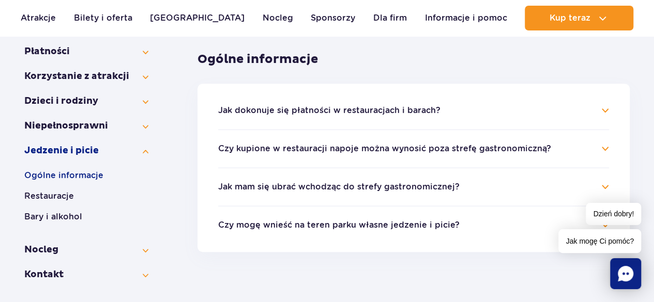
click at [290, 145] on button "Czy kupione w restauracji napoje można wynosić poza strefę gastronomiczną?" at bounding box center [384, 148] width 333 height 9
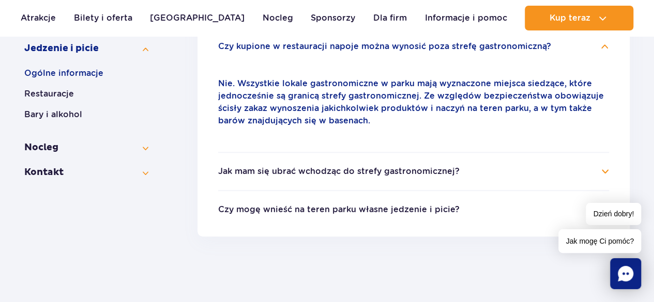
scroll to position [313, 0]
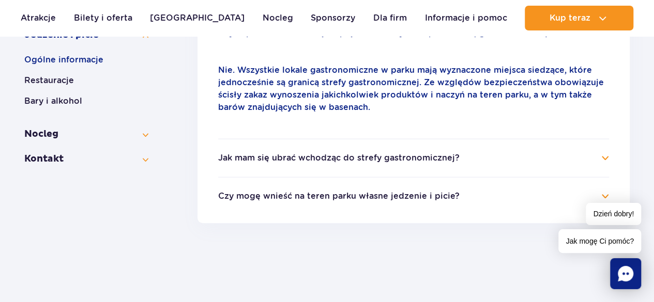
click at [287, 163] on h4 "Jak mam się ubrać wchodząc do strefy gastronomicznej?" at bounding box center [413, 158] width 391 height 12
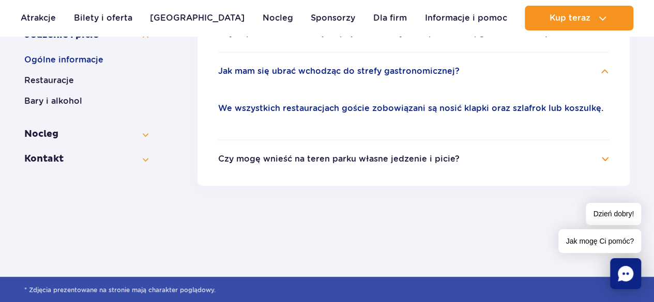
click at [607, 161] on h4 "Czy mogę wnieść na teren parku własne jedzenie i picie?" at bounding box center [413, 159] width 391 height 12
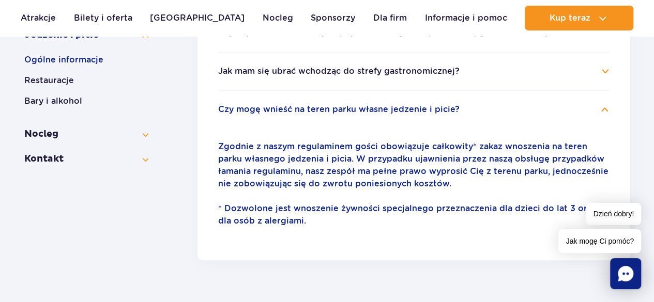
click at [606, 114] on h4 "Czy mogę wnieść na teren parku własne jedzenie i picie?" at bounding box center [413, 109] width 391 height 12
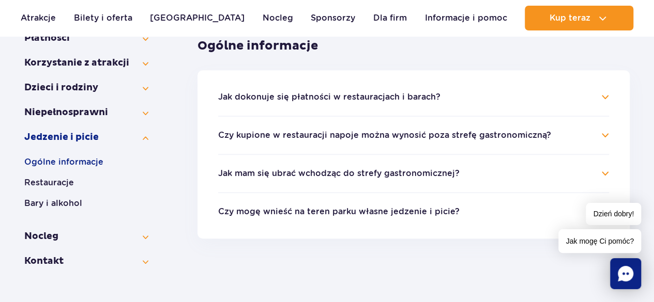
scroll to position [197, 0]
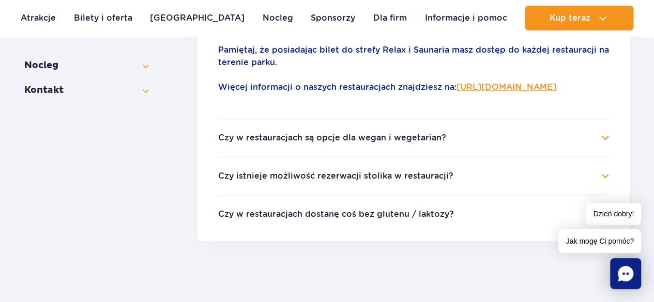
scroll to position [390, 0]
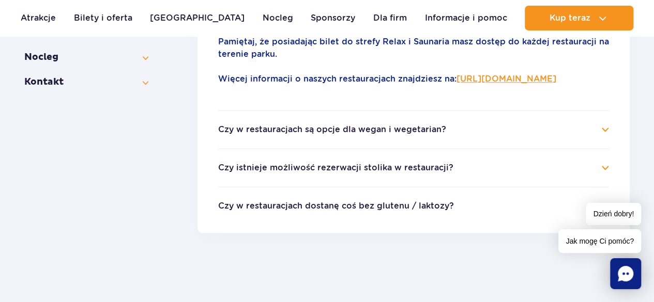
click at [406, 121] on li "Czy w restauracjach są opcje dla wegan i wegetarian? W menu każdej restauracji …" at bounding box center [413, 129] width 391 height 38
click at [399, 128] on button "Czy w restauracjach są opcje dla wegan i wegetarian?" at bounding box center [332, 129] width 228 height 9
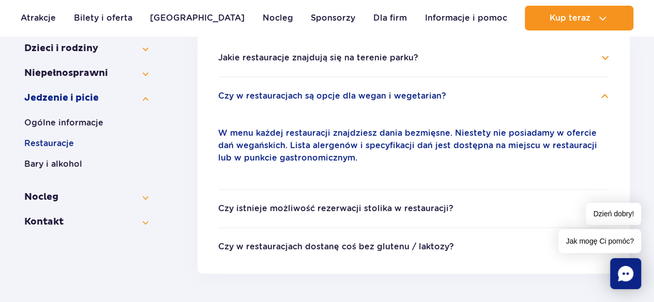
scroll to position [257, 0]
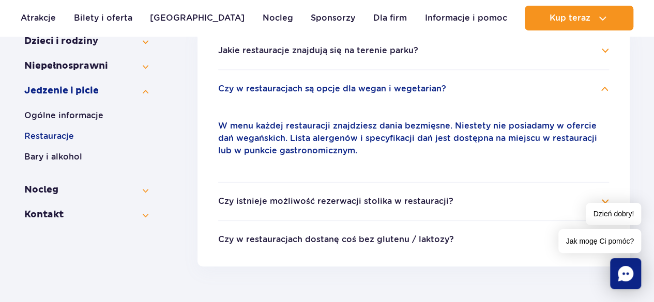
click at [357, 193] on li "Czy istnieje możliwość rezerwacji stolika w restauracji? Nie prowadzimy rezerwa…" at bounding box center [413, 201] width 391 height 38
click at [346, 202] on button "Czy istnieje możliwość rezerwacji stolika w restauracji?" at bounding box center [335, 201] width 235 height 9
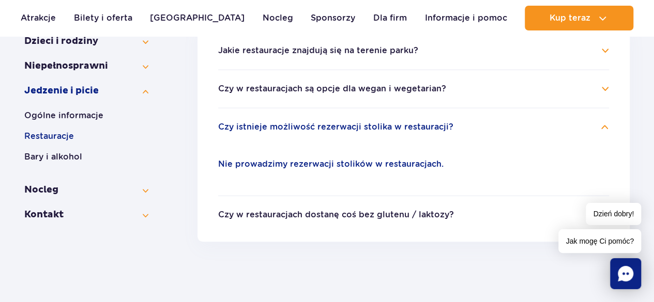
click at [343, 212] on button "Czy w restauracjach dostanę coś bez glutenu / laktozy?" at bounding box center [336, 214] width 236 height 9
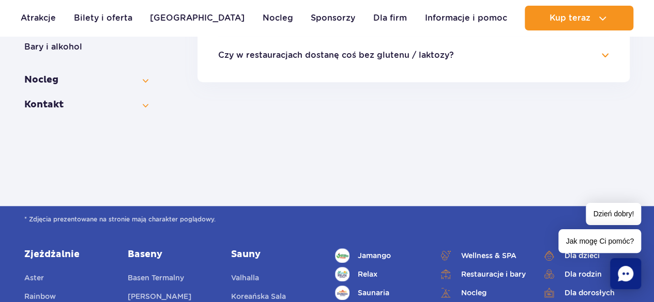
scroll to position [390, 0]
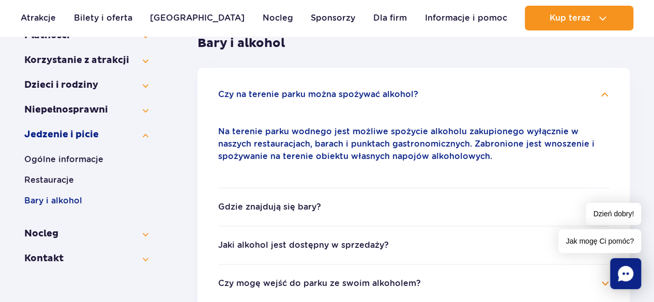
scroll to position [215, 0]
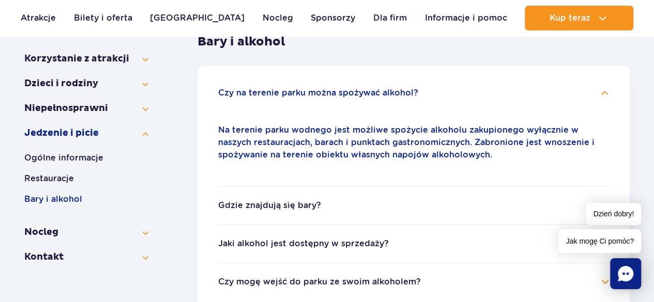
click at [583, 85] on ul "Czy na terenie parku można spożywać alkohol? Na terenie parku wodnego jest możl…" at bounding box center [413, 187] width 432 height 243
click at [276, 88] on button "Czy na terenie parku można spożywać alkohol?" at bounding box center [318, 92] width 200 height 9
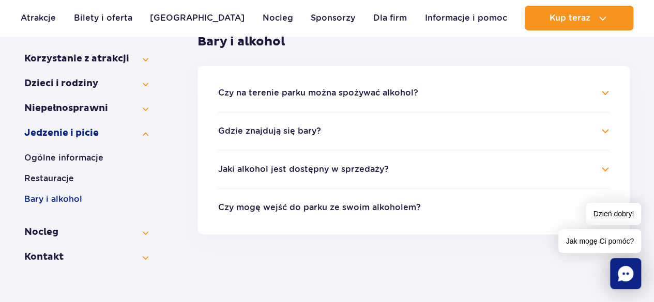
click at [266, 131] on button "Gdzie znajdują się bary?" at bounding box center [269, 131] width 103 height 9
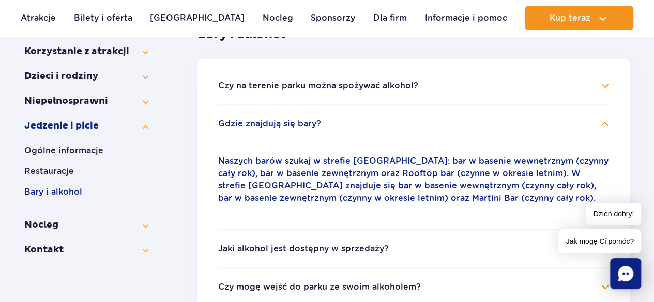
scroll to position [235, 0]
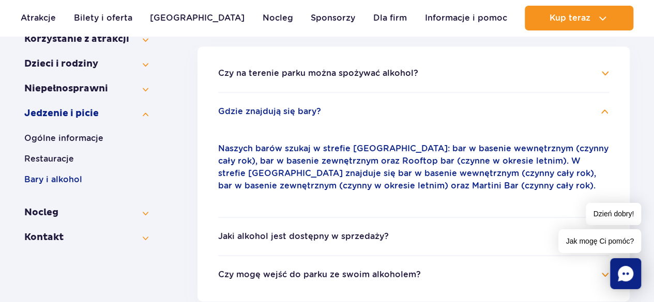
click at [607, 110] on h4 "Gdzie znajdują się bary?" at bounding box center [413, 111] width 391 height 12
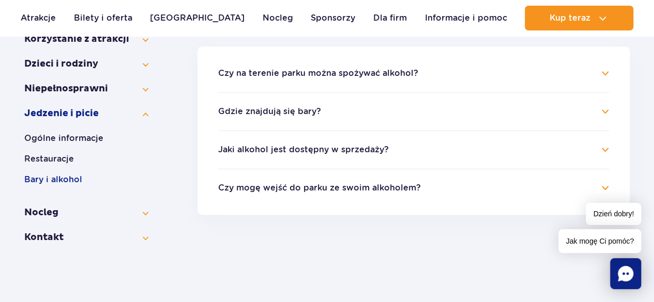
click at [263, 153] on button "Jaki alkohol jest dostępny w sprzedaży?" at bounding box center [303, 149] width 171 height 9
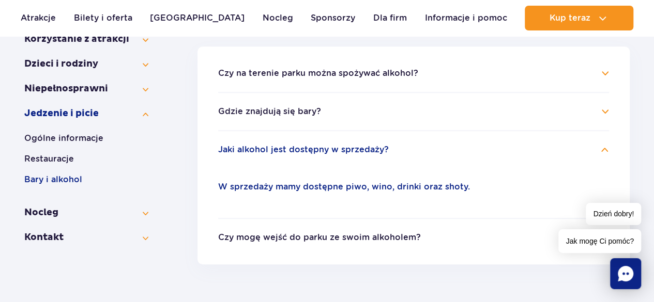
click at [382, 152] on button "Jaki alkohol jest dostępny w sprzedaży?" at bounding box center [303, 149] width 171 height 9
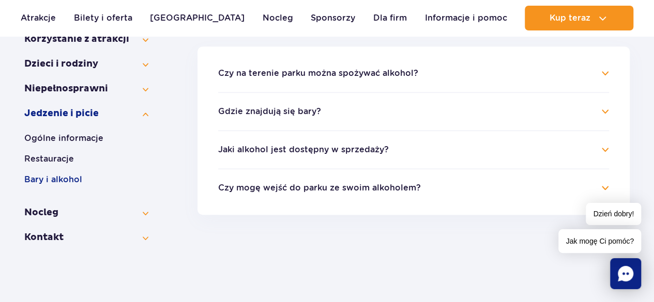
click at [373, 187] on button "Czy mogę wejść do parku ze swoim alkoholem?" at bounding box center [319, 187] width 203 height 9
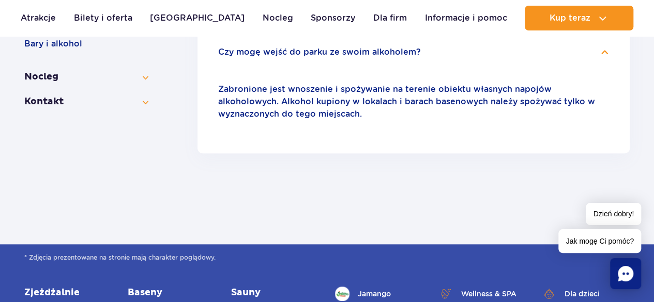
scroll to position [339, 0]
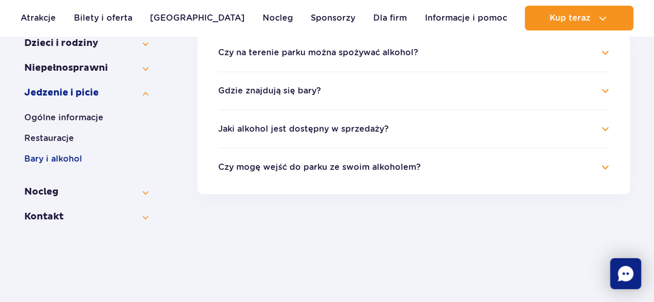
scroll to position [235, 0]
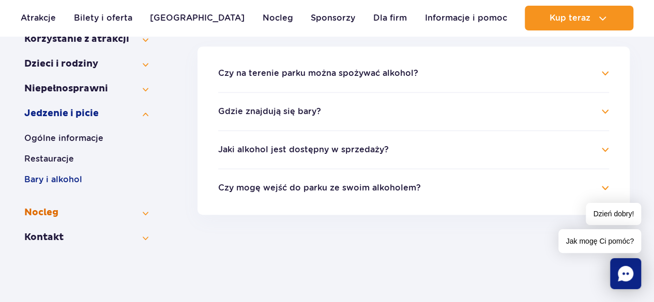
click at [54, 212] on button "Nocleg" at bounding box center [86, 213] width 124 height 12
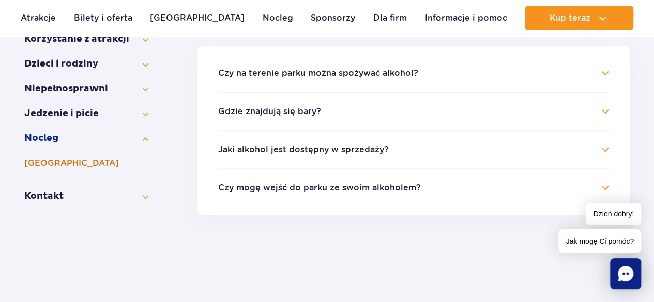
click at [48, 164] on button "[GEOGRAPHIC_DATA]" at bounding box center [86, 163] width 124 height 12
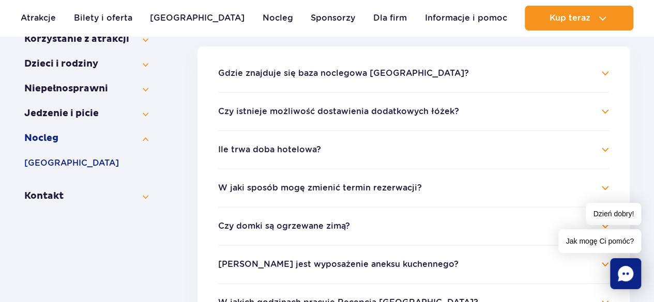
click at [547, 77] on h4 "Gdzie znajduje się baza noclegowa [GEOGRAPHIC_DATA]?" at bounding box center [413, 73] width 391 height 12
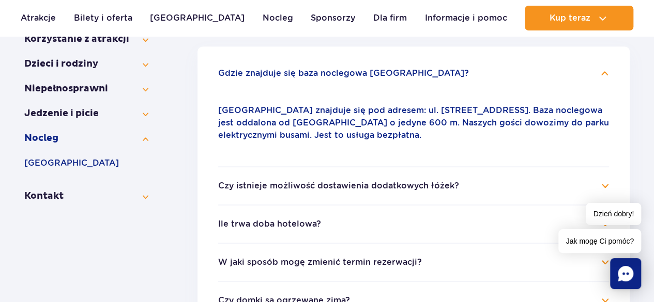
click at [610, 64] on ul "Gdzie znajduje się baza noclegowa Suntago Village? Suntago Village znajduje się…" at bounding box center [413, 287] width 432 height 480
click at [605, 67] on h4 "Gdzie znajduje się baza noclegowa [GEOGRAPHIC_DATA]?" at bounding box center [413, 73] width 391 height 12
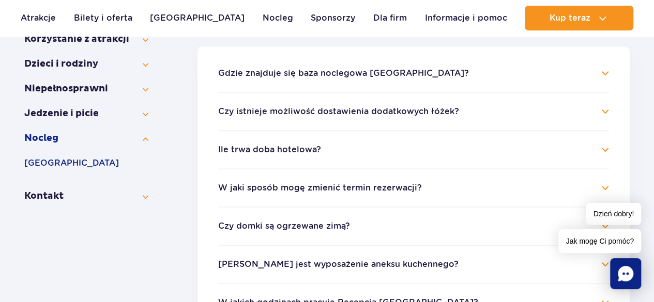
click at [390, 112] on button "Czy istnieje możliwość dostawienia dodatkowych łóżek?" at bounding box center [338, 111] width 241 height 9
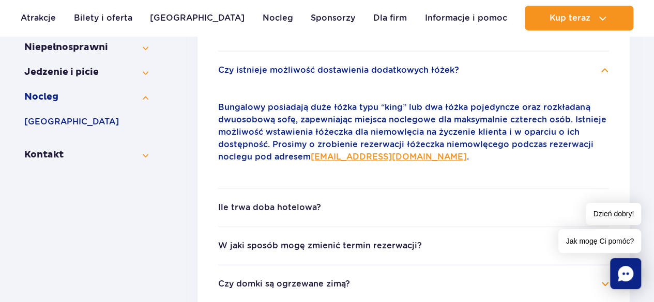
scroll to position [290, 0]
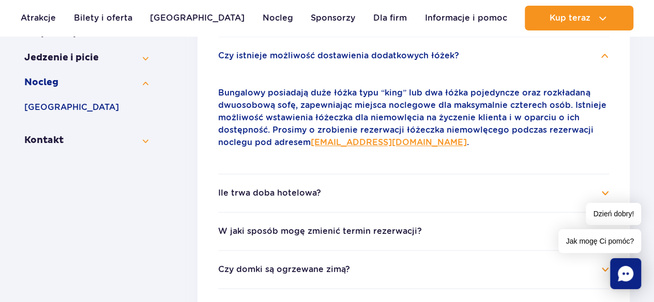
click at [287, 191] on button "Ile trwa doba hotelowa?" at bounding box center [269, 193] width 103 height 9
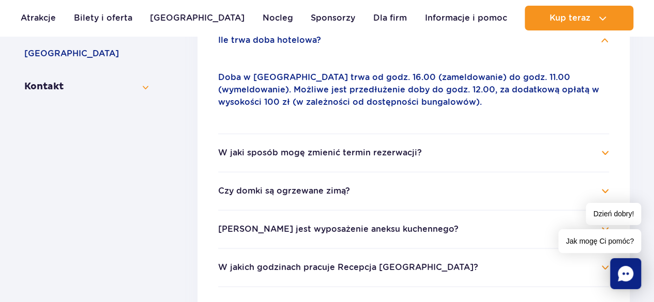
scroll to position [348, 0]
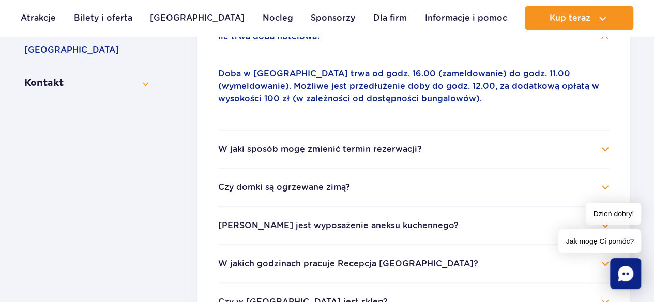
click at [355, 149] on button "W jaki sposób mogę zmienić termin rezerwacji?" at bounding box center [320, 149] width 204 height 9
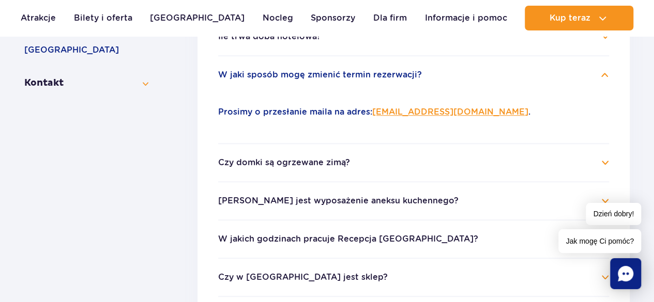
click at [339, 159] on button "Czy domki są ogrzewane zimą?" at bounding box center [284, 162] width 132 height 9
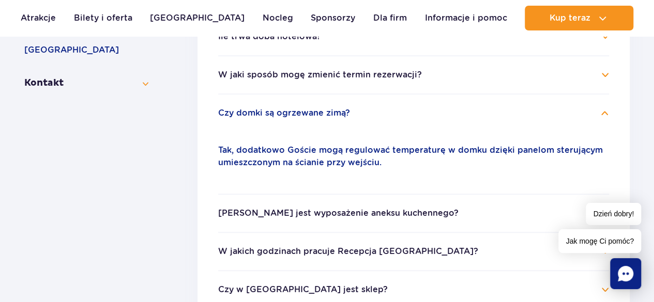
click at [266, 213] on button "[PERSON_NAME] jest wyposażenie aneksu kuchennego?" at bounding box center [338, 213] width 240 height 9
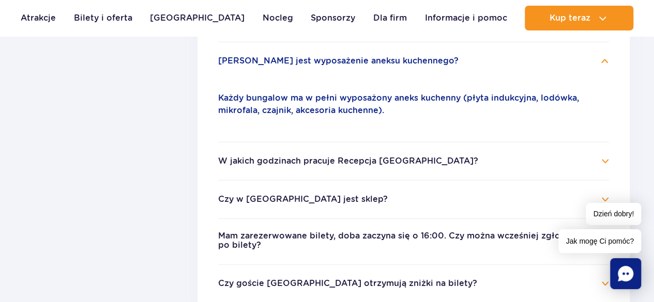
scroll to position [447, 0]
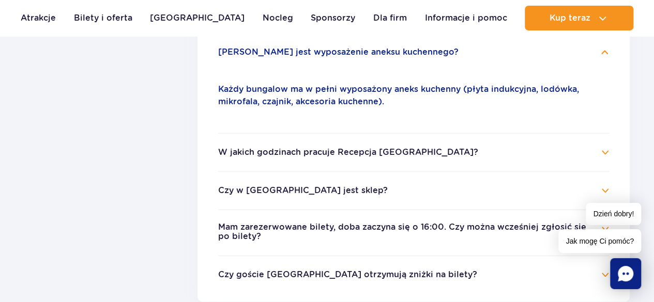
click at [596, 56] on h4 "[PERSON_NAME] jest wyposażenie aneksu kuchennego?" at bounding box center [413, 52] width 391 height 12
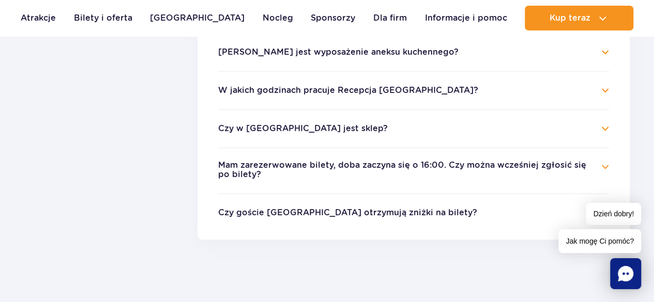
click at [388, 92] on button "W jakich godzinach pracuje Recepcja [GEOGRAPHIC_DATA]?" at bounding box center [348, 90] width 260 height 9
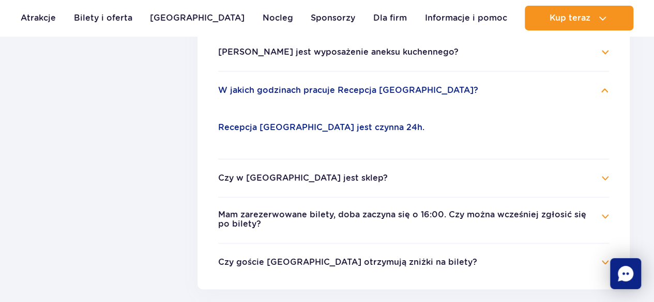
click at [388, 92] on button "W jakich godzinach pracuje Recepcja [GEOGRAPHIC_DATA]?" at bounding box center [348, 90] width 260 height 9
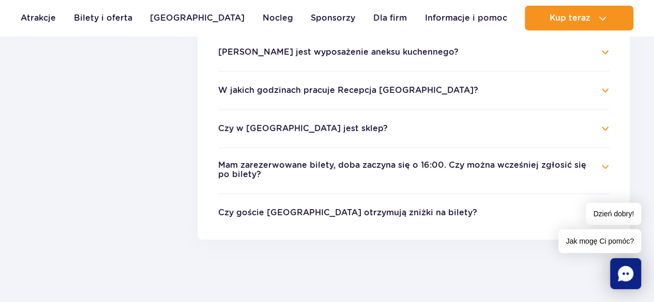
click at [333, 130] on button "Czy w [GEOGRAPHIC_DATA] jest sklep?" at bounding box center [302, 128] width 169 height 9
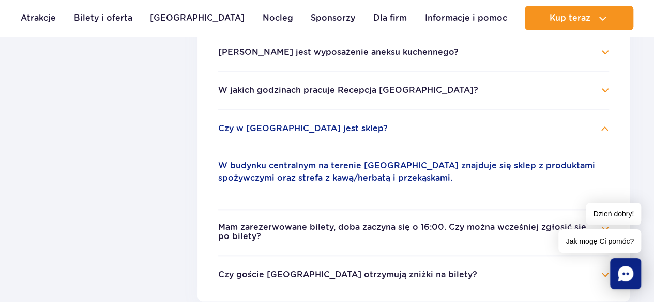
click at [313, 137] on li "Czy w Suntago Village jest sklep? W budynku centralnym na terenie Suntago Villa…" at bounding box center [413, 159] width 391 height 100
click at [319, 131] on button "Czy w [GEOGRAPHIC_DATA] jest sklep?" at bounding box center [302, 128] width 169 height 9
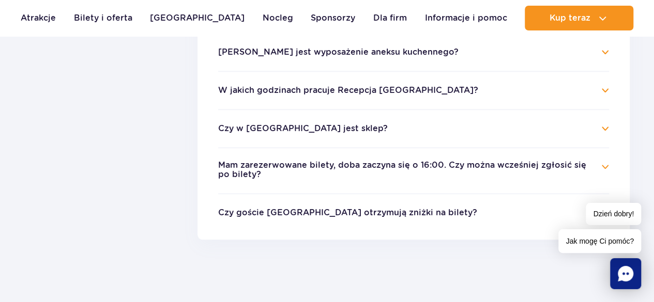
click at [417, 167] on button "Mam zarezerwowane bilety, doba zaczyna się o 16:00. Czy można wcześniej zgłosić…" at bounding box center [405, 170] width 375 height 19
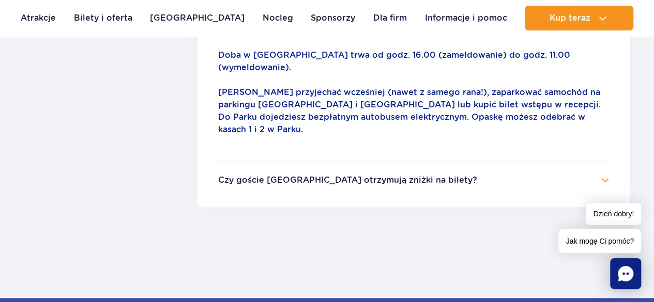
scroll to position [573, 0]
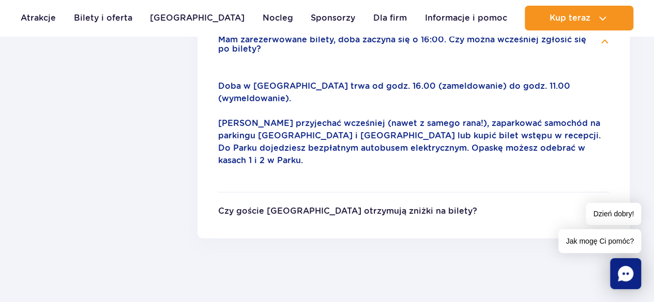
click at [436, 207] on button "Czy goście [GEOGRAPHIC_DATA] otrzymują zniżki na bilety?" at bounding box center [347, 211] width 259 height 9
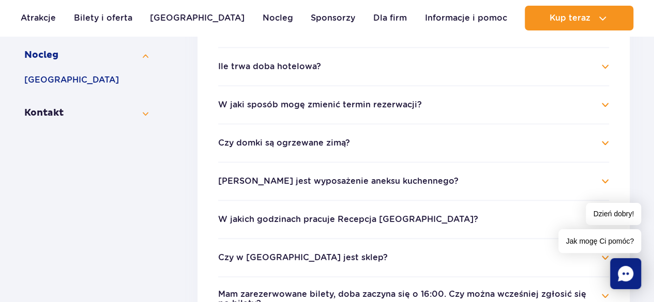
scroll to position [323, 0]
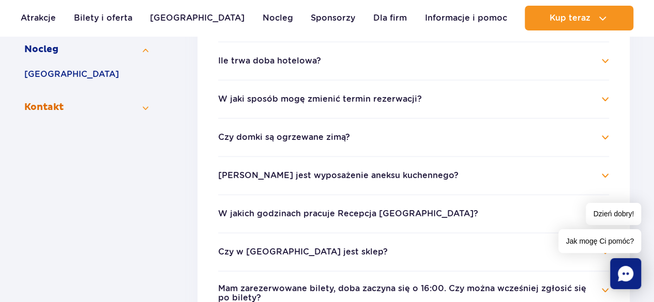
click at [64, 107] on button "Kontakt" at bounding box center [86, 107] width 124 height 12
click at [47, 101] on button "Kontakt" at bounding box center [86, 99] width 124 height 12
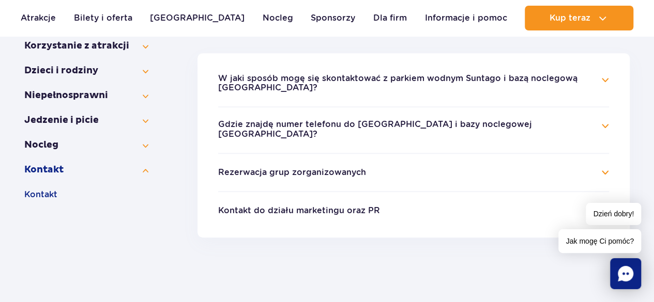
scroll to position [218, 0]
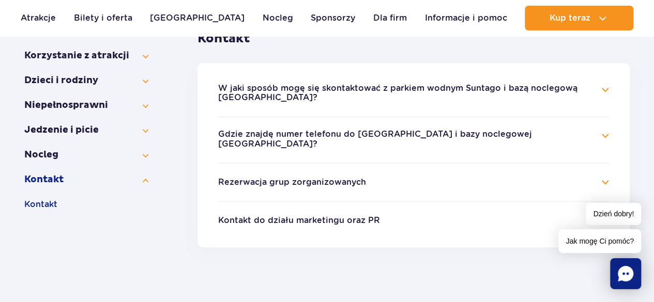
click at [449, 92] on button "W jaki sposób mogę się skontaktować z parkiem wodnym Suntago i bazą noclegową S…" at bounding box center [405, 93] width 375 height 19
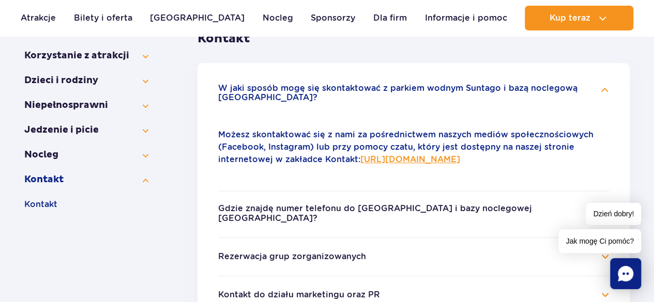
click at [449, 92] on button "W jaki sposób mogę się skontaktować z parkiem wodnym Suntago i bazą noclegową S…" at bounding box center [405, 93] width 375 height 19
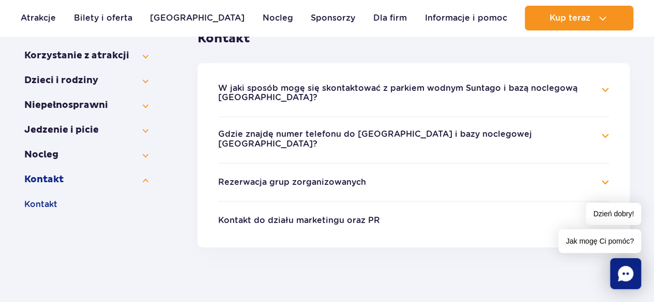
click at [422, 127] on li "Gdzie znajdę numer telefonu do parku wodnego Suntago i bazy noclegowej Suntago …" at bounding box center [413, 139] width 391 height 46
click at [350, 138] on button "Gdzie znajdę numer telefonu do parku wodnego Suntago i bazy noclegowej Suntago …" at bounding box center [405, 139] width 375 height 19
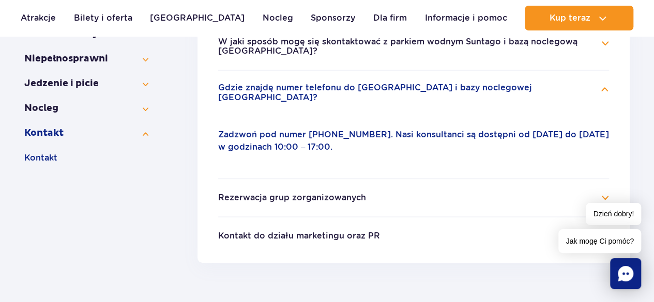
scroll to position [310, 0]
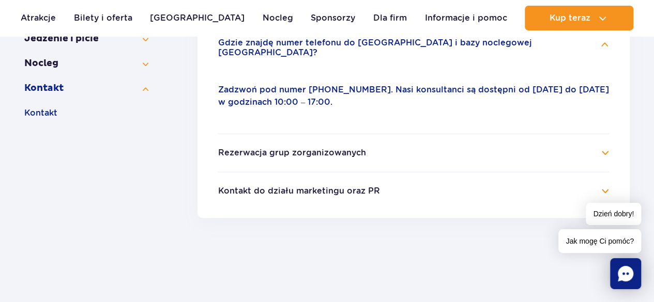
click at [328, 153] on button "Rezerwacja grup zorganizowanych" at bounding box center [292, 152] width 148 height 9
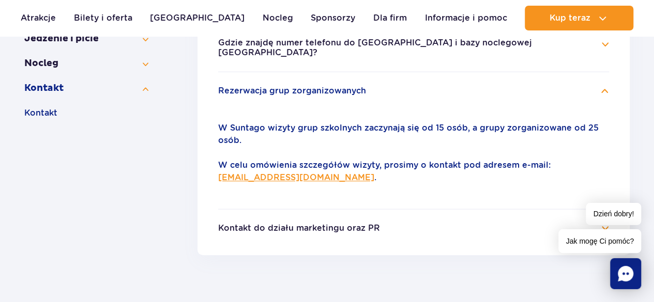
click at [336, 92] on button "Rezerwacja grup zorganizowanych" at bounding box center [292, 90] width 148 height 9
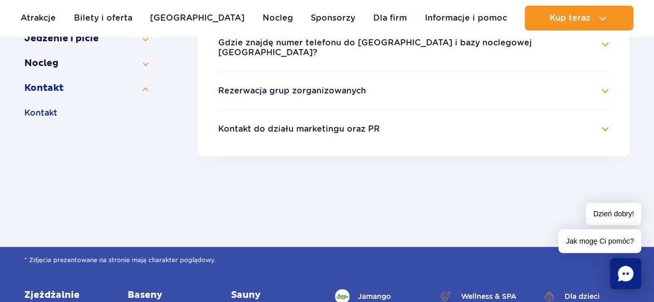
click at [320, 131] on button "Kontakt do działu marketingu oraz PR" at bounding box center [299, 129] width 162 height 9
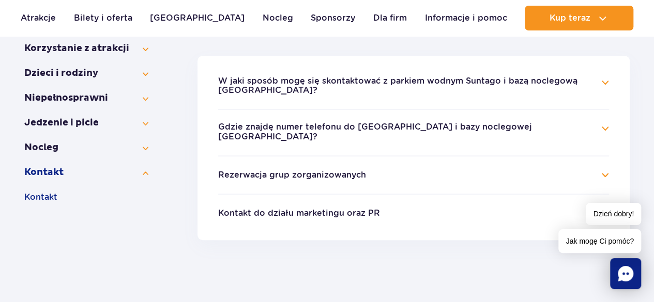
scroll to position [218, 0]
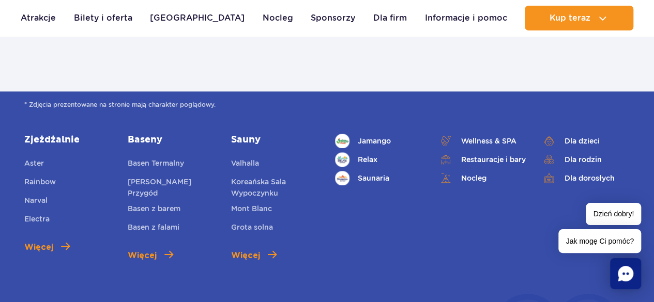
scroll to position [447, 0]
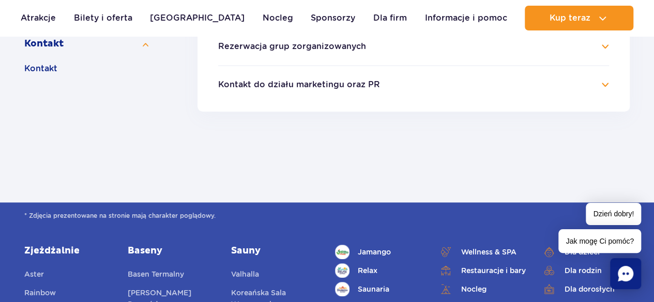
scroll to position [348, 0]
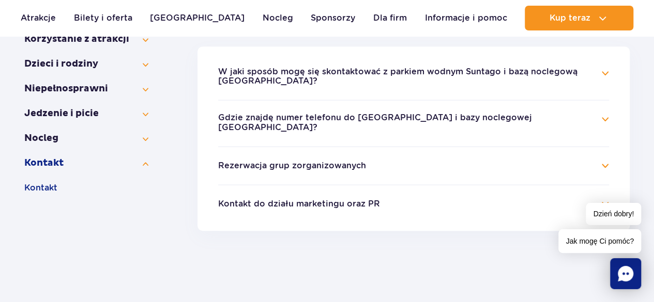
scroll to position [235, 0]
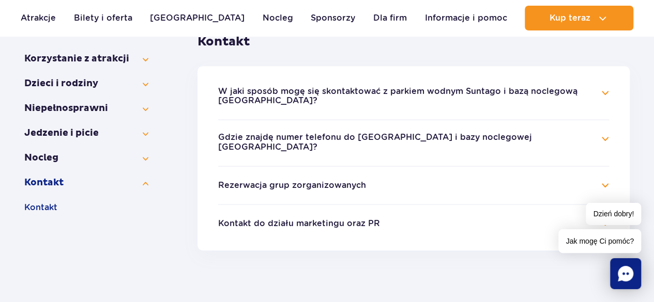
scroll to position [215, 0]
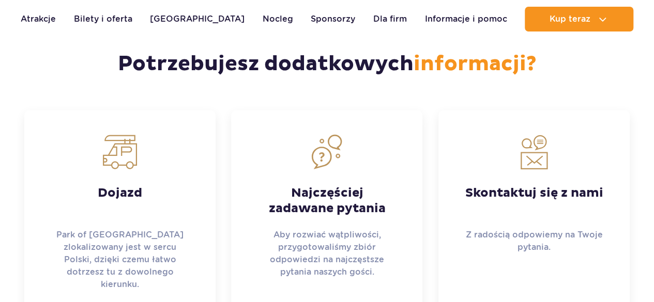
scroll to position [2844, 0]
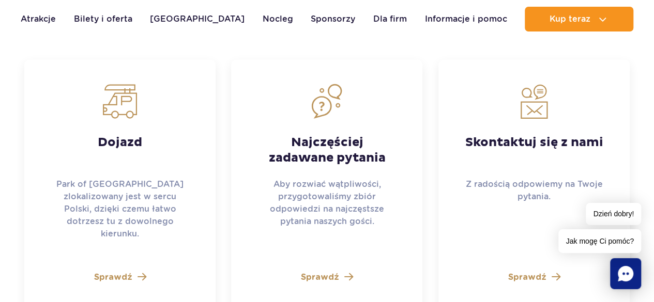
click at [519, 271] on span "Sprawdź" at bounding box center [526, 277] width 38 height 12
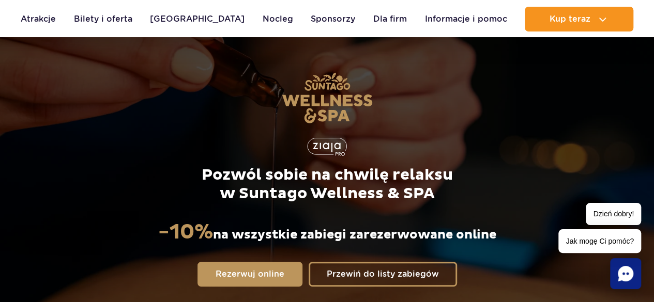
scroll to position [0, 0]
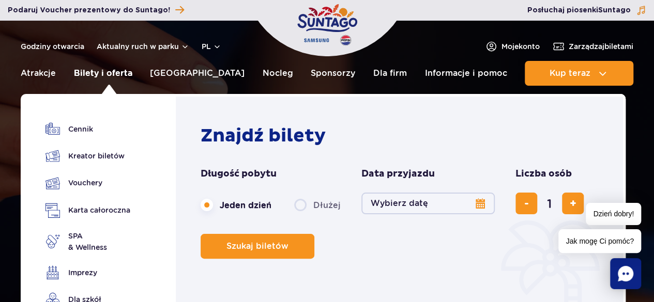
click at [107, 78] on link "Bilety i oferta" at bounding box center [103, 73] width 58 height 25
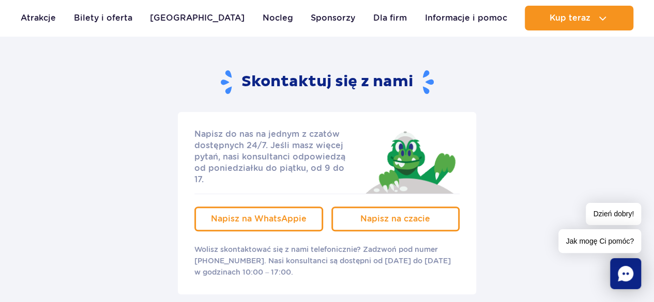
scroll to position [107, 0]
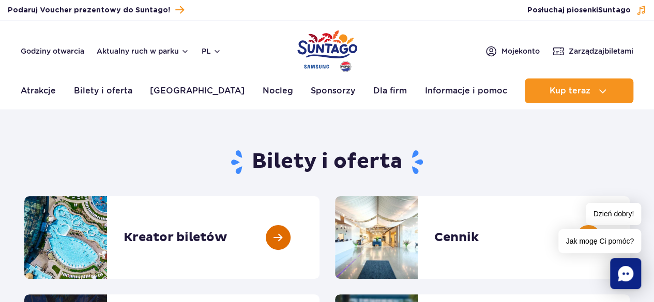
click at [319, 242] on link at bounding box center [319, 237] width 0 height 83
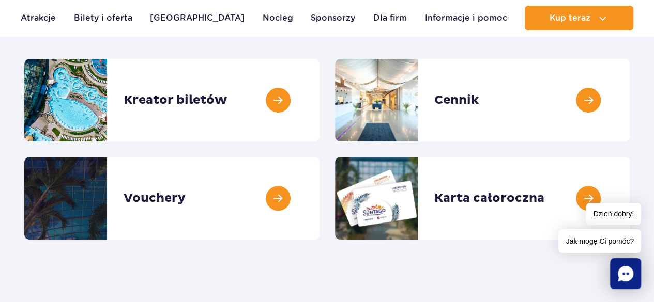
scroll to position [172, 0]
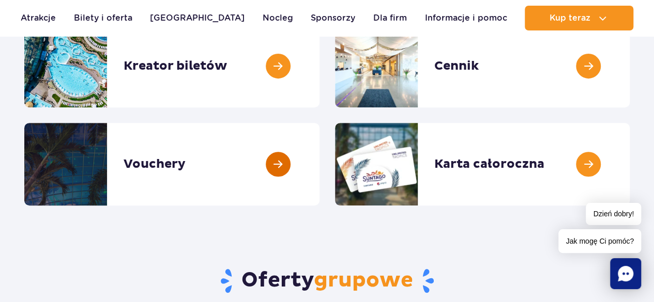
click at [319, 175] on link at bounding box center [319, 164] width 0 height 83
click at [629, 164] on link at bounding box center [629, 164] width 0 height 83
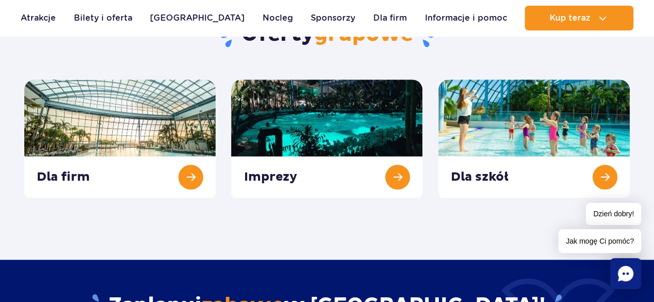
scroll to position [420, 0]
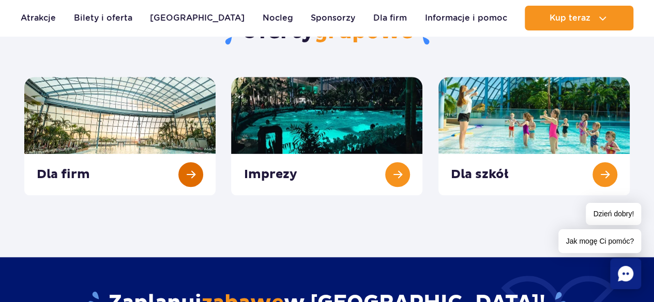
click at [191, 168] on link at bounding box center [119, 136] width 191 height 118
click at [400, 165] on link at bounding box center [326, 136] width 191 height 118
click at [617, 173] on link at bounding box center [533, 136] width 191 height 118
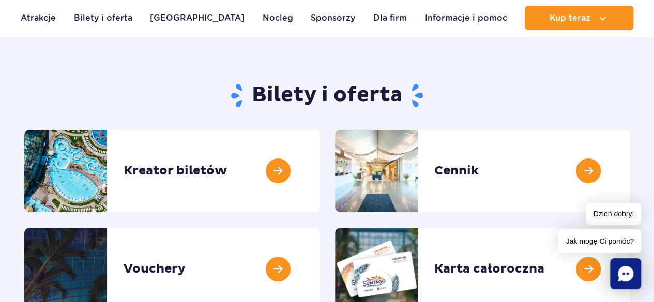
scroll to position [0, 0]
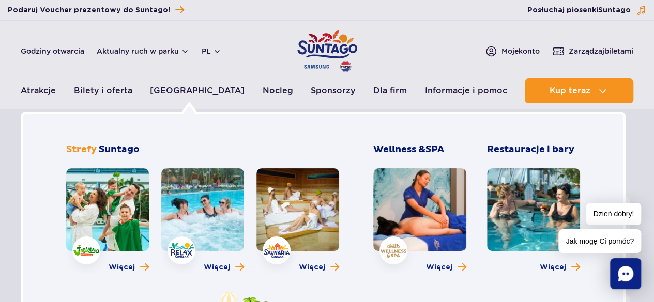
click at [137, 272] on div "Więcej" at bounding box center [107, 223] width 83 height 110
click at [130, 266] on span "Więcej" at bounding box center [122, 267] width 26 height 10
click at [201, 95] on link "[GEOGRAPHIC_DATA]" at bounding box center [197, 91] width 95 height 25
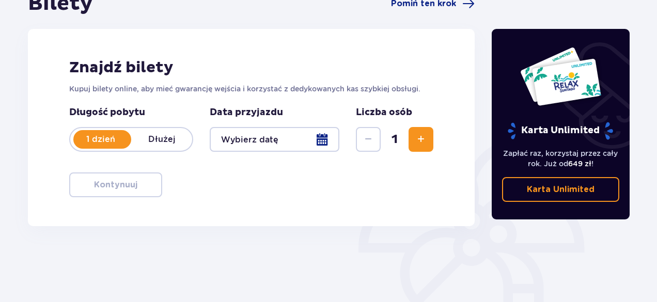
scroll to position [120, 0]
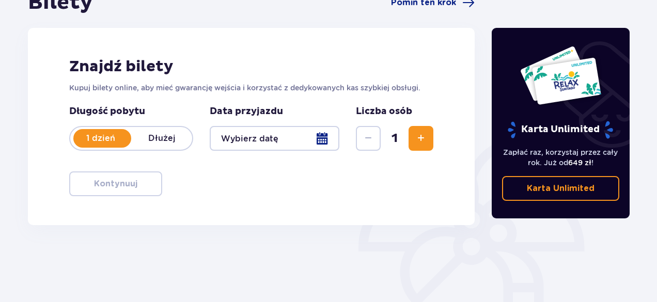
click at [157, 142] on p "Dłużej" at bounding box center [161, 138] width 61 height 11
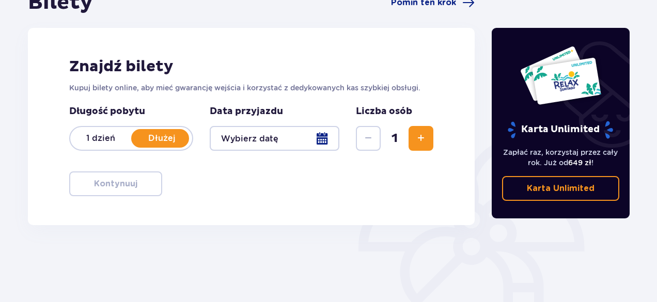
click at [111, 142] on p "1 dzień" at bounding box center [100, 138] width 61 height 11
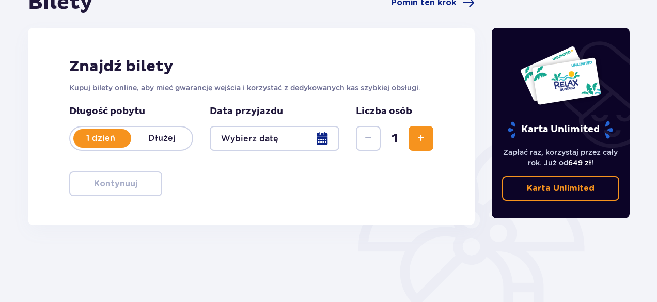
click at [306, 134] on div at bounding box center [275, 138] width 130 height 25
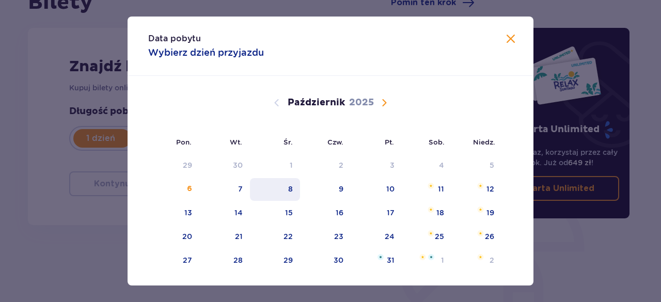
click at [258, 185] on div "8" at bounding box center [275, 189] width 50 height 23
type input "[DATE]"
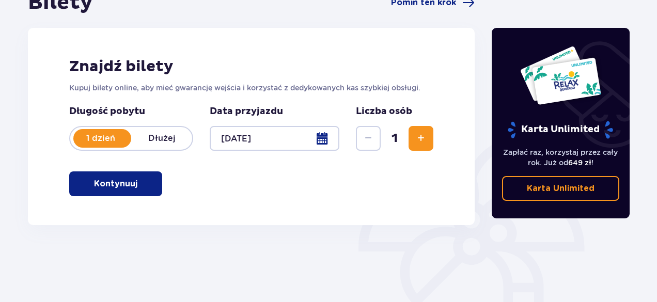
click at [120, 195] on button "Kontynuuj" at bounding box center [115, 184] width 93 height 25
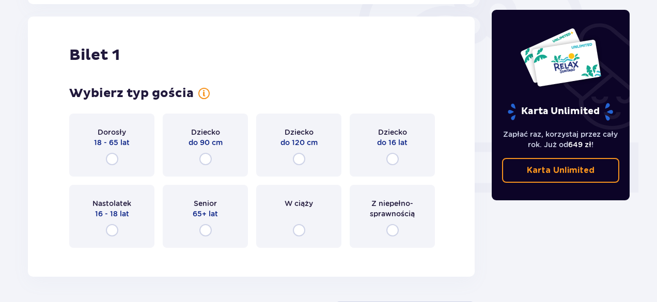
scroll to position [345, 0]
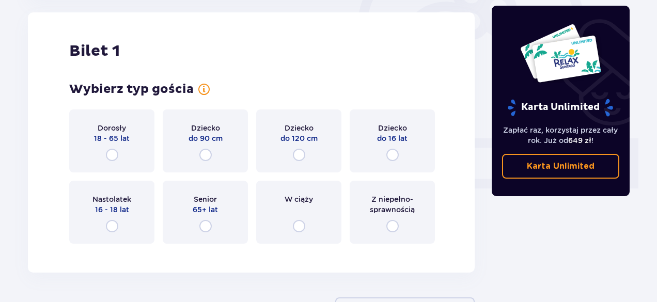
click at [116, 153] on input "radio" at bounding box center [112, 155] width 12 height 12
radio input "true"
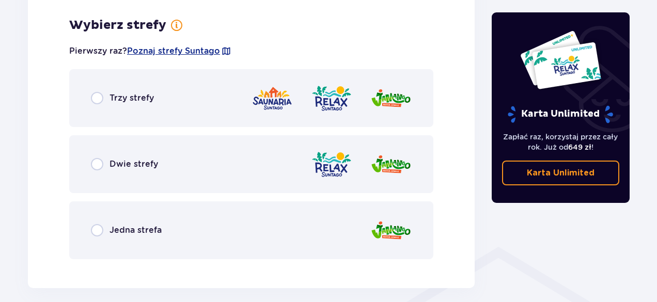
scroll to position [597, 0]
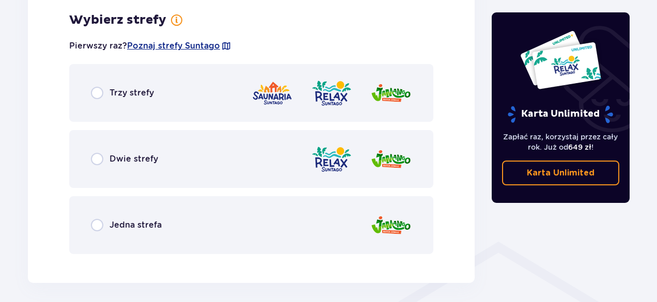
click at [99, 94] on input "radio" at bounding box center [97, 93] width 12 height 12
radio input "true"
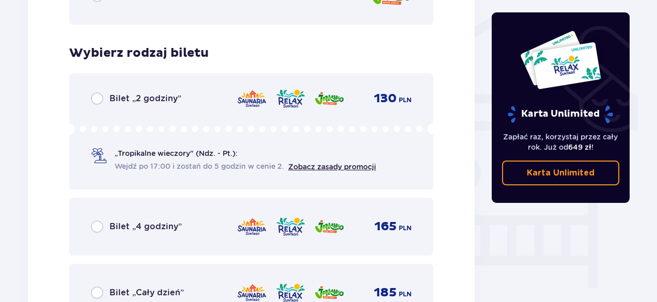
scroll to position [860, 0]
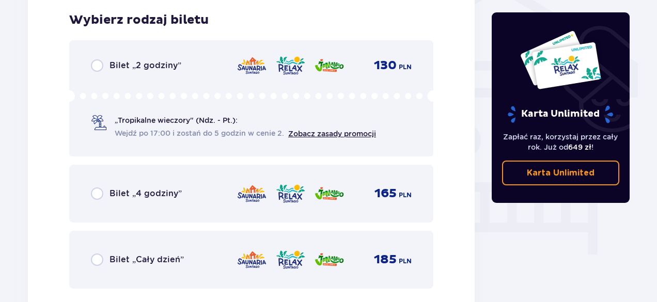
click at [99, 259] on input "radio" at bounding box center [97, 260] width 12 height 12
radio input "true"
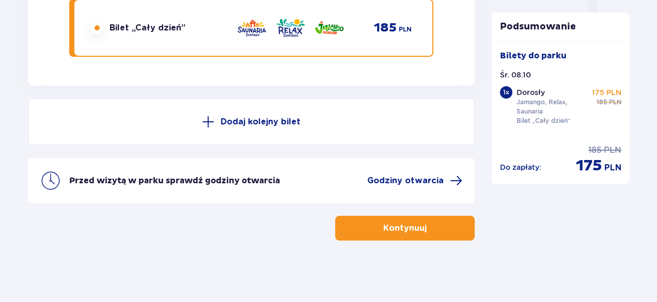
scroll to position [1092, 0]
click at [375, 218] on button "Kontynuuj" at bounding box center [405, 227] width 140 height 25
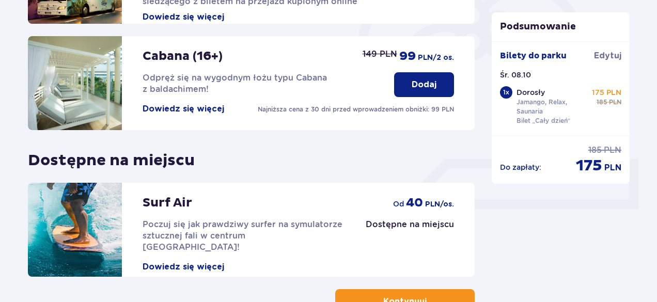
scroll to position [365, 0]
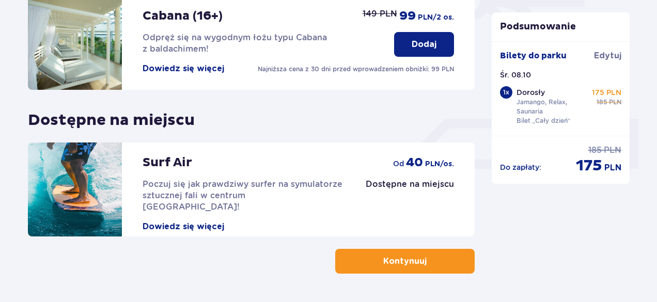
drag, startPoint x: 407, startPoint y: 260, endPoint x: 401, endPoint y: 247, distance: 13.4
click at [407, 260] on p "Kontynuuj" at bounding box center [404, 261] width 43 height 11
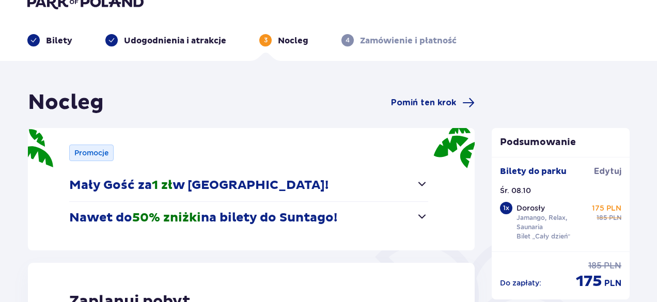
scroll to position [22, 0]
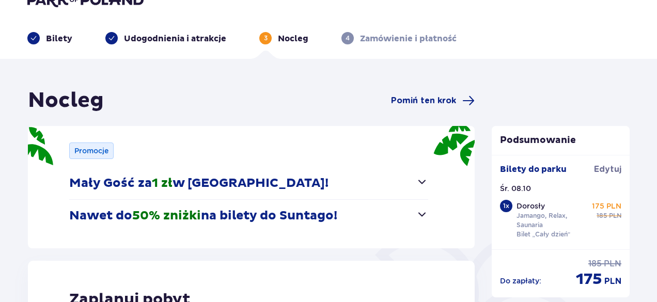
click at [422, 184] on span "button" at bounding box center [422, 182] width 12 height 12
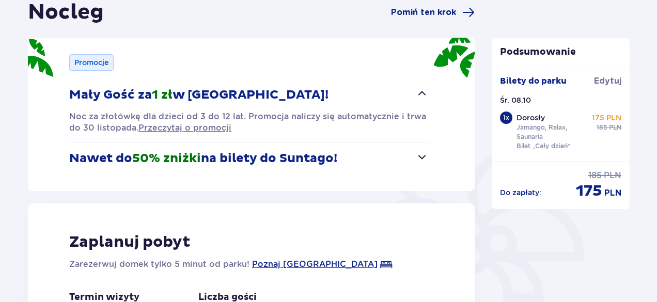
scroll to position [144, 0]
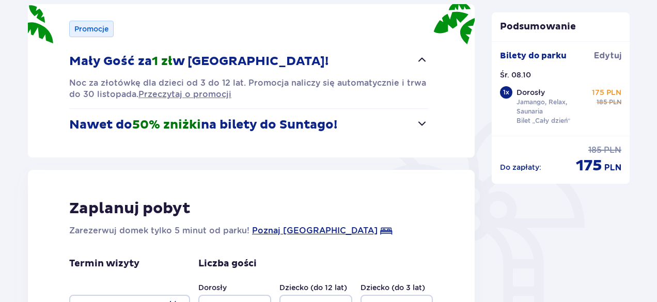
click at [314, 135] on button "Nawet do 50% zniżki na bilety do [GEOGRAPHIC_DATA]!" at bounding box center [248, 125] width 359 height 32
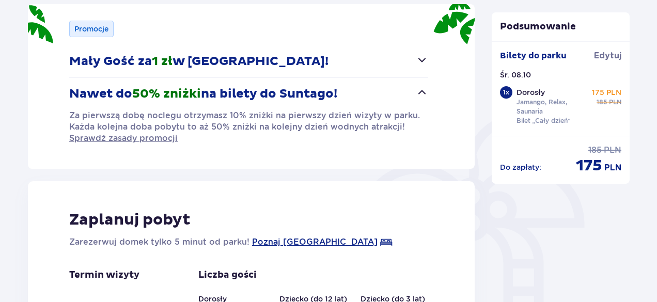
click at [416, 95] on span "button" at bounding box center [422, 92] width 12 height 12
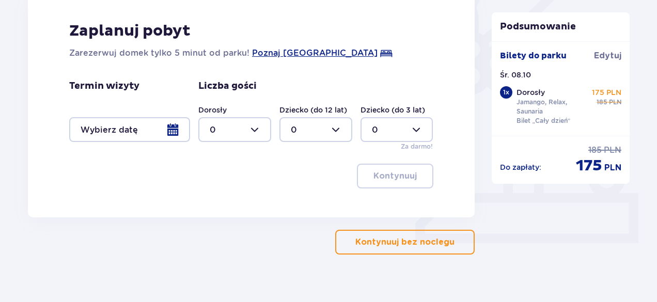
scroll to position [304, 0]
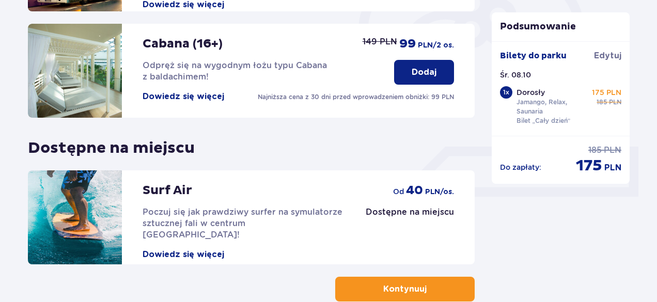
scroll to position [365, 0]
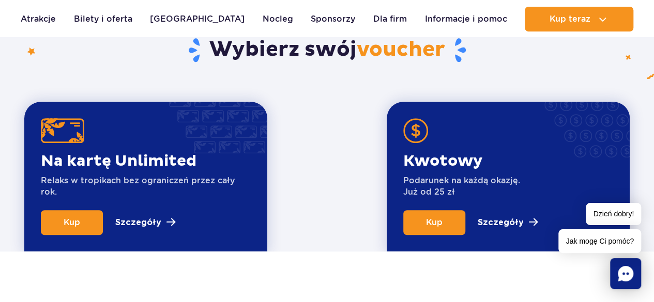
scroll to position [380, 0]
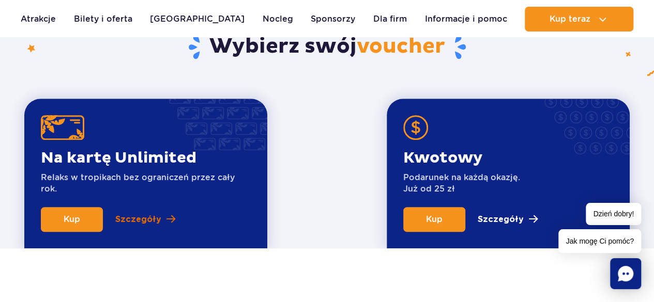
click at [146, 220] on p "Szczegóły" at bounding box center [138, 219] width 46 height 12
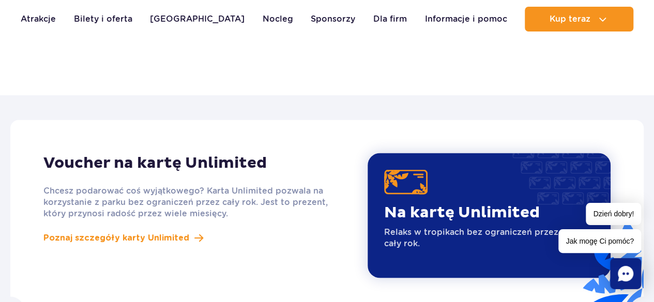
scroll to position [896, 0]
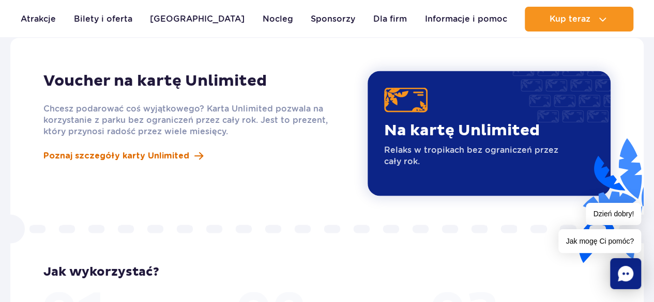
click at [158, 149] on span "Poznaj szczegóły karty Unlimited" at bounding box center [116, 155] width 146 height 12
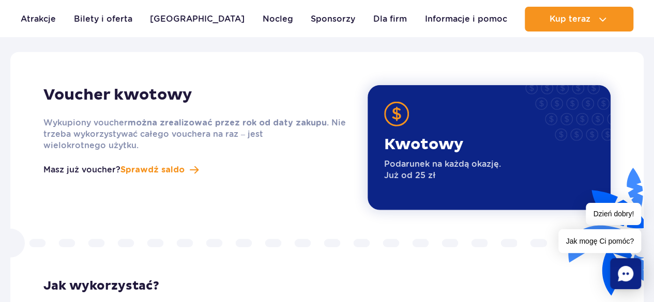
scroll to position [1282, 0]
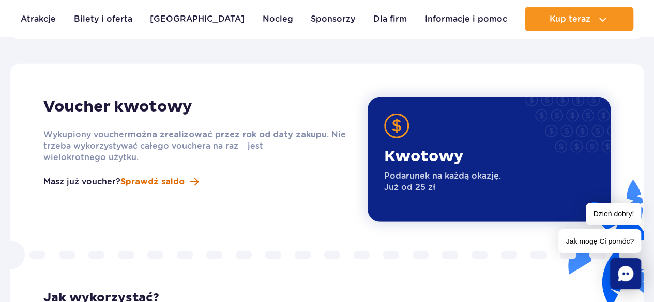
click at [161, 176] on span "Sprawdź saldo" at bounding box center [152, 182] width 64 height 12
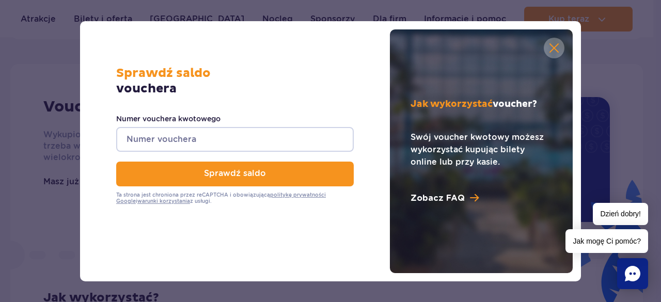
click at [549, 44] on button "button" at bounding box center [554, 48] width 21 height 21
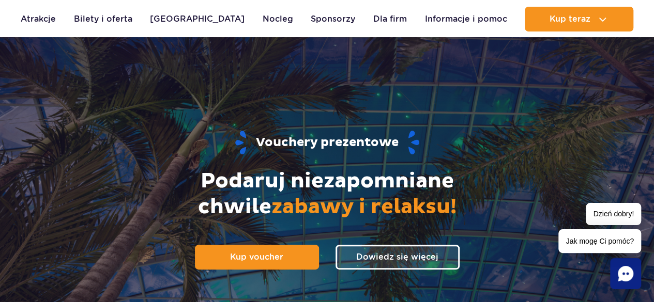
scroll to position [7, 0]
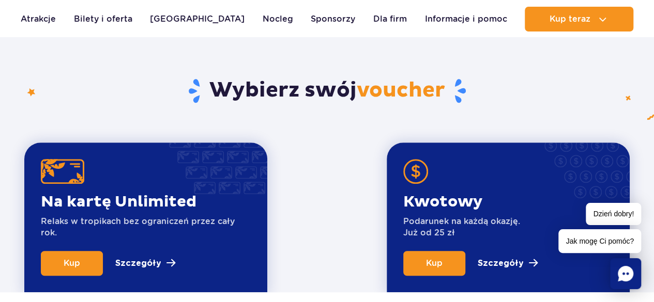
scroll to position [379, 0]
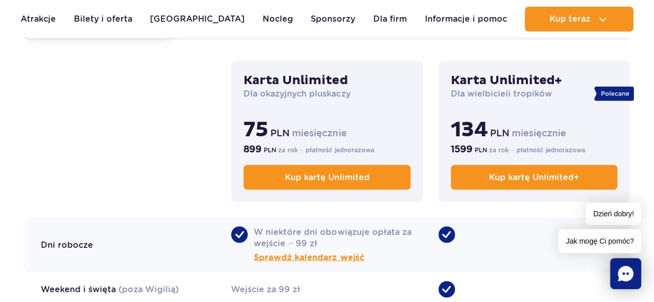
scroll to position [694, 0]
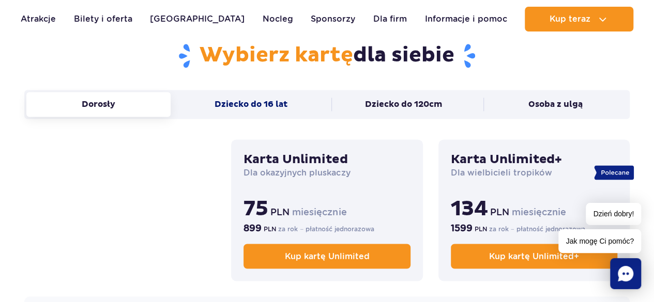
click at [236, 103] on button "Dziecko do 16 lat" at bounding box center [251, 104] width 144 height 25
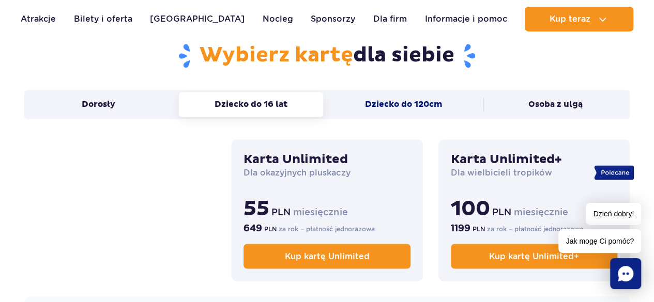
click at [397, 102] on button "Dziecko do 120cm" at bounding box center [403, 104] width 144 height 25
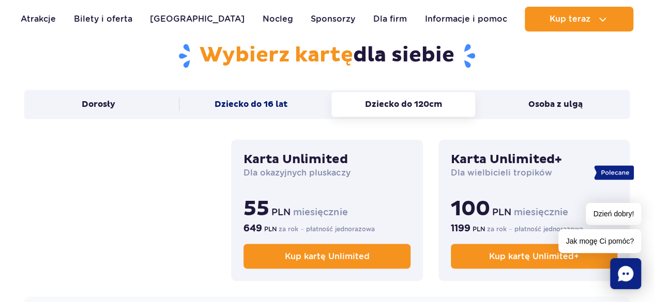
click at [250, 111] on button "Dziecko do 16 lat" at bounding box center [251, 104] width 144 height 25
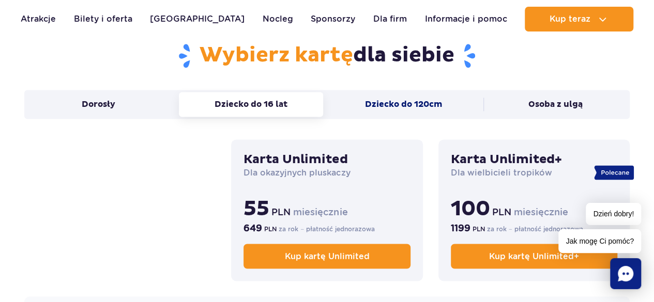
click at [378, 105] on button "Dziecko do 120cm" at bounding box center [403, 104] width 144 height 25
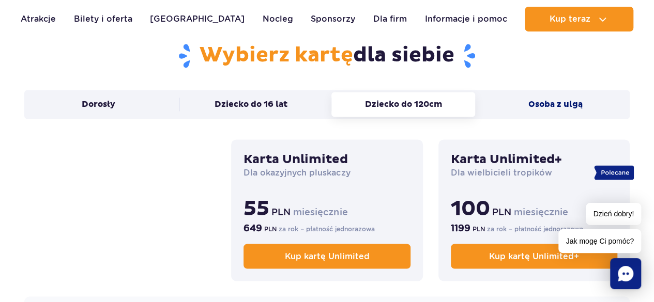
click at [551, 96] on button "Osoba z ulgą" at bounding box center [555, 104] width 144 height 25
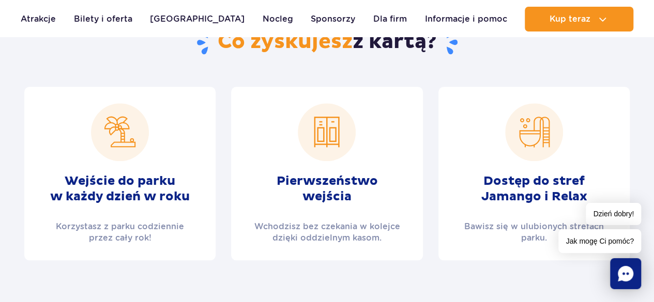
scroll to position [359, 0]
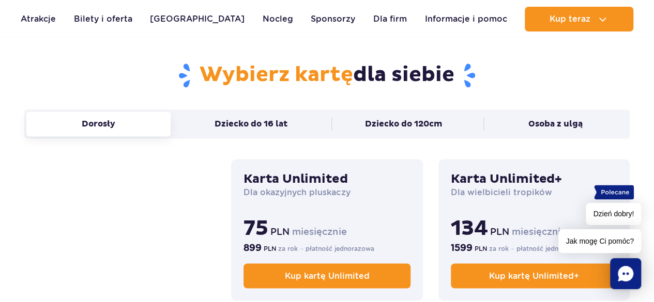
scroll to position [690, 0]
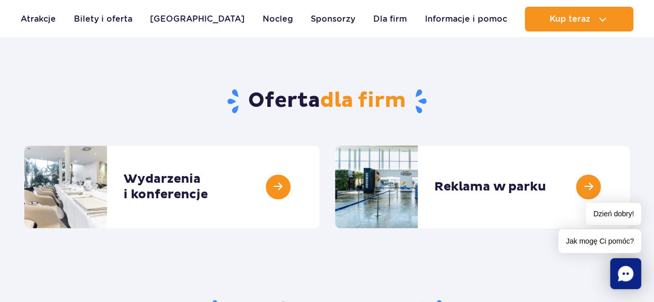
scroll to position [359, 0]
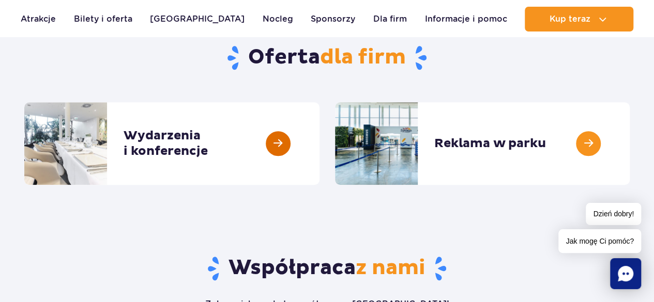
click at [319, 145] on link at bounding box center [319, 143] width 0 height 83
click at [629, 145] on link at bounding box center [629, 143] width 0 height 83
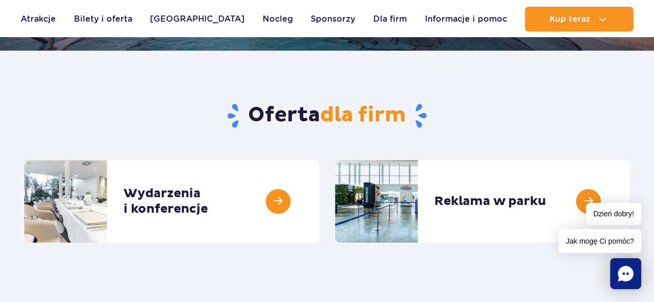
scroll to position [0, 0]
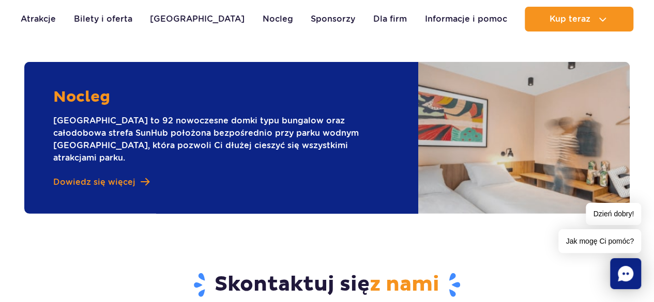
scroll to position [1444, 0]
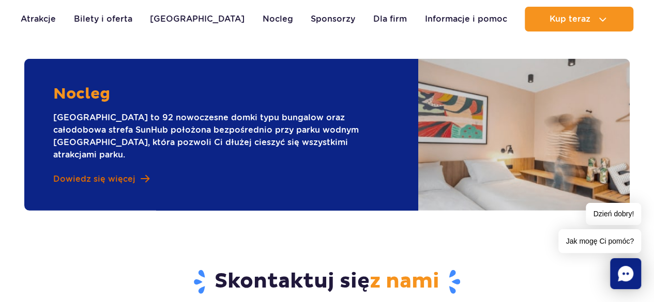
click at [85, 174] on span "Dowiedz się więcej" at bounding box center [94, 179] width 82 height 11
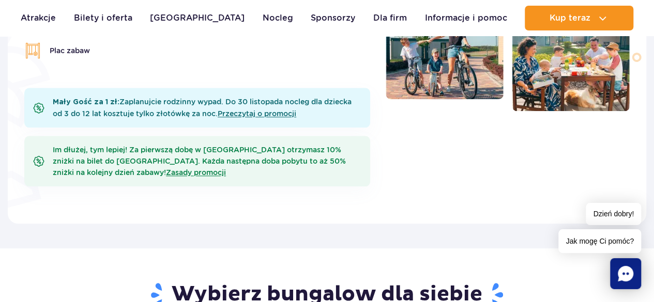
scroll to position [711, 0]
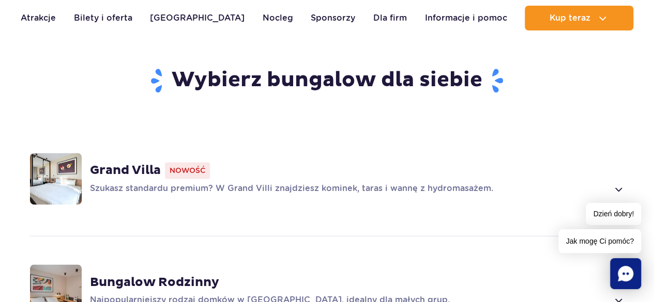
click at [618, 183] on span at bounding box center [618, 189] width 12 height 12
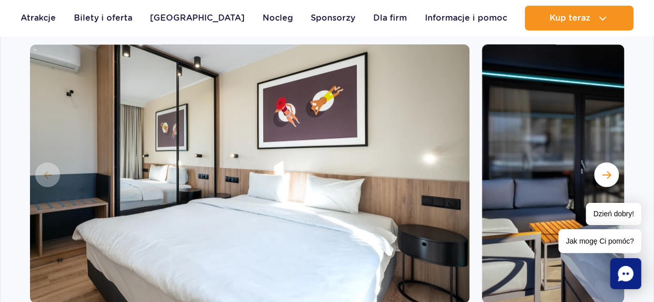
scroll to position [916, 0]
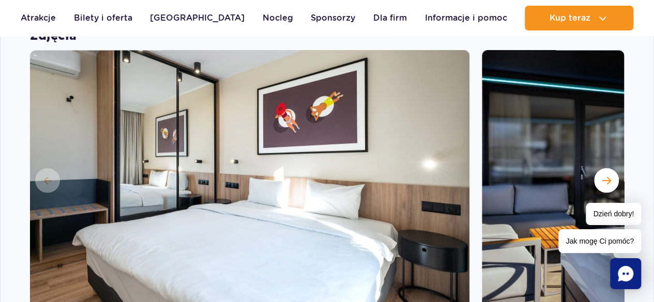
click at [606, 176] on span "Następny slajd" at bounding box center [606, 180] width 9 height 9
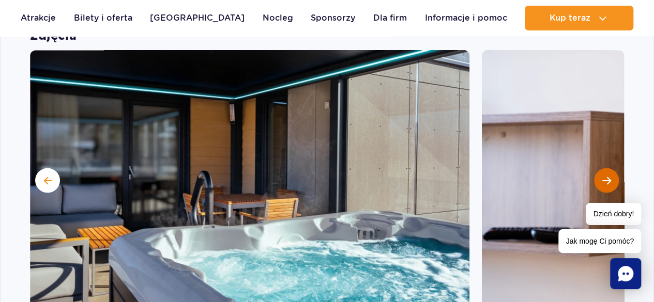
click at [606, 168] on button "Następny slajd" at bounding box center [606, 180] width 25 height 25
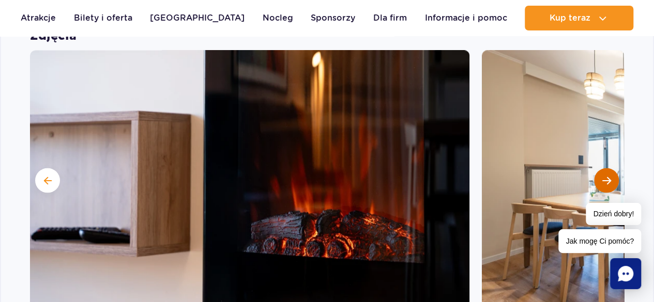
click at [606, 168] on button "Następny slajd" at bounding box center [606, 180] width 25 height 25
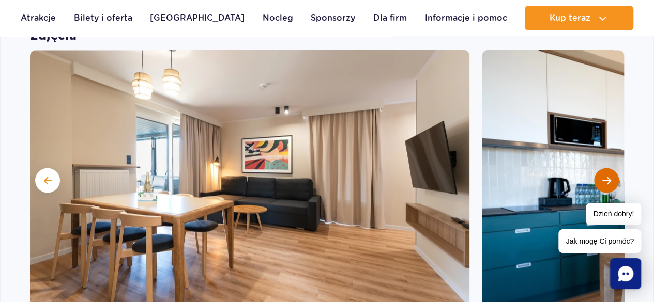
click at [606, 168] on button "Następny slajd" at bounding box center [606, 180] width 25 height 25
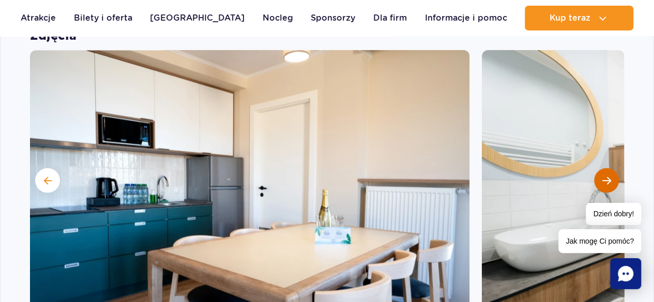
click at [606, 168] on button "Następny slajd" at bounding box center [606, 180] width 25 height 25
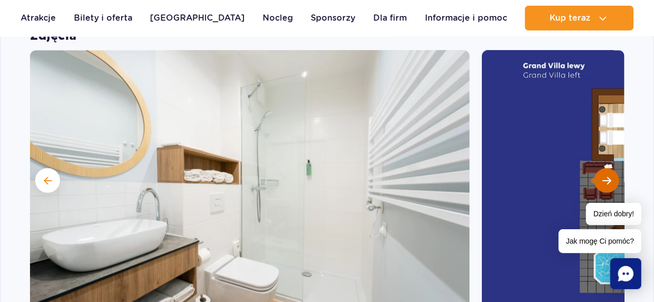
click at [606, 168] on button "Następny slajd" at bounding box center [606, 180] width 25 height 25
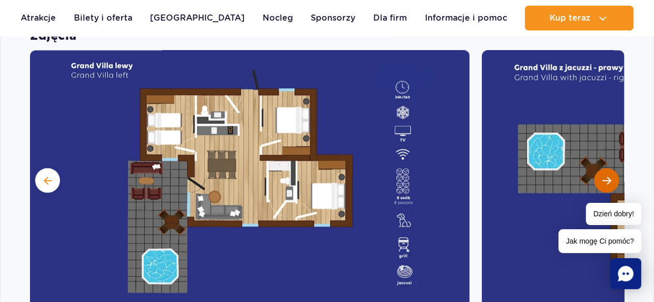
click at [606, 168] on button "Następny slajd" at bounding box center [606, 180] width 25 height 25
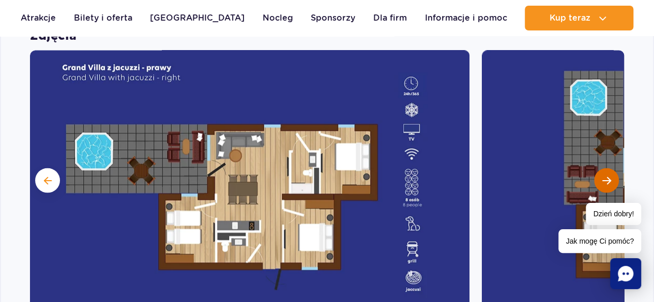
click at [606, 168] on button "Następny slajd" at bounding box center [606, 180] width 25 height 25
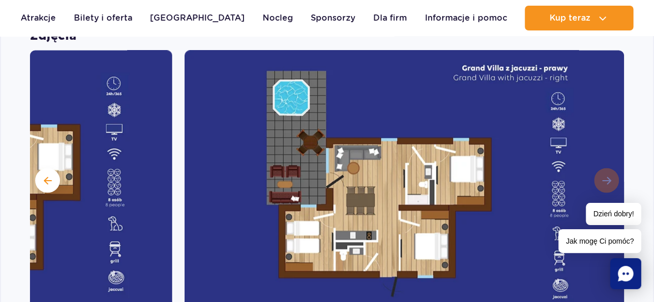
click at [606, 158] on img at bounding box center [403, 179] width 439 height 258
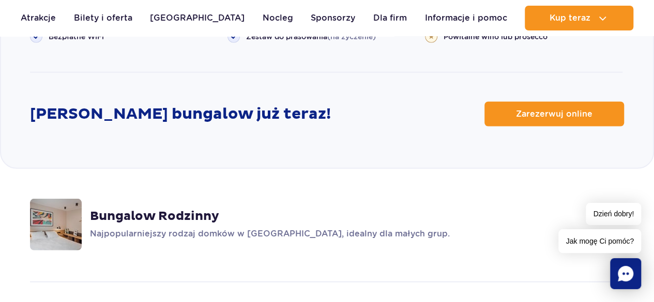
scroll to position [1396, 0]
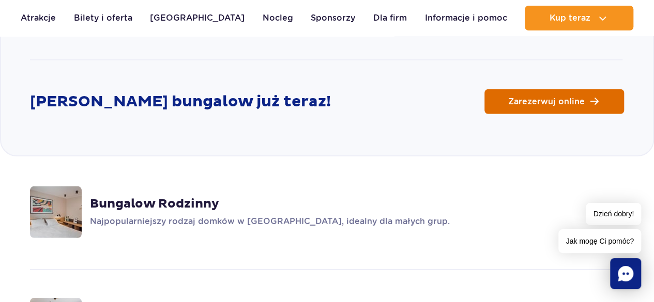
click at [563, 98] on span "Zarezerwuj online" at bounding box center [546, 102] width 76 height 8
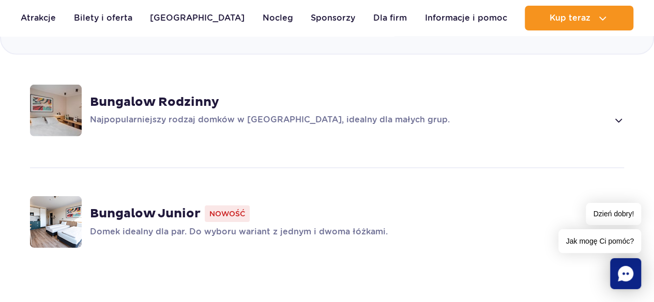
click at [615, 114] on span at bounding box center [618, 120] width 12 height 12
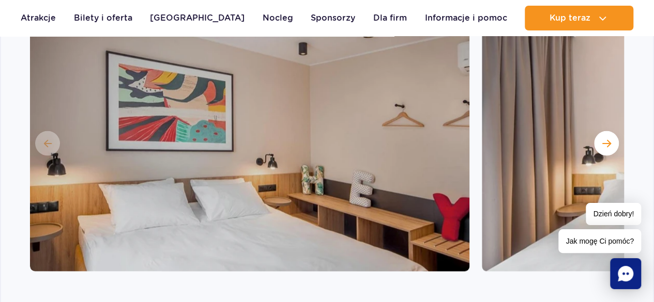
scroll to position [1089, 0]
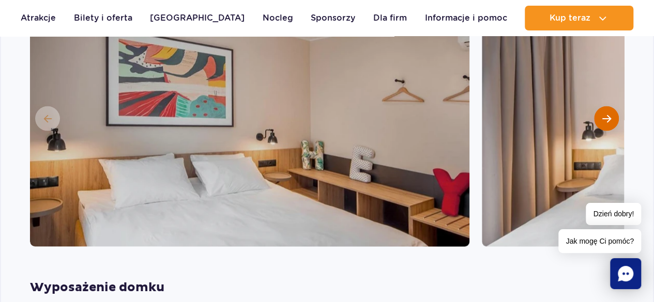
click at [603, 114] on span "Następny slajd" at bounding box center [606, 118] width 9 height 9
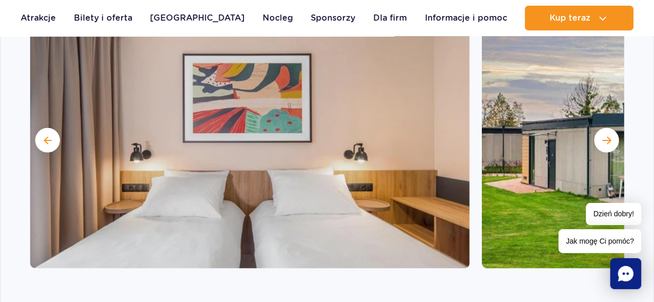
scroll to position [1030, 0]
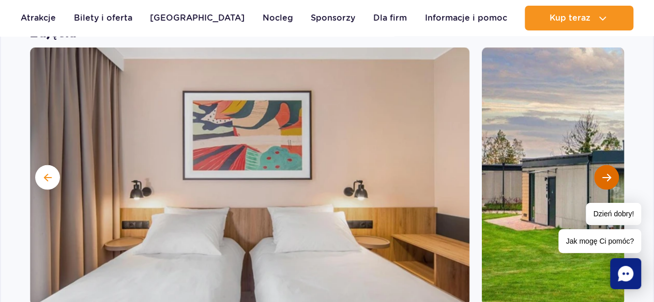
click at [609, 165] on button "Następny slajd" at bounding box center [606, 177] width 25 height 25
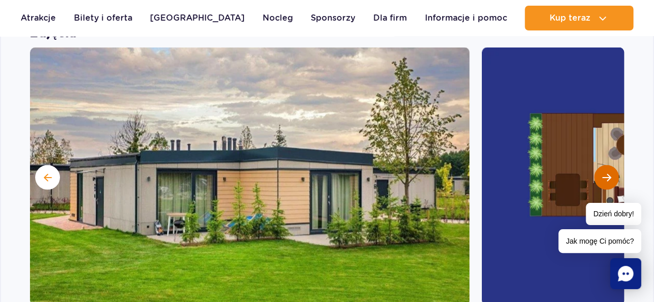
click at [609, 165] on button "Następny slajd" at bounding box center [606, 177] width 25 height 25
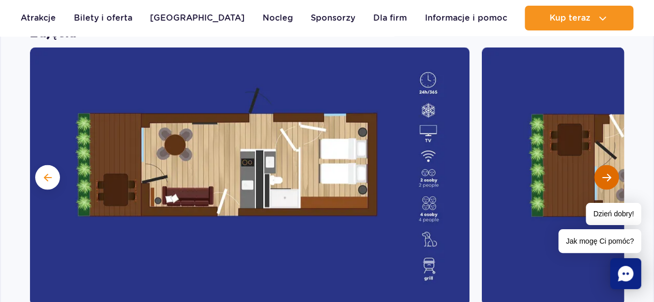
click at [602, 165] on button "Następny slajd" at bounding box center [606, 177] width 25 height 25
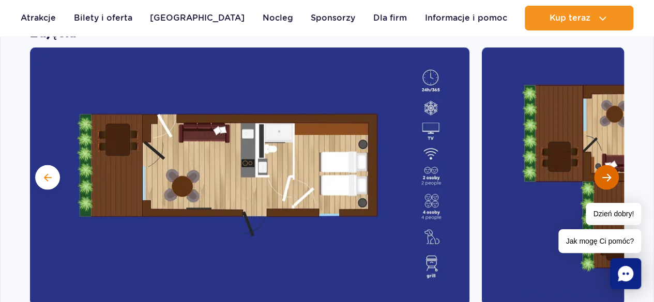
click at [602, 165] on button "Następny slajd" at bounding box center [606, 177] width 25 height 25
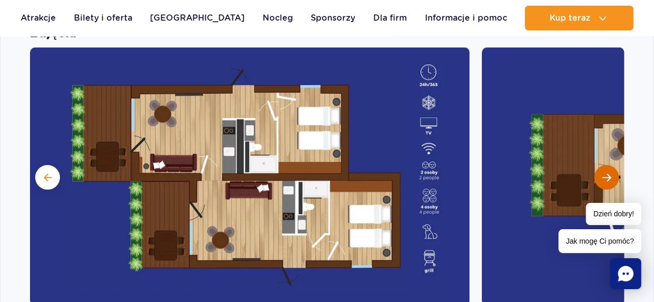
click at [602, 165] on button "Następny slajd" at bounding box center [606, 177] width 25 height 25
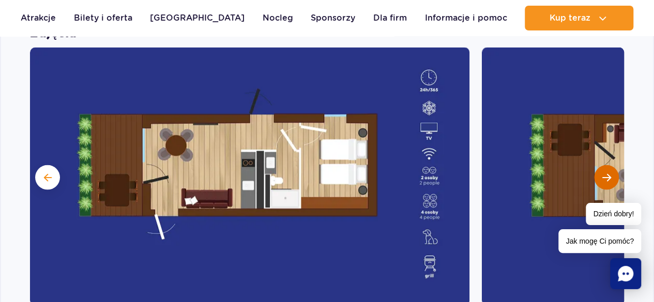
click at [602, 165] on button "Następny slajd" at bounding box center [606, 177] width 25 height 25
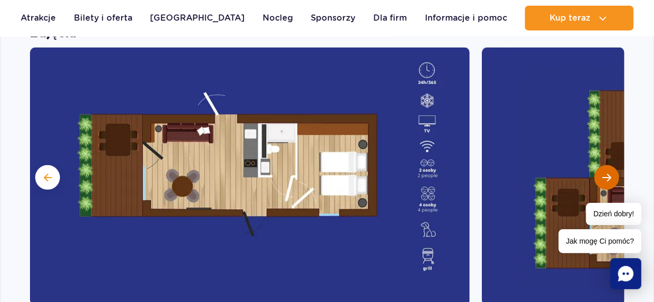
click at [602, 165] on button "Następny slajd" at bounding box center [606, 177] width 25 height 25
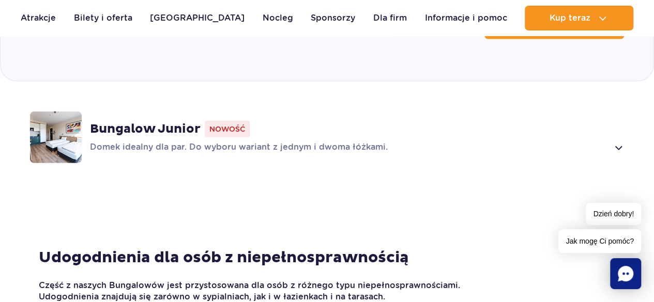
scroll to position [1545, 0]
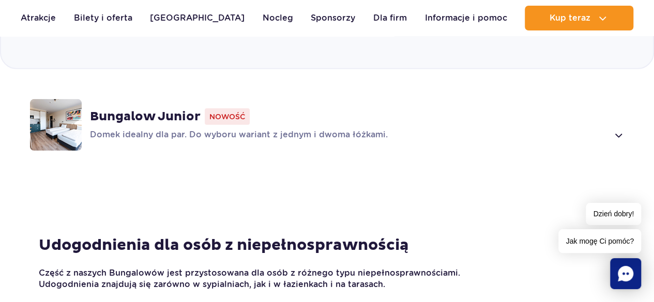
click at [618, 129] on span at bounding box center [618, 135] width 12 height 12
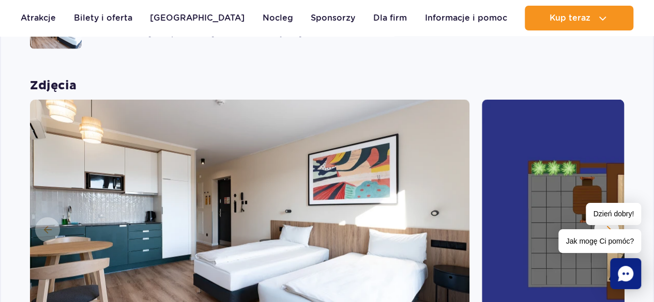
scroll to position [1133, 0]
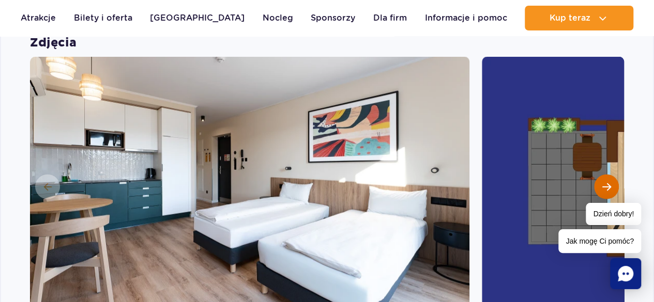
click at [597, 175] on button "Następny slajd" at bounding box center [606, 187] width 25 height 25
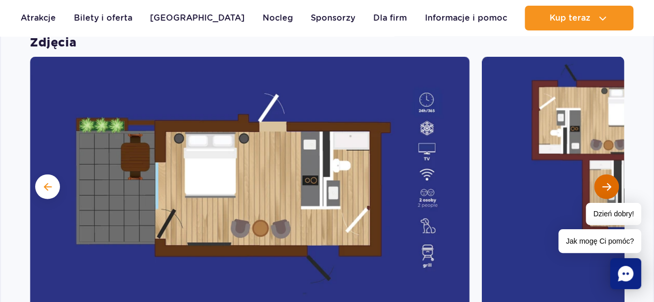
click at [597, 175] on button "Następny slajd" at bounding box center [606, 187] width 25 height 25
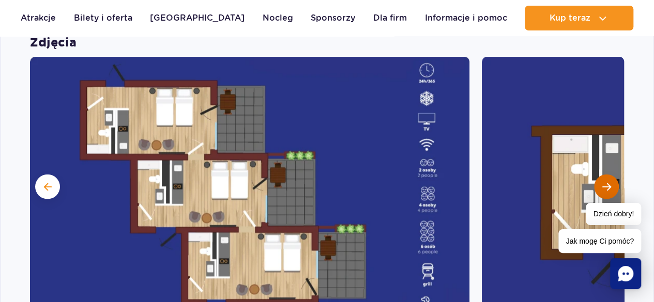
click at [597, 175] on button "Następny slajd" at bounding box center [606, 187] width 25 height 25
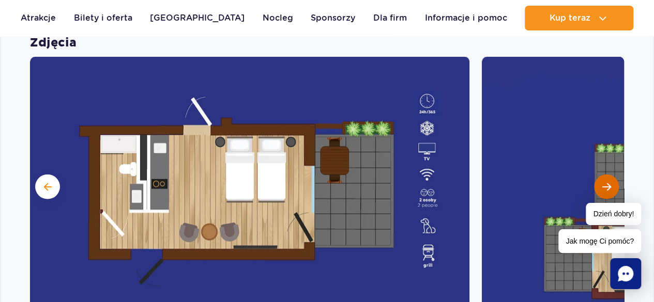
click at [597, 175] on button "Następny slajd" at bounding box center [606, 187] width 25 height 25
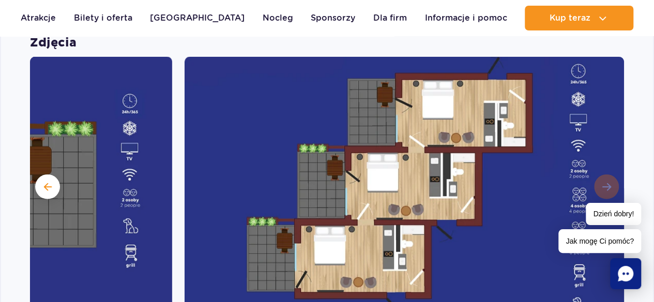
click at [597, 168] on img at bounding box center [403, 186] width 439 height 258
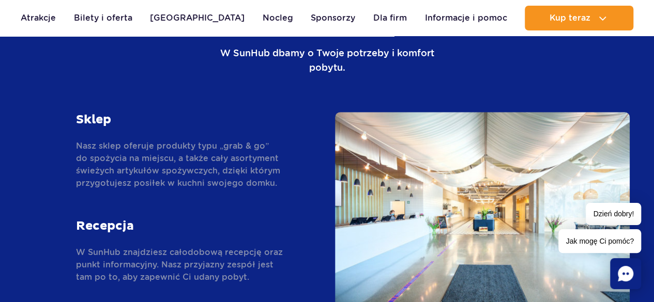
scroll to position [2300, 0]
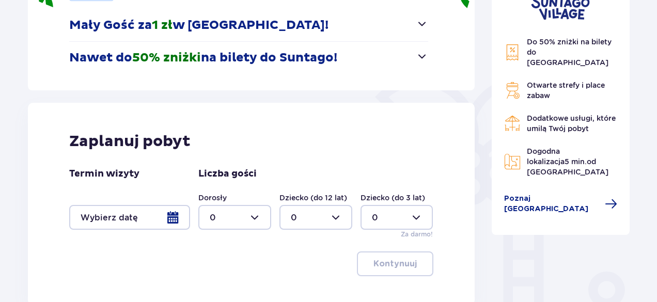
scroll to position [191, 0]
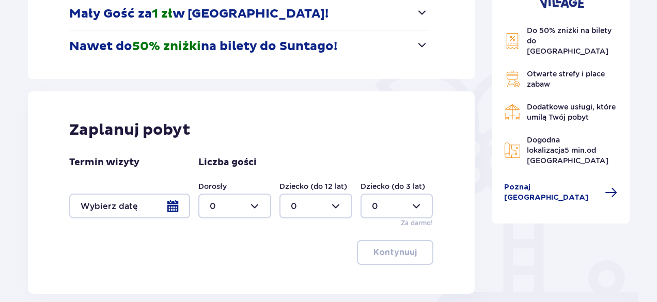
click at [167, 208] on div at bounding box center [129, 206] width 121 height 25
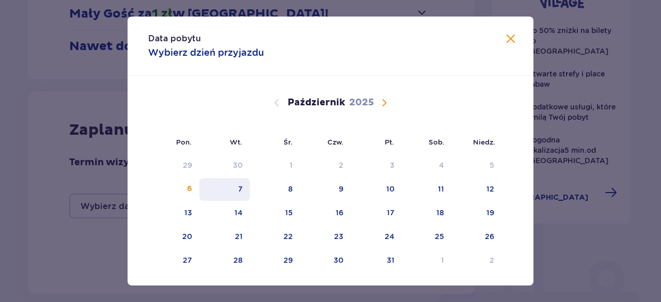
click at [245, 189] on div "7" at bounding box center [224, 189] width 51 height 23
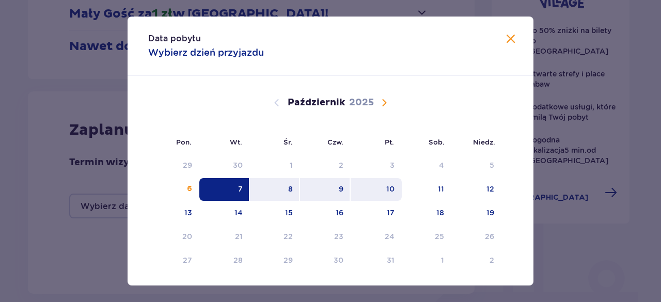
click at [365, 187] on div "10" at bounding box center [376, 189] width 51 height 23
type input "07.10.25 - 10.10.25"
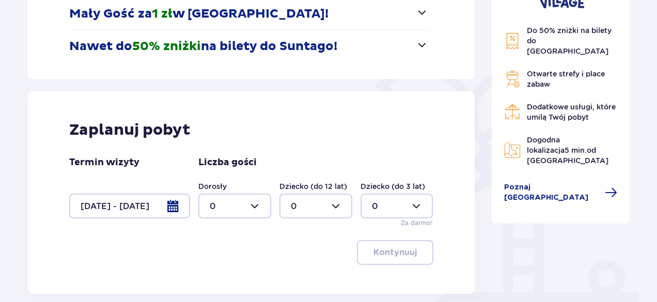
click at [256, 202] on div at bounding box center [234, 206] width 73 height 25
drag, startPoint x: 270, startPoint y: 106, endPoint x: 269, endPoint y: 115, distance: 9.4
click at [269, 115] on span "0 1 2 3 4 5 6 7 8 9 10 11 12 13 14 15 16 17 18" at bounding box center [234, 139] width 73 height 103
click at [218, 130] on div "8" at bounding box center [235, 134] width 50 height 11
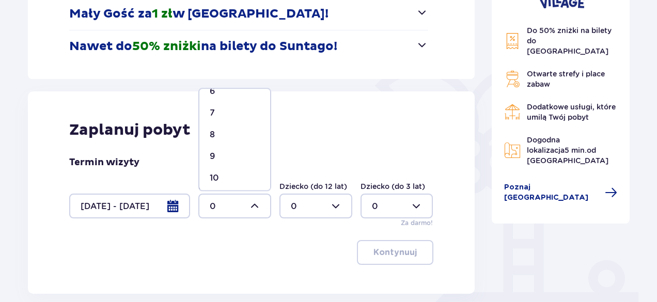
type input "8"
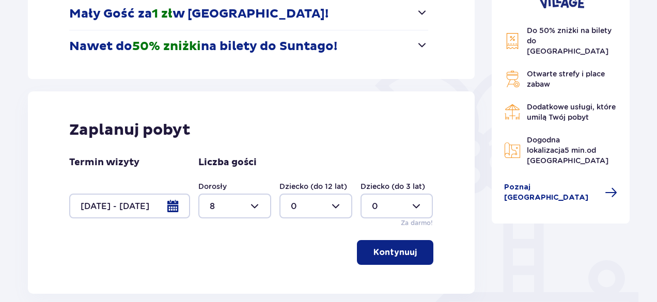
click at [405, 263] on button "Kontynuuj" at bounding box center [395, 252] width 76 height 25
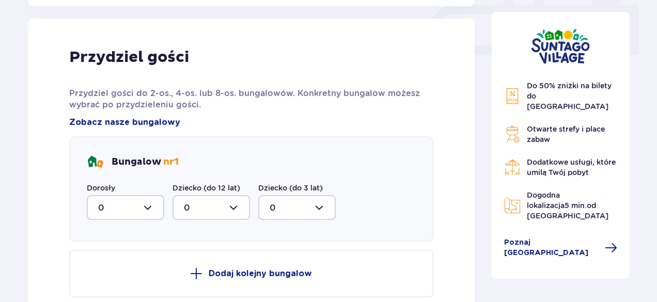
scroll to position [485, 0]
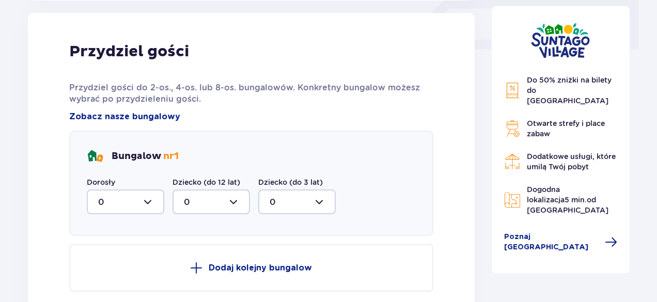
click at [146, 204] on div at bounding box center [126, 202] width 78 height 25
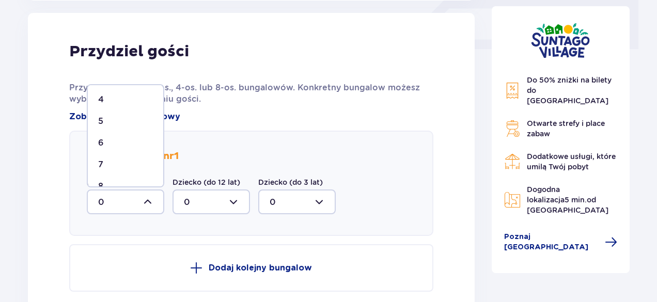
scroll to position [97, 0]
click at [136, 175] on div "8" at bounding box center [125, 178] width 55 height 11
type input "8"
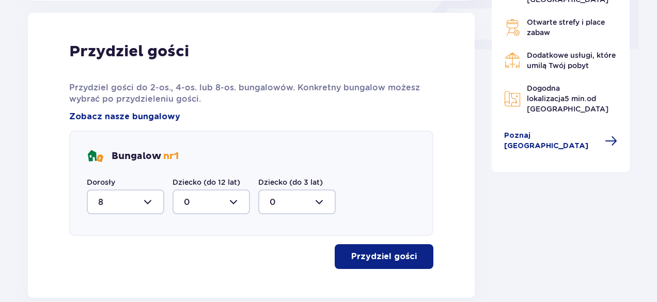
click at [369, 254] on p "Przydziel gości" at bounding box center [384, 256] width 66 height 11
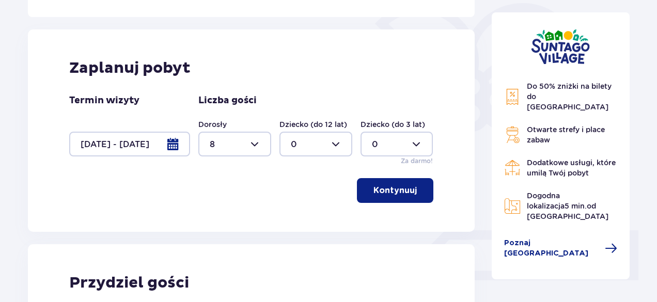
scroll to position [238, 0]
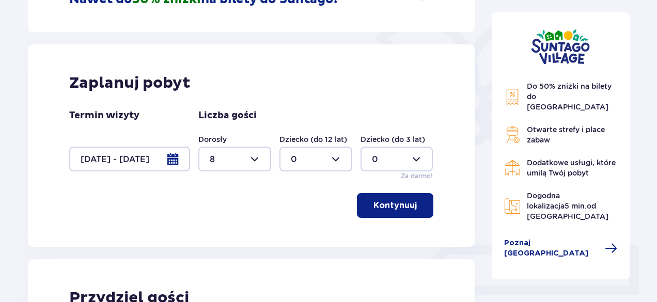
click at [164, 158] on div at bounding box center [129, 159] width 121 height 25
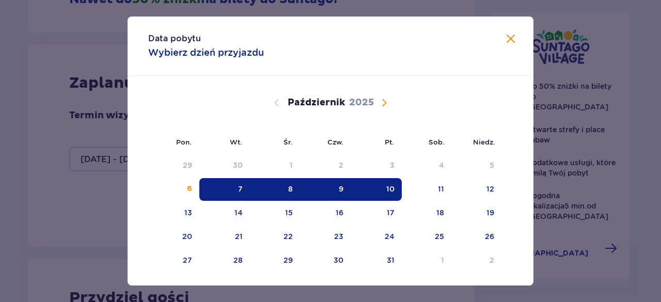
click at [382, 102] on span "Następny miesiąc" at bounding box center [384, 103] width 12 height 12
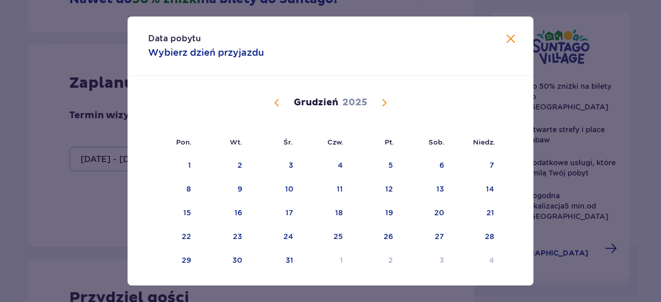
click at [382, 102] on span "Następny miesiąc" at bounding box center [384, 103] width 12 height 12
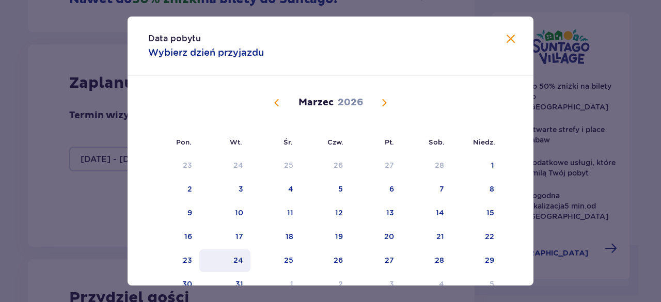
click at [229, 266] on div "24" at bounding box center [224, 261] width 51 height 23
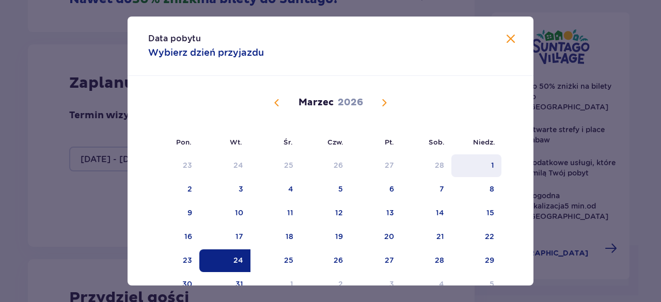
click at [470, 173] on div "1" at bounding box center [477, 165] width 50 height 23
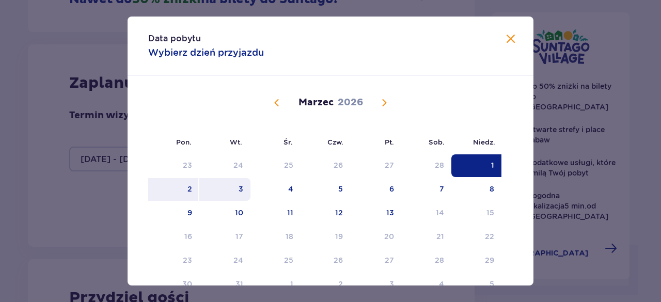
click at [235, 191] on div "3" at bounding box center [224, 189] width 51 height 23
type input "01.03.26 - 03.03.26"
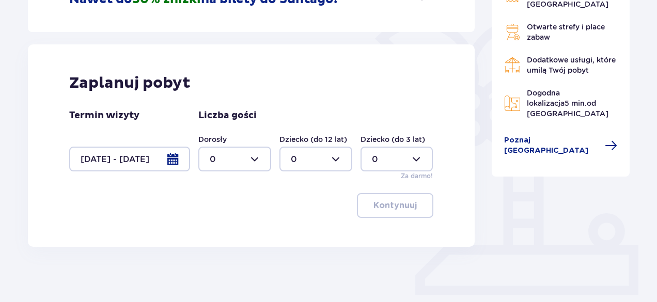
click at [247, 153] on div at bounding box center [234, 159] width 73 height 25
drag, startPoint x: 271, startPoint y: 190, endPoint x: 269, endPoint y: 203, distance: 13.5
click at [269, 203] on span "0 1 2 3 4 5 6 7 8 9 10 11 12 13 14 15 16 17 18" at bounding box center [234, 224] width 73 height 103
click at [270, 201] on span "0 1 2 3 4 5 6 7 8 9 10 11 12 13 14 15 16 17 18" at bounding box center [234, 224] width 73 height 103
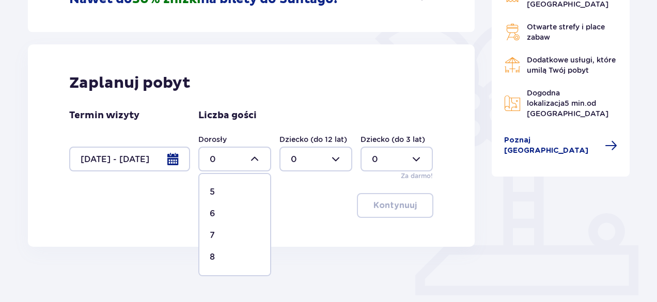
scroll to position [126, 0]
click at [225, 234] on div "8" at bounding box center [235, 237] width 50 height 11
type input "8"
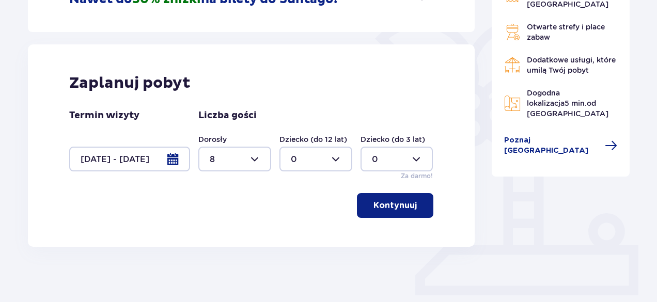
click at [397, 230] on div "Zaplanuj pobyt Termin wizyty 01.03.26 - 03.03.26 Liczba gości Dorosły 8 Dziecko…" at bounding box center [251, 145] width 447 height 203
click at [396, 212] on button "Kontynuuj" at bounding box center [395, 205] width 76 height 25
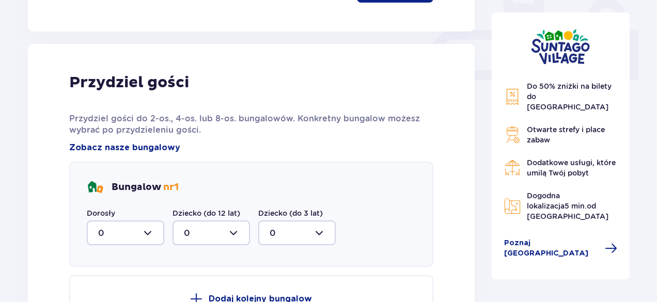
scroll to position [485, 0]
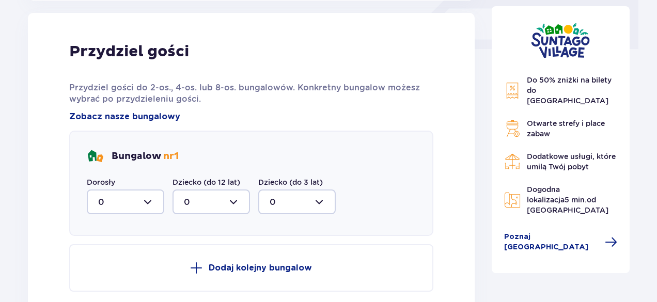
click at [154, 204] on div at bounding box center [126, 202] width 78 height 25
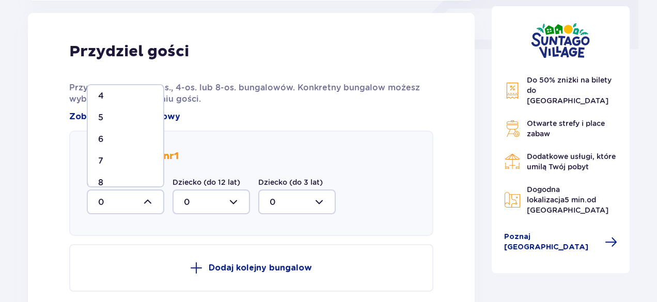
scroll to position [104, 0]
click at [119, 165] on div "8" at bounding box center [125, 170] width 55 height 11
type input "8"
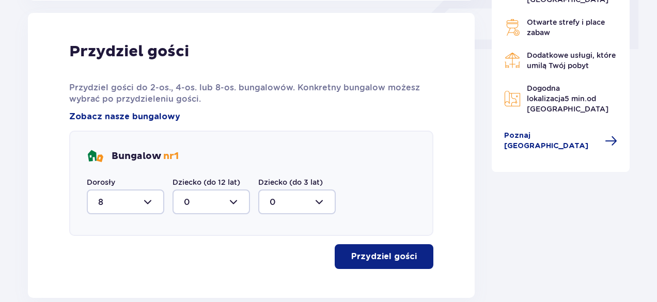
click at [396, 255] on p "Przydziel gości" at bounding box center [384, 256] width 66 height 11
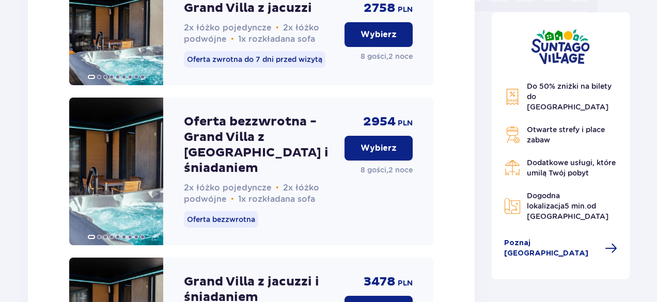
scroll to position [1069, 0]
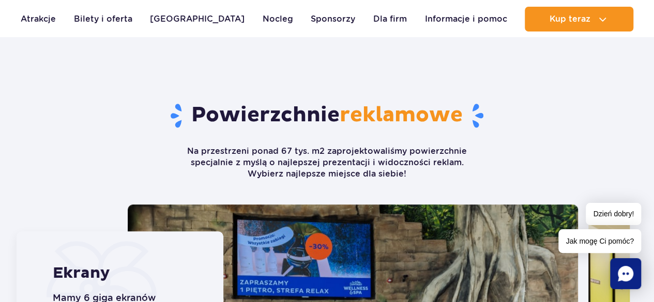
scroll to position [272, 0]
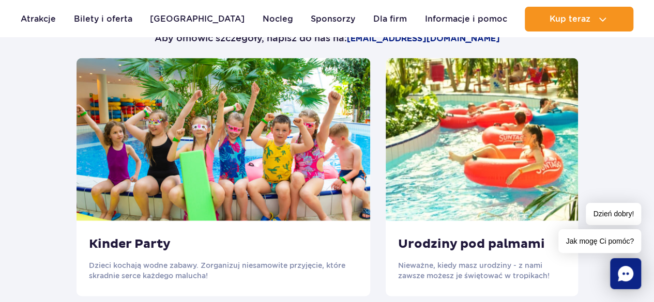
scroll to position [1048, 0]
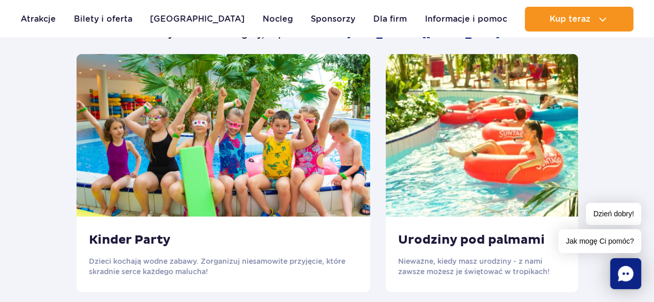
drag, startPoint x: 634, startPoint y: 106, endPoint x: 366, endPoint y: 53, distance: 273.4
click at [366, 53] on div "Potrzebujesz oferty szytej na miarę? Zobacz, co jeszcze możemy Wam zorganizować…" at bounding box center [327, 31] width 517 height 45
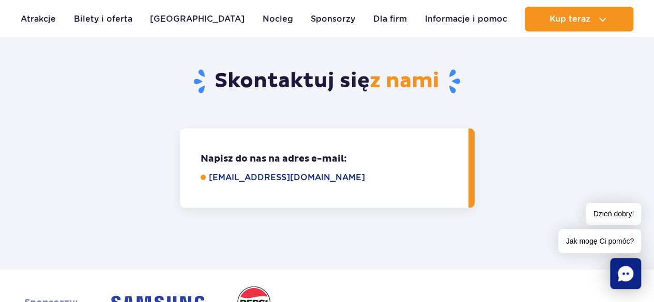
scroll to position [2972, 0]
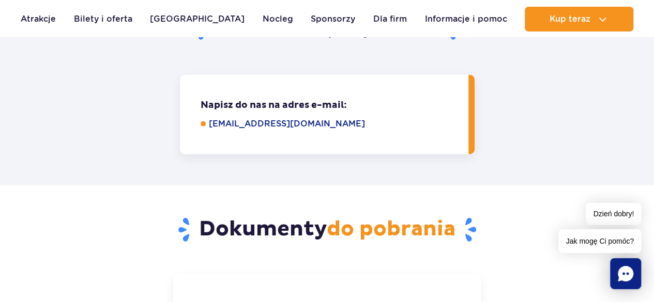
scroll to position [1311, 0]
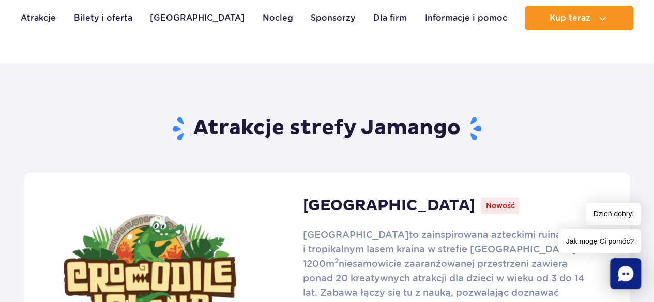
scroll to position [562, 0]
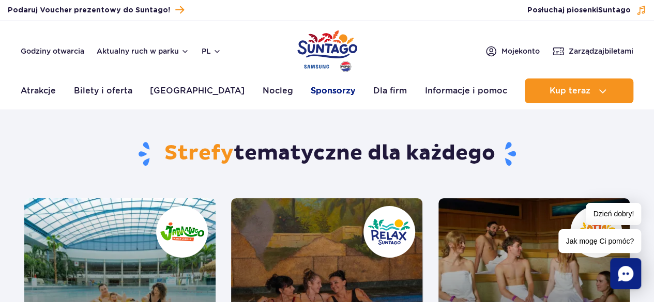
click at [317, 88] on link "Sponsorzy" at bounding box center [333, 91] width 44 height 25
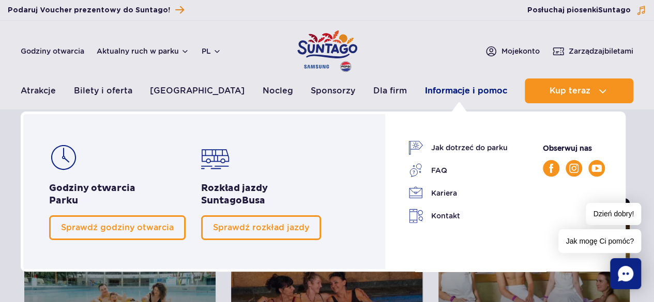
click at [435, 90] on link "Informacje i pomoc" at bounding box center [465, 91] width 82 height 25
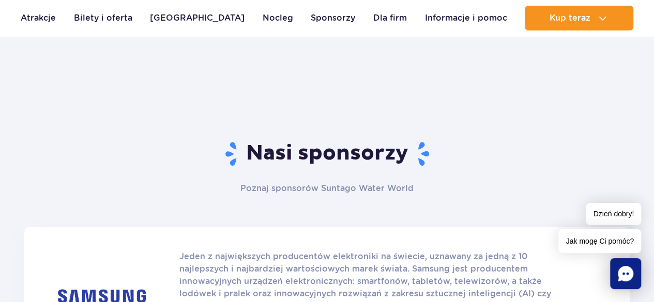
scroll to position [258, 0]
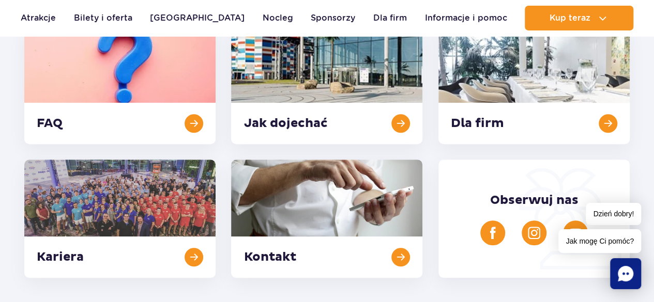
scroll to position [297, 0]
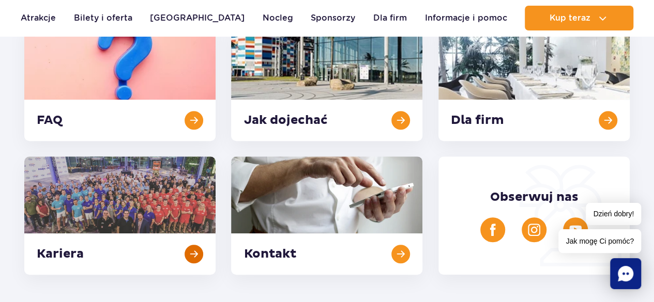
click at [200, 262] on link at bounding box center [119, 216] width 191 height 118
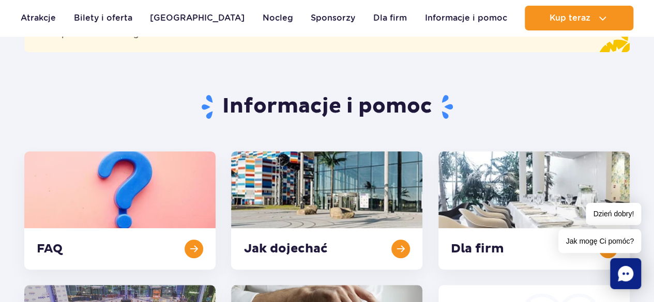
scroll to position [0, 0]
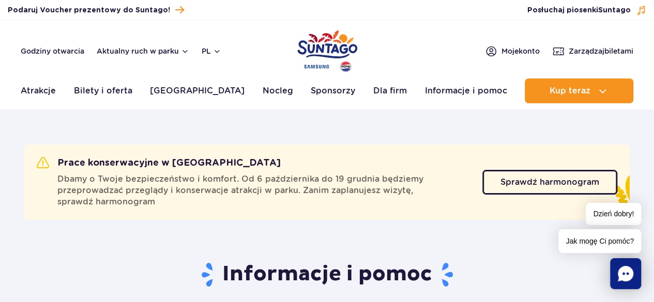
click at [130, 43] on header "Godziny otwarcia Aktualny ruch w parku pl PL EN UA Moje konto Zarządzaj biletam…" at bounding box center [327, 65] width 654 height 88
click at [131, 51] on button "Aktualny ruch w parku" at bounding box center [143, 51] width 92 height 8
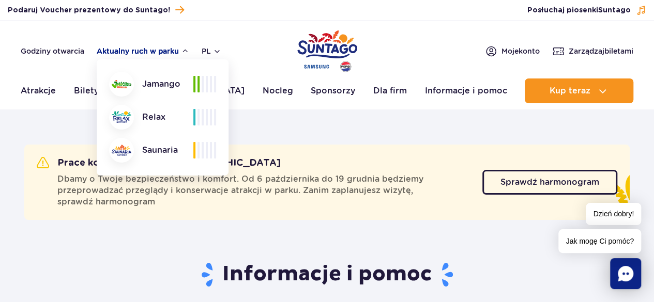
click at [131, 51] on button "Aktualny ruch w parku" at bounding box center [143, 51] width 92 height 8
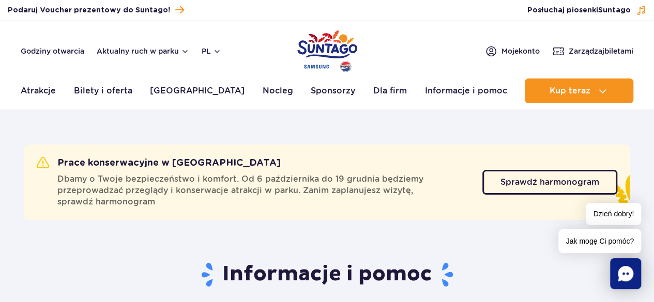
click at [316, 39] on img "Park of Poland" at bounding box center [327, 51] width 60 height 48
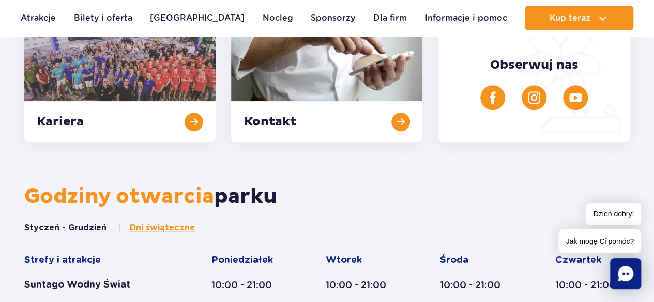
scroll to position [464, 0]
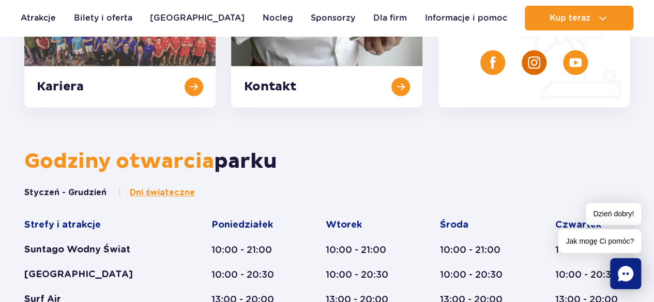
click at [542, 65] on link at bounding box center [533, 62] width 25 height 25
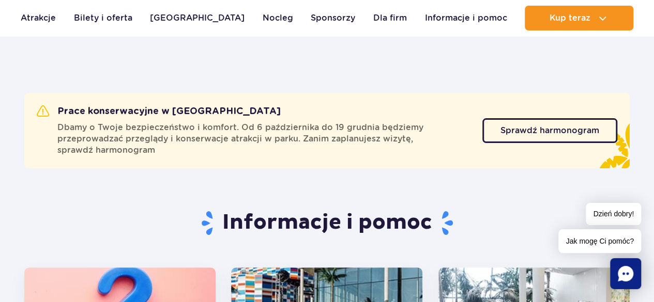
scroll to position [0, 0]
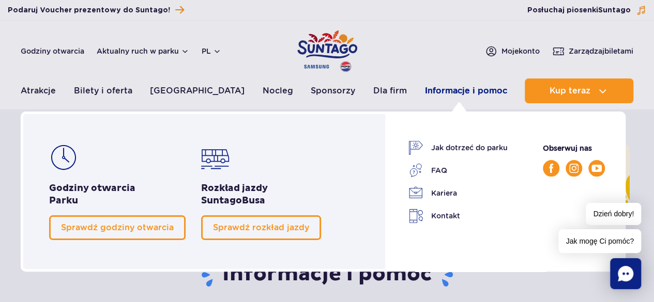
click at [444, 84] on link "Informacje i pomoc" at bounding box center [465, 91] width 82 height 25
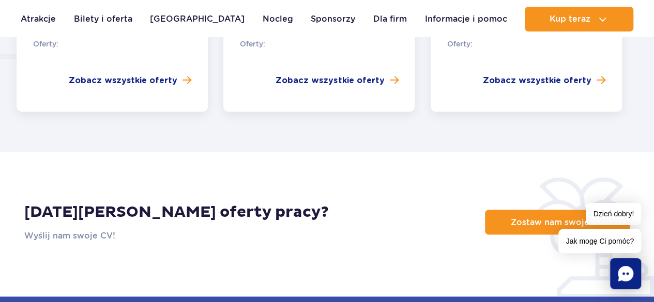
scroll to position [862, 0]
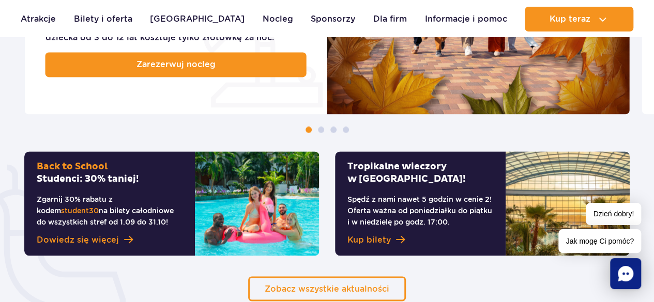
scroll to position [707, 0]
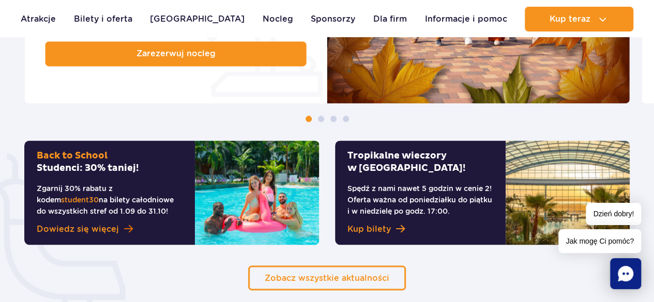
click at [116, 233] on link "Dowiedz się więcej" at bounding box center [110, 229] width 146 height 12
click at [387, 229] on span "Kup bilety" at bounding box center [368, 229] width 43 height 12
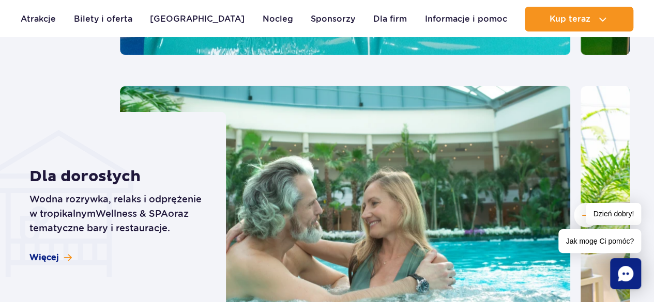
scroll to position [3042, 0]
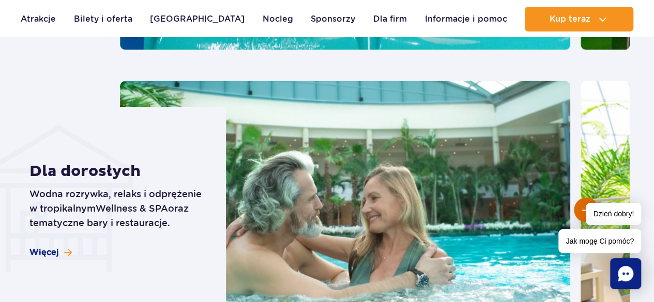
click at [596, 198] on button "Następny slajd" at bounding box center [586, 210] width 25 height 25
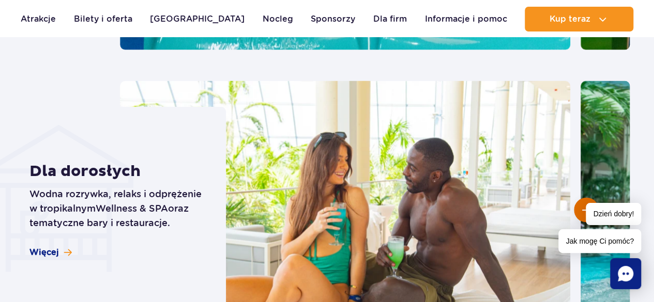
click at [596, 198] on button "Następny slajd" at bounding box center [586, 210] width 25 height 25
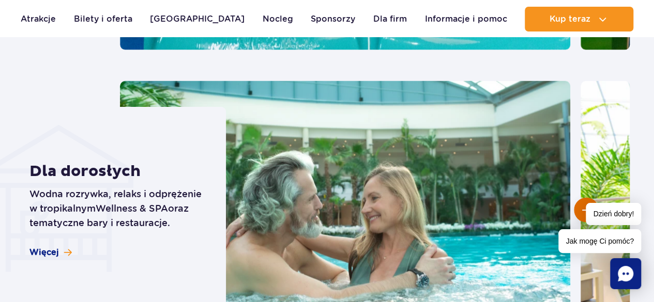
click at [597, 198] on button "Następny slajd" at bounding box center [586, 210] width 25 height 25
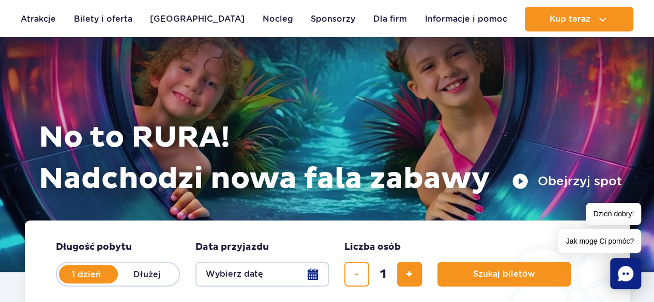
scroll to position [0, 0]
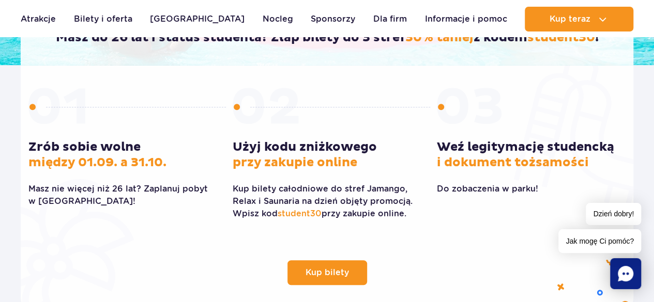
scroll to position [281, 0]
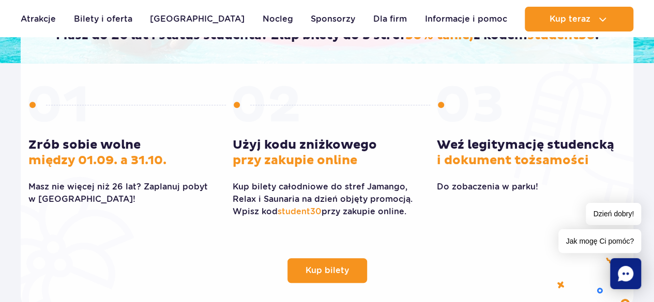
drag, startPoint x: 653, startPoint y: 87, endPoint x: 659, endPoint y: 114, distance: 27.1
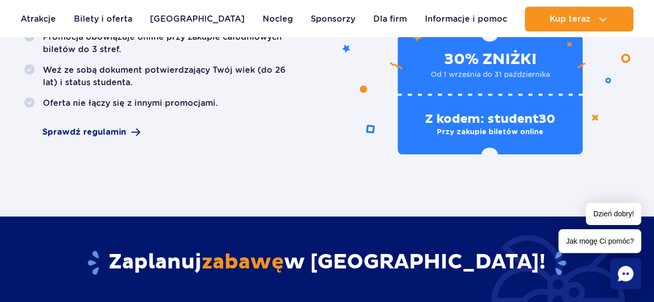
scroll to position [620, 0]
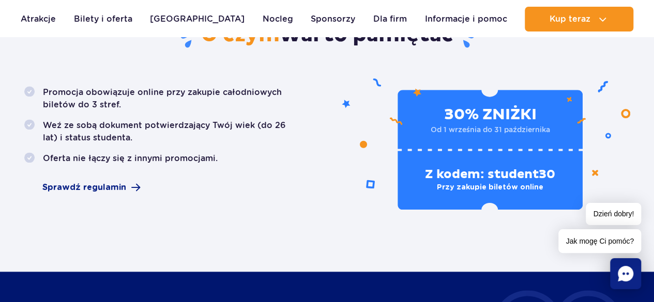
click at [124, 194] on div "Promocja obowiązuje online przy zakupie całodniowych biletów do 3 stref. Weź ze…" at bounding box center [163, 147] width 293 height 123
click at [114, 190] on span "Sprawdź regulamin" at bounding box center [84, 187] width 84 height 12
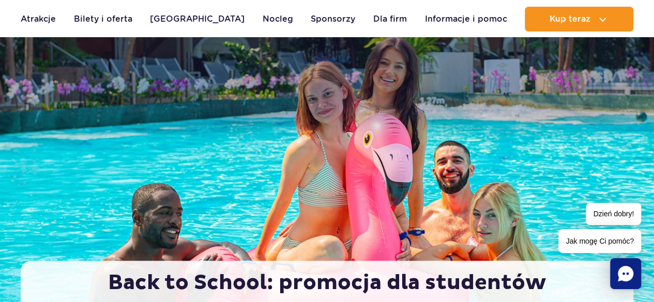
scroll to position [0, 0]
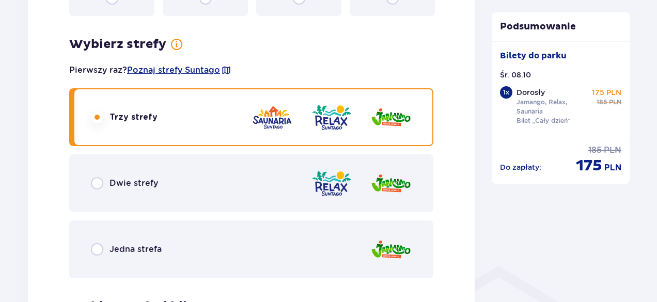
scroll to position [535, 0]
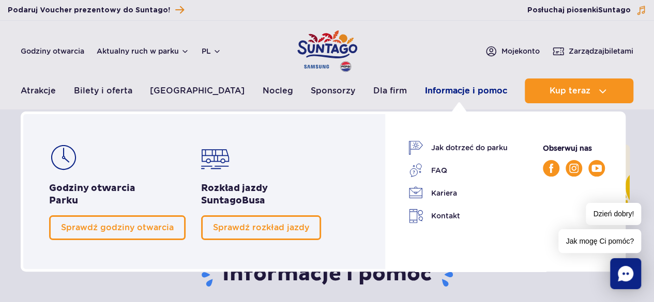
click at [443, 91] on link "Informacje i pomoc" at bounding box center [465, 91] width 82 height 25
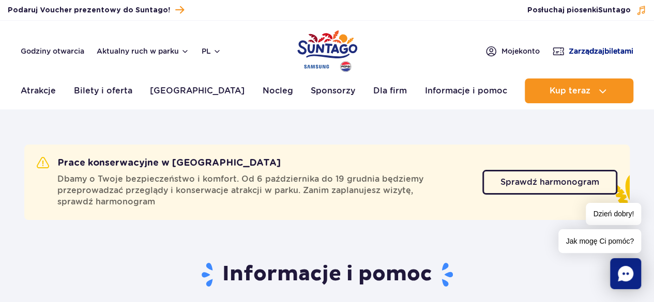
click at [610, 53] on span "Zarządzaj biletami" at bounding box center [600, 51] width 65 height 10
click at [124, 53] on button "Aktualny ruch w parku" at bounding box center [143, 51] width 92 height 8
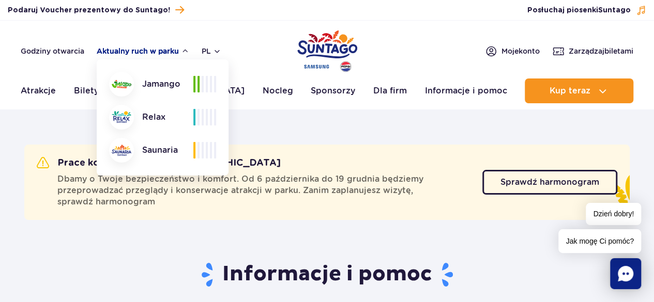
click at [124, 53] on button "Aktualny ruch w parku" at bounding box center [143, 51] width 92 height 8
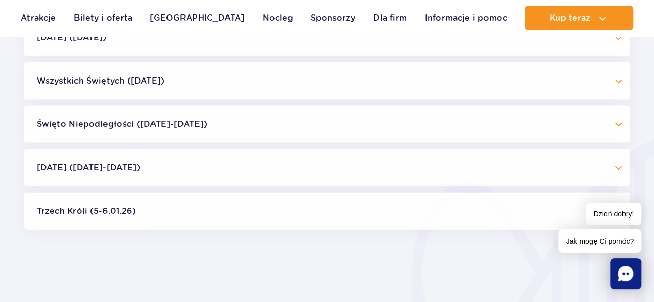
scroll to position [1070, 0]
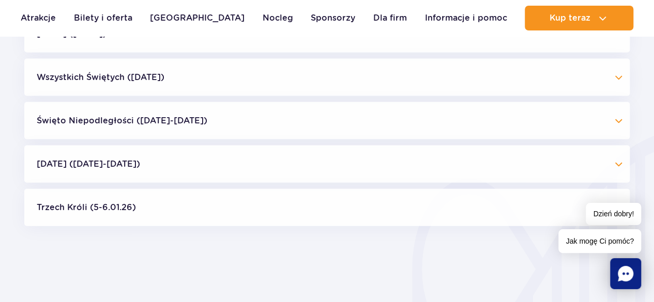
click at [598, 173] on button "Boże Narodzenie (23.12-01.01.26)" at bounding box center [326, 164] width 605 height 37
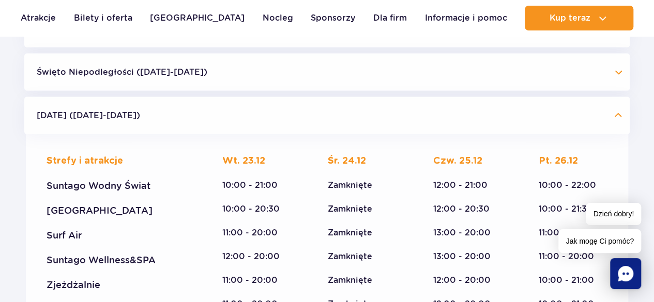
scroll to position [1110, 0]
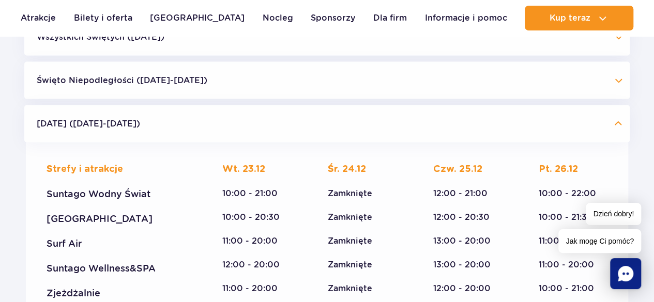
click at [605, 121] on button "[DATE] ([DATE]-[DATE])" at bounding box center [326, 123] width 605 height 37
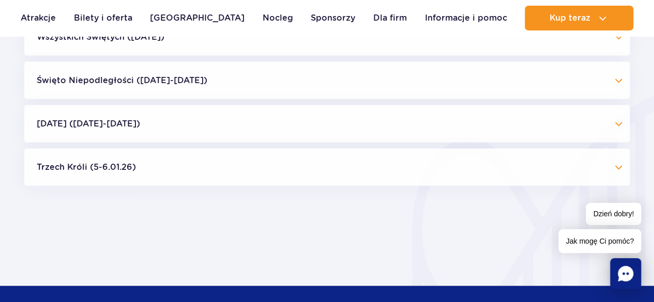
click at [598, 162] on button "Trzech Króli (5-6.01.26)" at bounding box center [326, 167] width 605 height 37
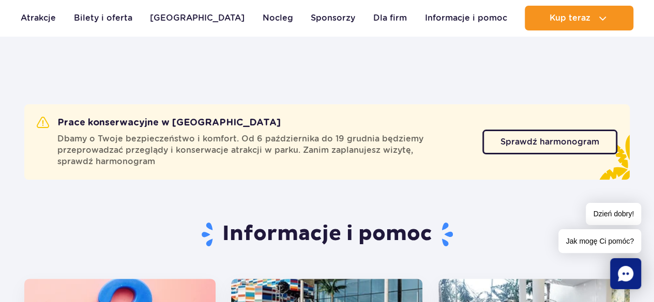
scroll to position [0, 0]
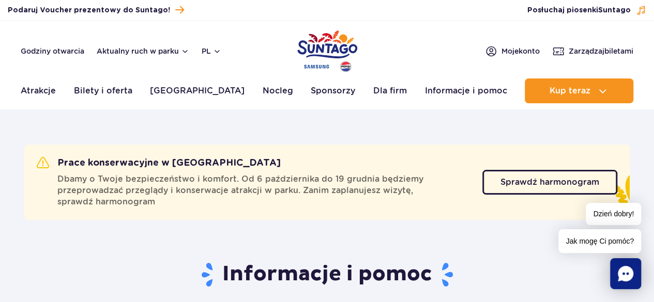
click at [333, 54] on img "Park of Poland" at bounding box center [327, 51] width 60 height 48
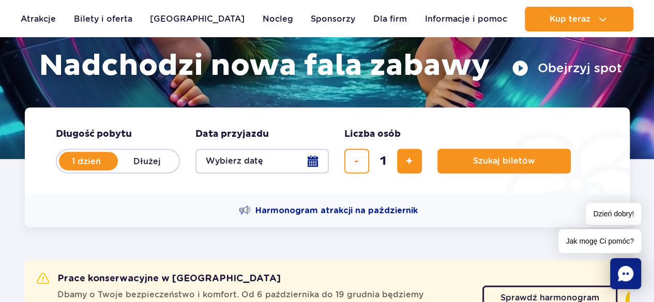
scroll to position [218, 0]
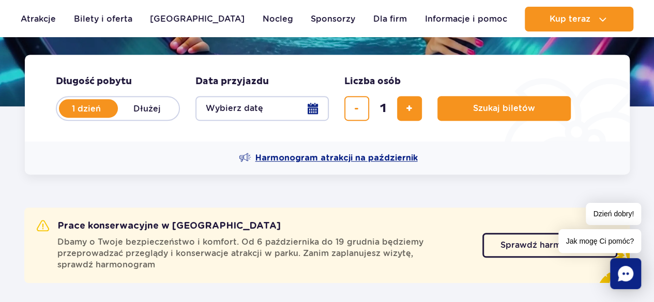
click at [410, 161] on span "Harmonogram atrakcji na październik" at bounding box center [336, 157] width 162 height 11
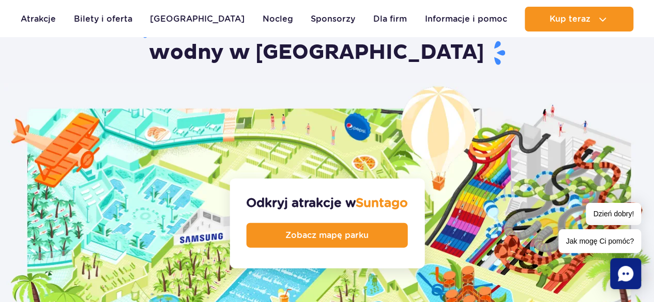
scroll to position [1057, 0]
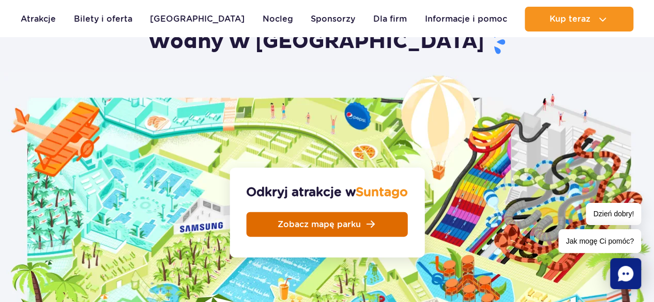
click at [350, 221] on span "Zobacz mapę parku" at bounding box center [318, 225] width 83 height 8
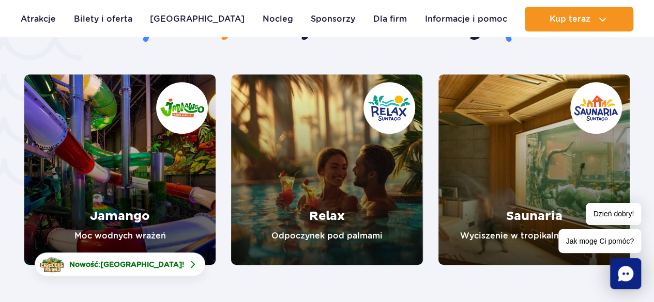
scroll to position [2179, 0]
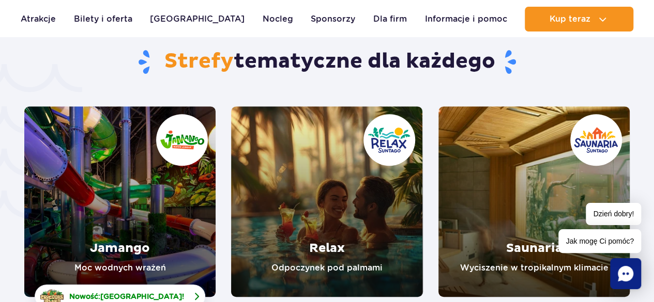
click at [100, 291] on span "Nowość: Crocodile Island !" at bounding box center [126, 296] width 115 height 10
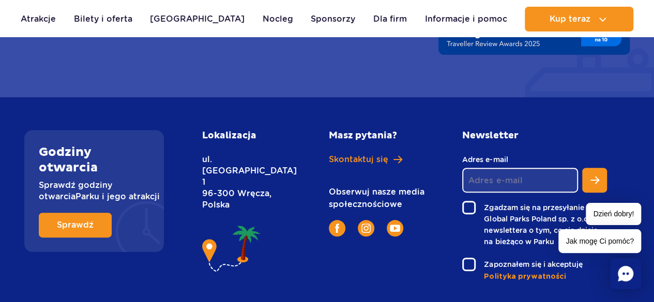
scroll to position [4027, 0]
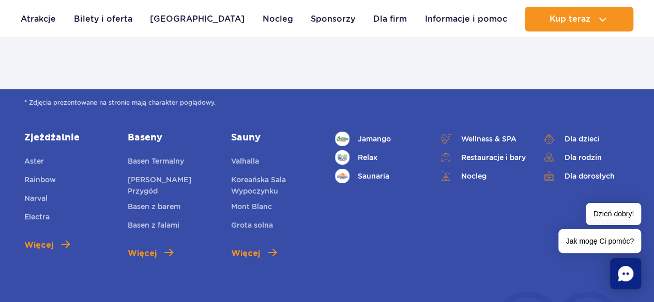
scroll to position [3652, 0]
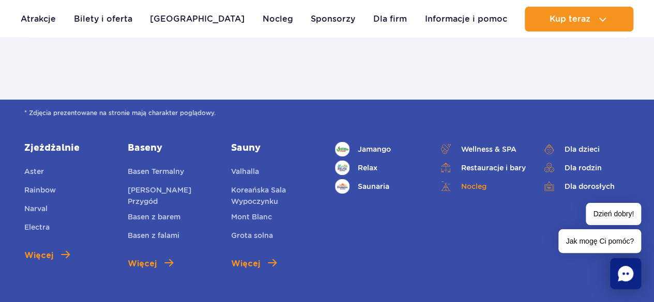
click at [444, 181] on img at bounding box center [445, 186] width 14 height 10
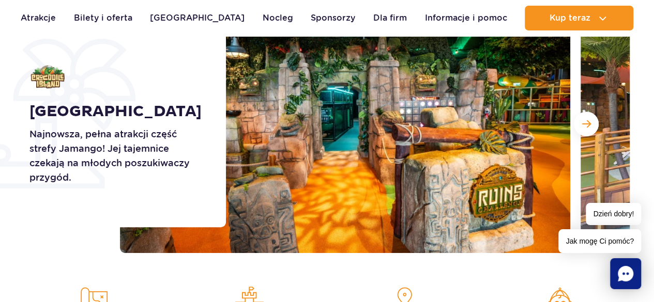
scroll to position [177, 0]
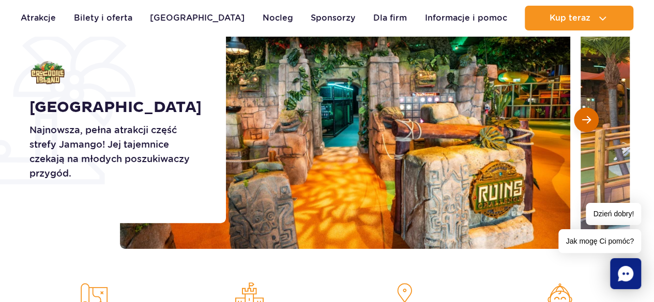
click at [585, 120] on span "Następny slajd" at bounding box center [586, 119] width 9 height 9
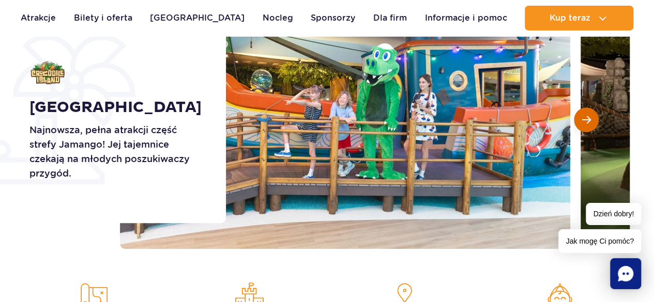
click at [585, 120] on span "Następny slajd" at bounding box center [586, 119] width 9 height 9
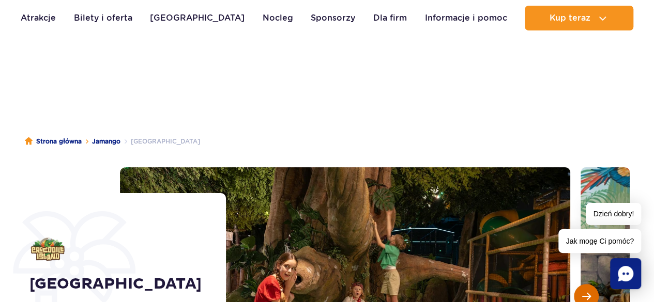
scroll to position [103, 0]
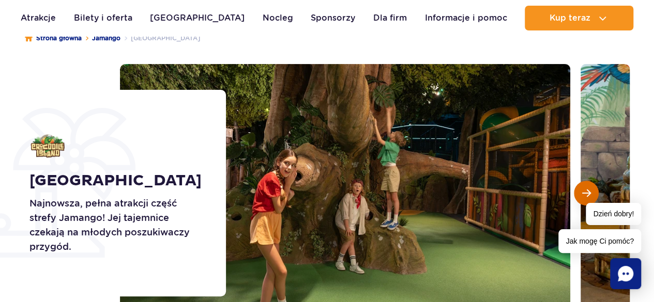
click at [585, 191] on span "Następny slajd" at bounding box center [586, 193] width 9 height 9
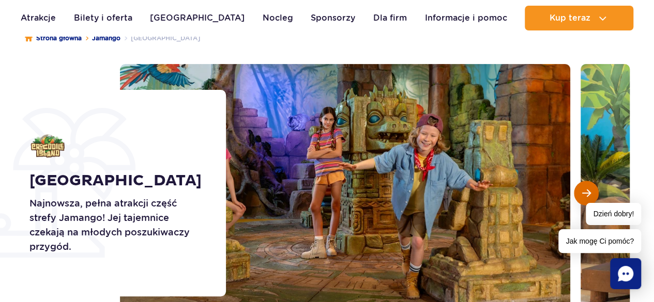
click at [585, 191] on span "Następny slajd" at bounding box center [586, 193] width 9 height 9
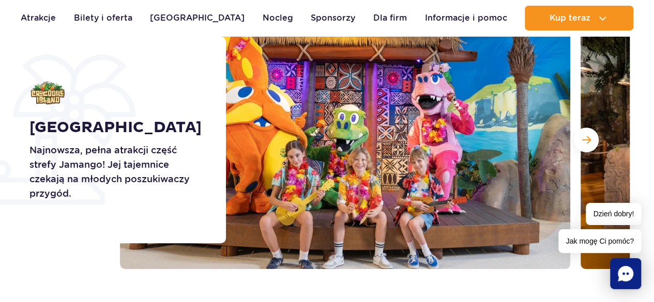
scroll to position [161, 0]
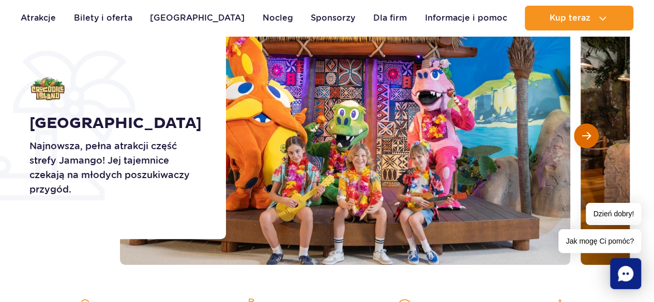
click at [594, 133] on button "Następny slajd" at bounding box center [586, 135] width 25 height 25
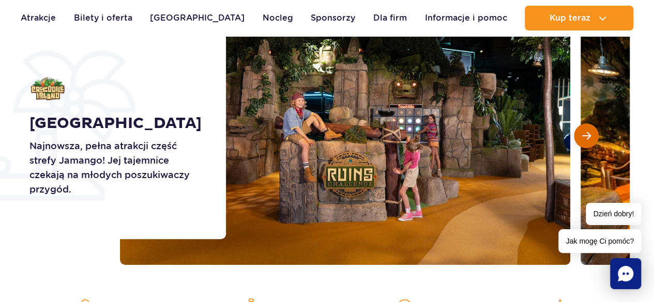
click at [594, 133] on button "Następny slajd" at bounding box center [586, 135] width 25 height 25
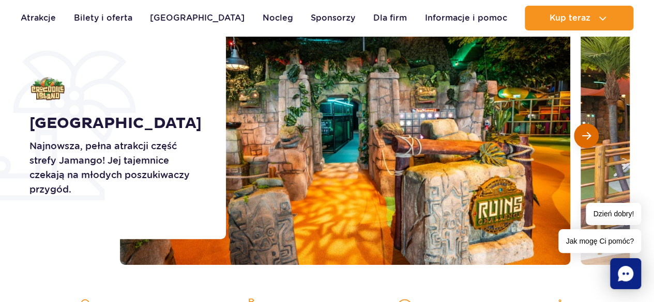
click at [594, 133] on button "Następny slajd" at bounding box center [586, 135] width 25 height 25
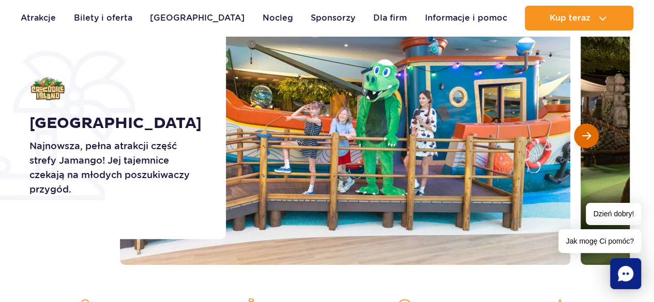
click at [594, 133] on button "Następny slajd" at bounding box center [586, 135] width 25 height 25
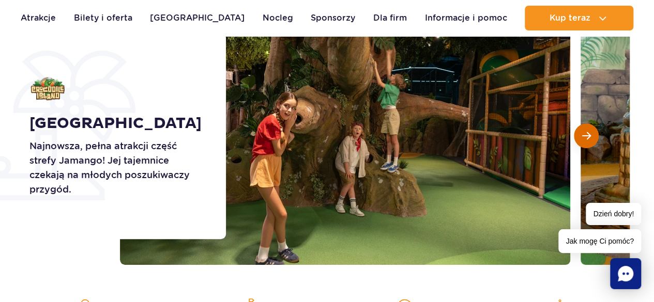
click at [594, 133] on button "Następny slajd" at bounding box center [586, 135] width 25 height 25
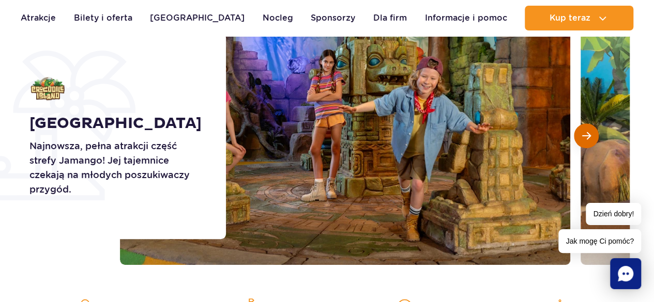
click at [594, 133] on button "Następny slajd" at bounding box center [586, 135] width 25 height 25
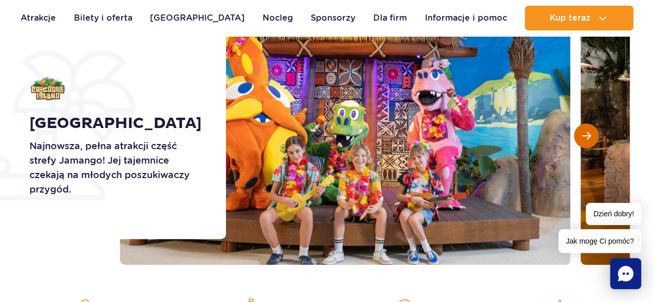
click at [594, 133] on button "Następny slajd" at bounding box center [586, 135] width 25 height 25
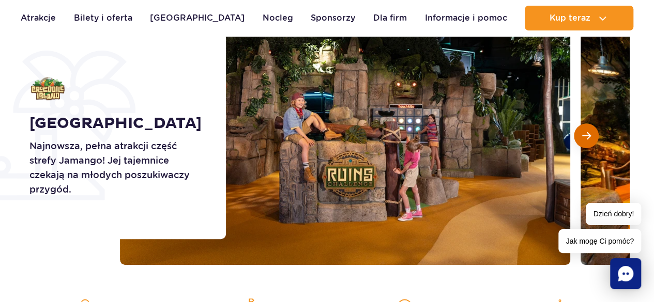
click at [594, 133] on button "Następny slajd" at bounding box center [586, 135] width 25 height 25
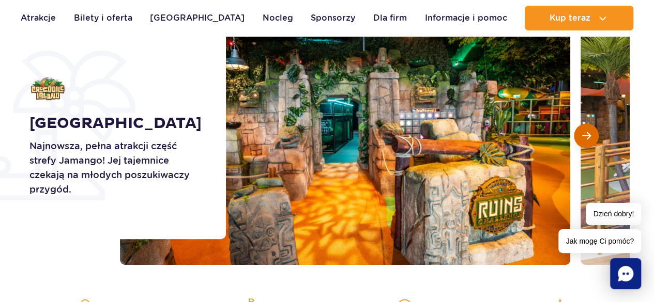
click at [594, 133] on button "Następny slajd" at bounding box center [586, 135] width 25 height 25
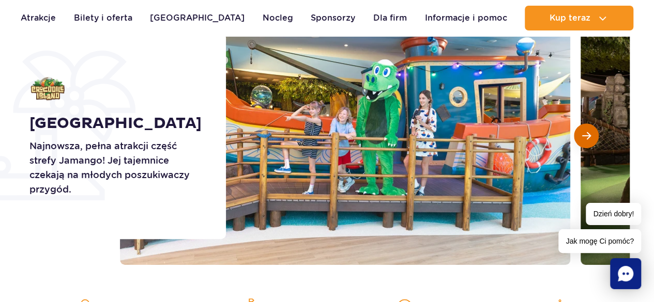
click at [594, 133] on button "Następny slajd" at bounding box center [586, 135] width 25 height 25
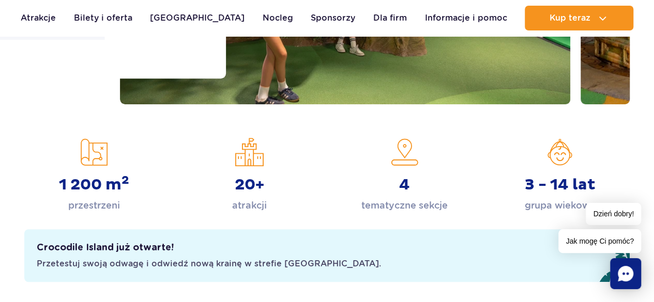
scroll to position [326, 0]
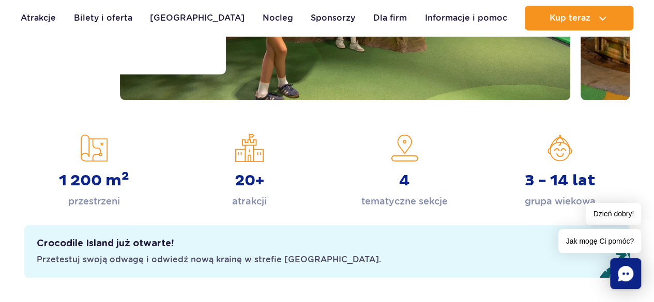
drag, startPoint x: 652, startPoint y: 47, endPoint x: 650, endPoint y: 58, distance: 11.6
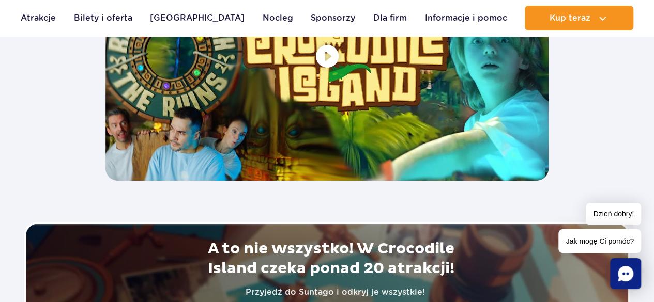
scroll to position [2087, 0]
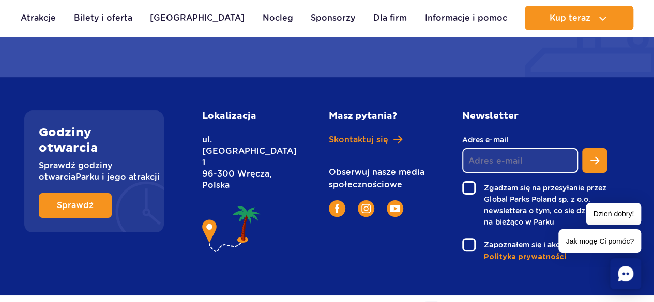
scroll to position [1974, 0]
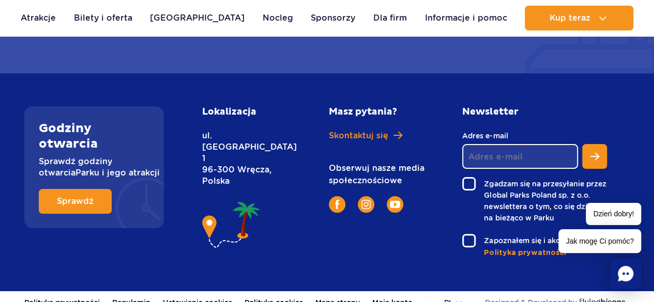
click at [145, 293] on link "Regulamin" at bounding box center [131, 302] width 38 height 23
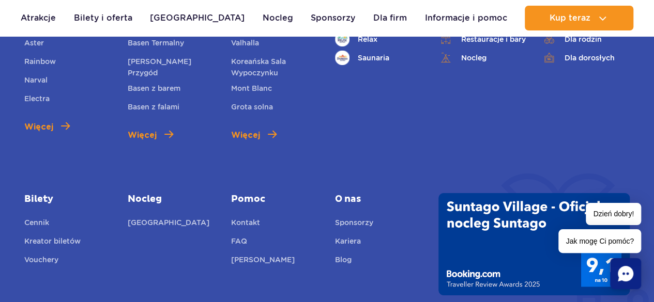
scroll to position [739, 0]
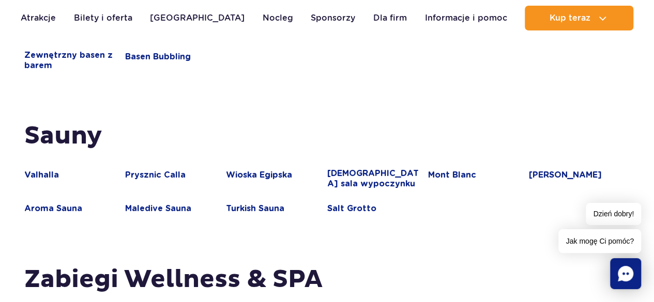
click at [651, 76] on section "Strona główna [GEOGRAPHIC_DATA] [GEOGRAPHIC_DATA] Saunaria Mapa parku Atrakcje …" at bounding box center [327, 185] width 654 height 1447
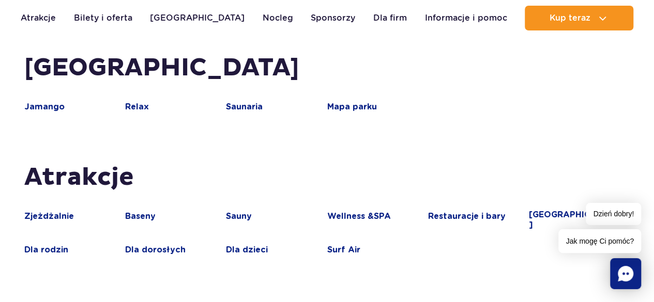
scroll to position [0, 0]
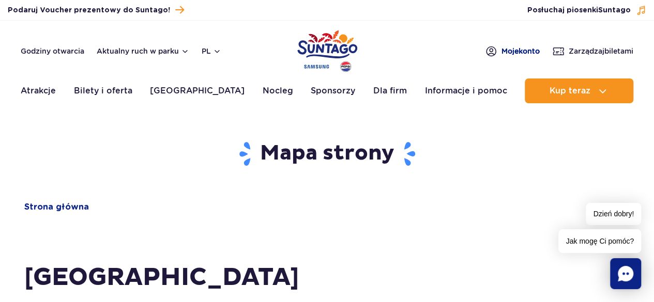
click at [503, 51] on span "Moje konto" at bounding box center [520, 51] width 38 height 10
click at [154, 54] on button "Aktualny ruch w parku" at bounding box center [143, 51] width 92 height 8
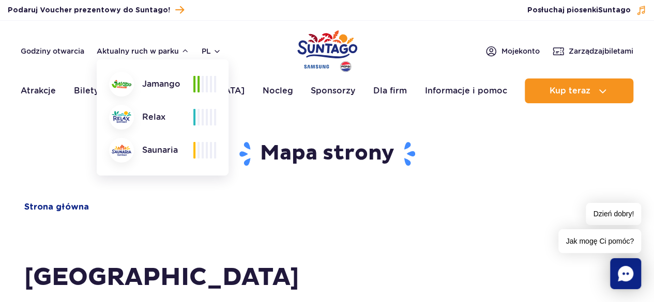
click at [151, 57] on div "Godziny otwarcia Aktualny ruch w parku Aktualny ruch w parku Jamango Relax Saun…" at bounding box center [121, 51] width 200 height 12
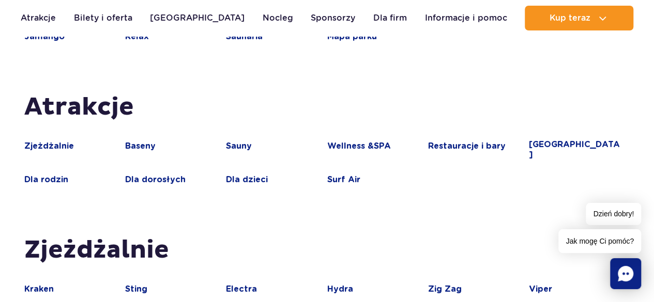
scroll to position [90, 0]
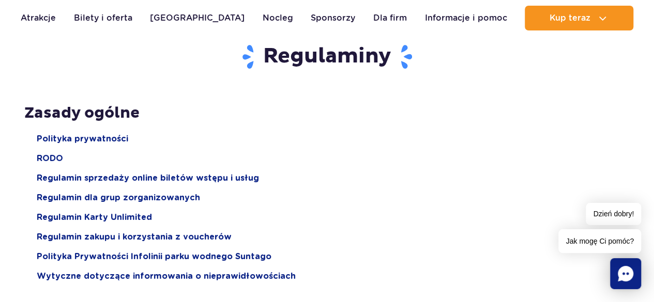
scroll to position [132, 0]
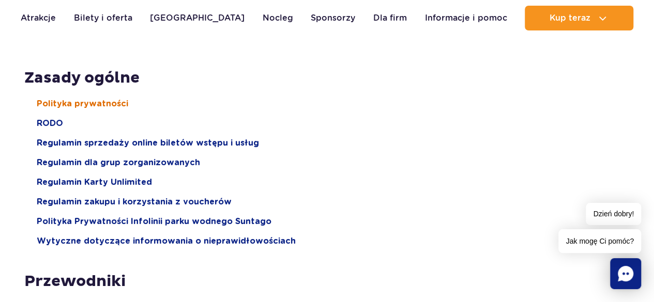
click at [96, 102] on span "Polityka prywatności" at bounding box center [82, 103] width 91 height 11
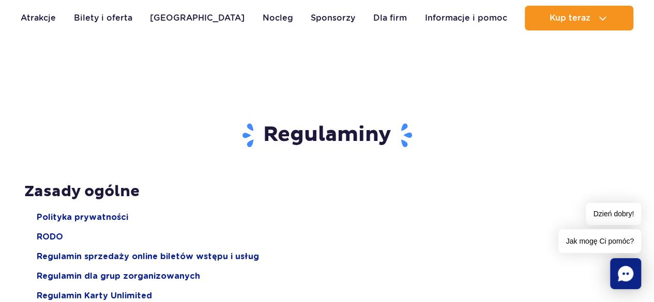
scroll to position [0, 0]
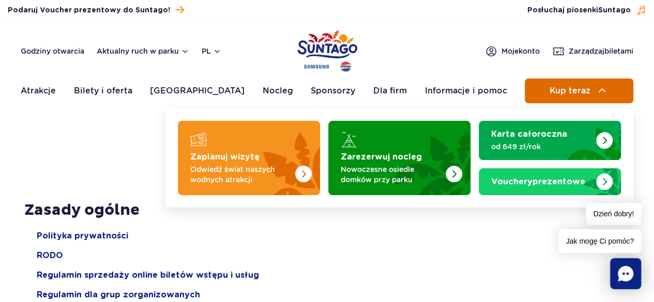
click at [545, 87] on button "Kup teraz" at bounding box center [578, 91] width 109 height 25
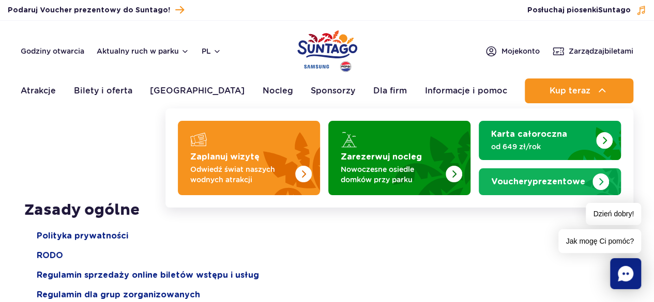
click at [551, 180] on strong "Vouchery prezentowe" at bounding box center [538, 182] width 94 height 8
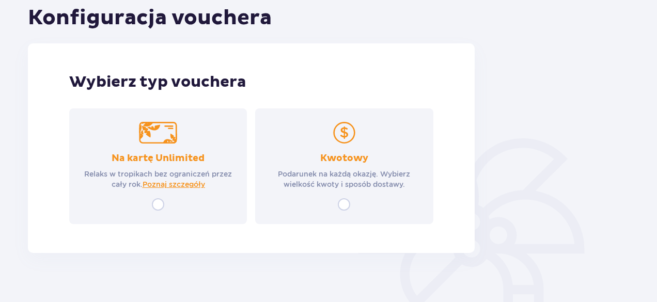
scroll to position [130, 0]
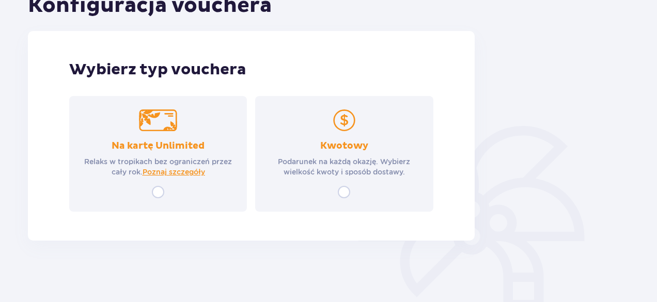
click at [154, 189] on input "radio" at bounding box center [158, 192] width 12 height 12
radio input "true"
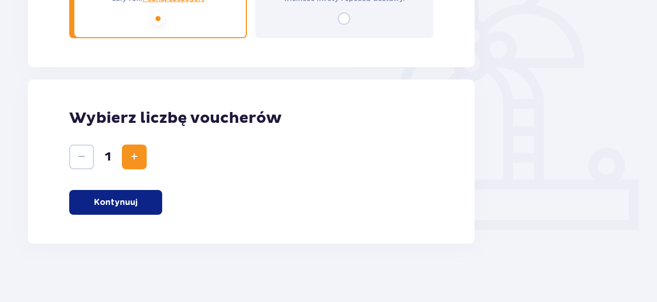
scroll to position [307, 0]
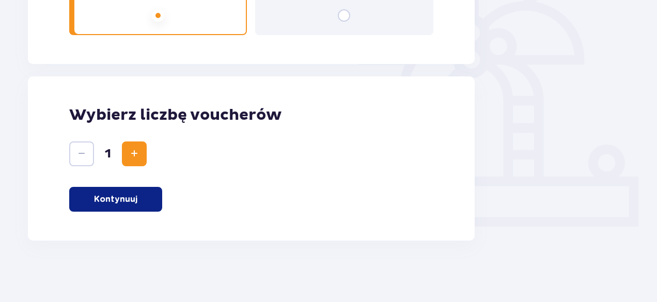
click at [141, 197] on button "Kontynuuj" at bounding box center [115, 199] width 93 height 25
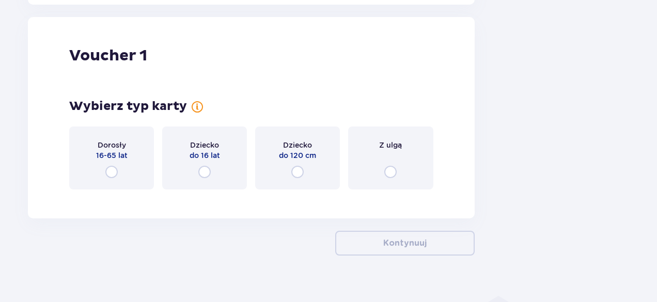
scroll to position [548, 0]
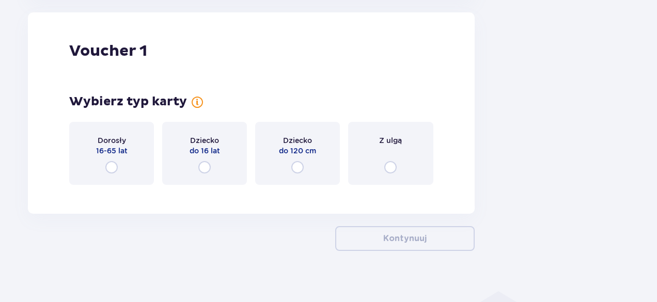
click at [106, 168] on input "radio" at bounding box center [111, 167] width 12 height 12
radio input "true"
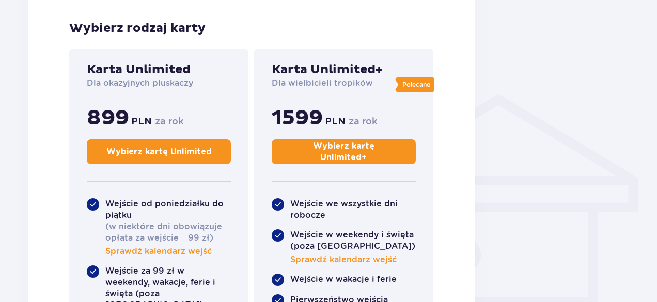
scroll to position [749, 0]
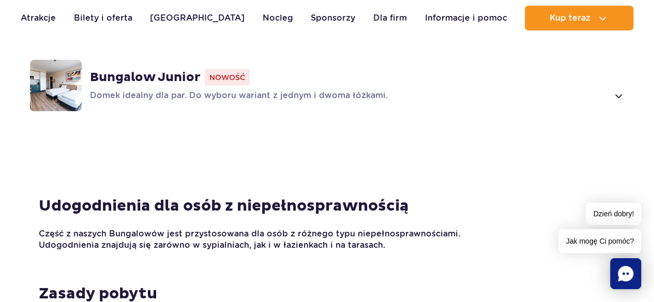
scroll to position [1022, 0]
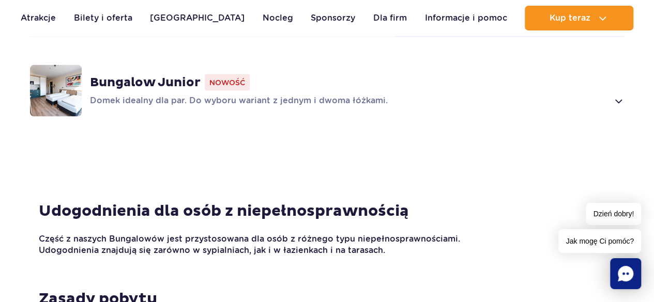
drag, startPoint x: 652, startPoint y: 69, endPoint x: 652, endPoint y: 75, distance: 6.2
click at [652, 75] on div "Bungalow Junior Nowość Domek idealny dla par. Do wyboru wariant z jednym i dwom…" at bounding box center [327, 91] width 654 height 112
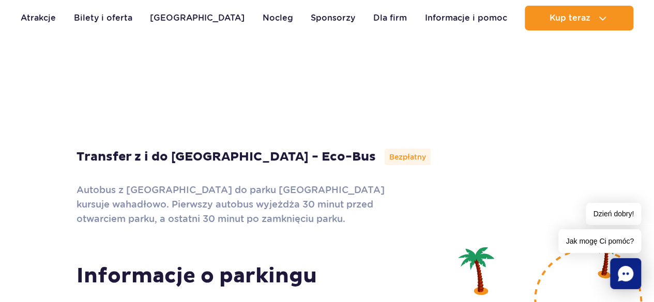
scroll to position [3135, 0]
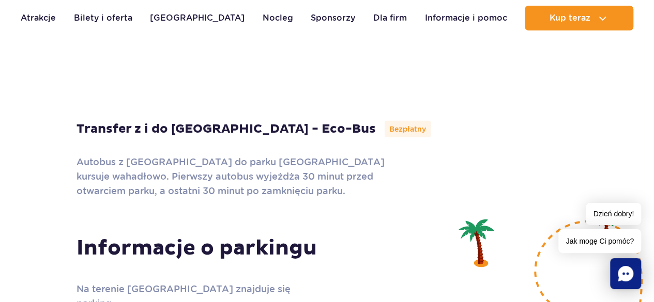
drag, startPoint x: 635, startPoint y: 170, endPoint x: 650, endPoint y: 214, distance: 46.6
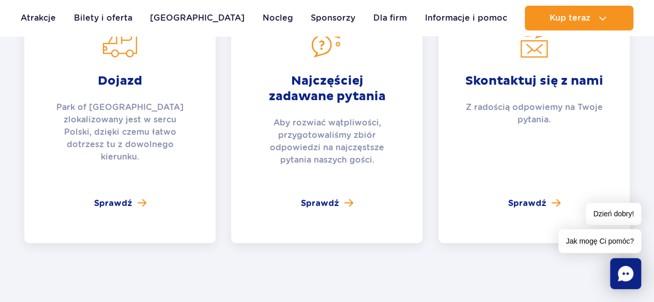
scroll to position [3808, 0]
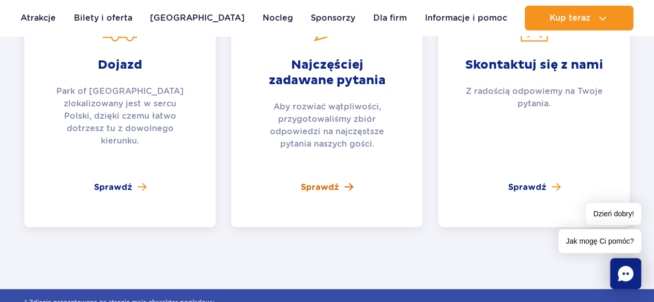
click at [334, 181] on span "Sprawdź" at bounding box center [320, 187] width 38 height 12
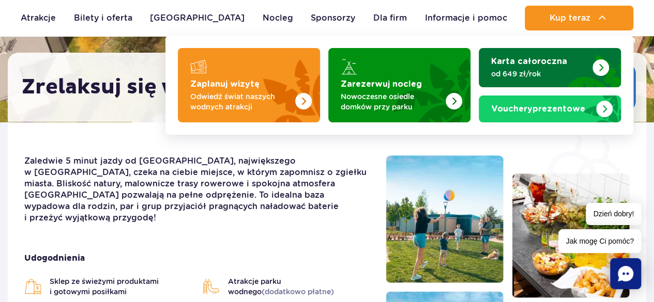
scroll to position [103, 0]
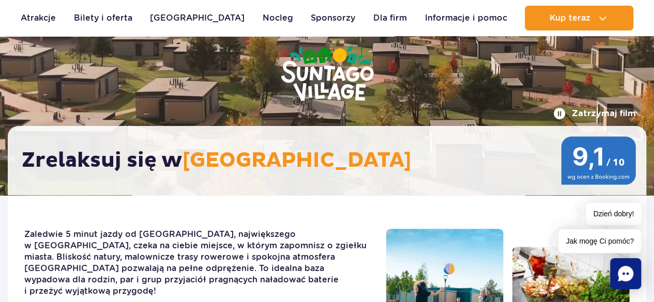
click at [567, 113] on button "Zatrzymaj film" at bounding box center [594, 113] width 83 height 12
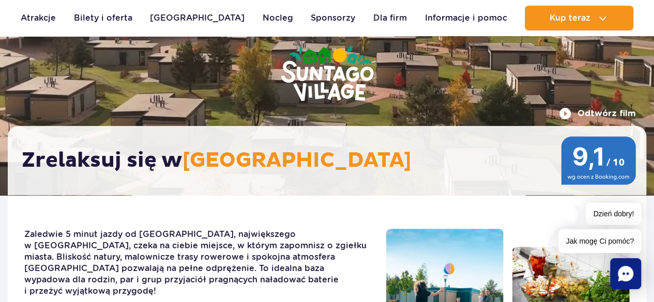
click at [567, 113] on button "Odtwórz film" at bounding box center [597, 113] width 77 height 12
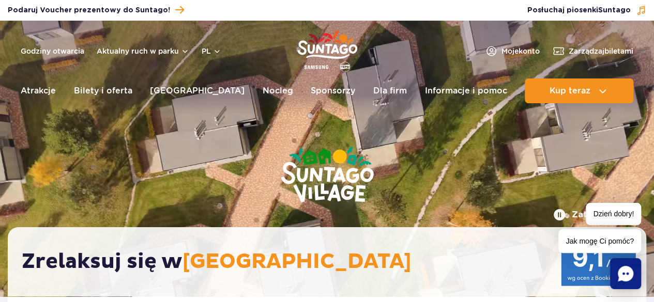
scroll to position [0, 0]
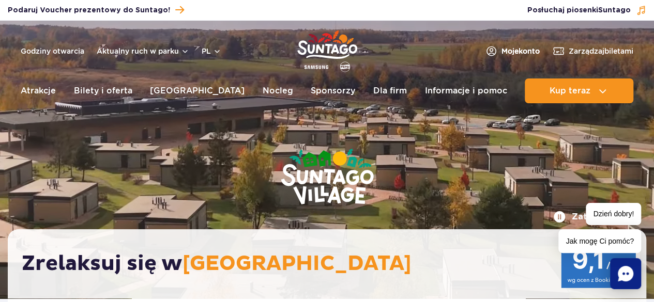
click at [485, 49] on img at bounding box center [491, 51] width 12 height 12
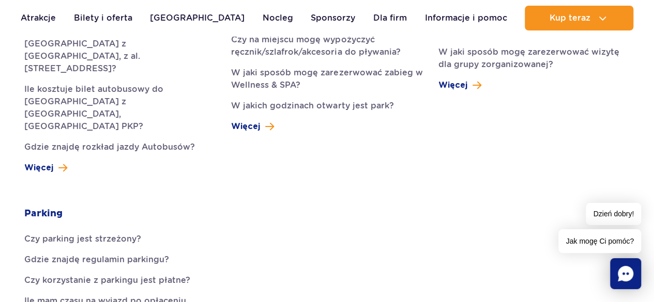
scroll to position [540, 0]
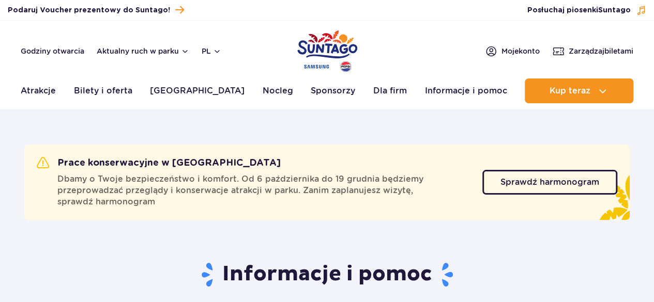
click at [346, 48] on img "Park of Poland" at bounding box center [327, 51] width 60 height 48
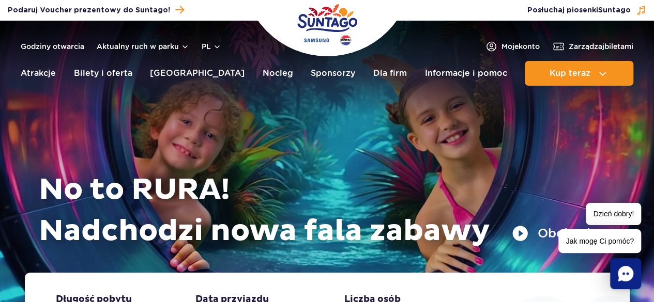
click at [627, 266] on rect "Chat" at bounding box center [625, 273] width 31 height 31
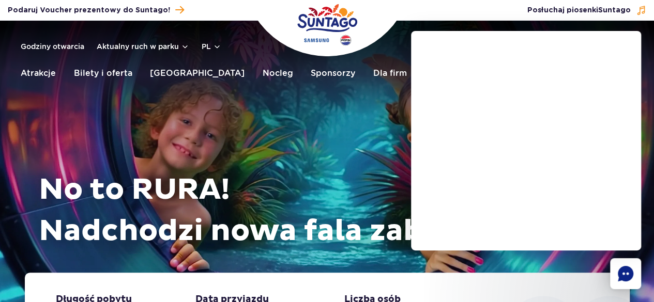
click at [622, 277] on icon "Chat" at bounding box center [625, 274] width 16 height 16
